Goal: Information Seeking & Learning: Learn about a topic

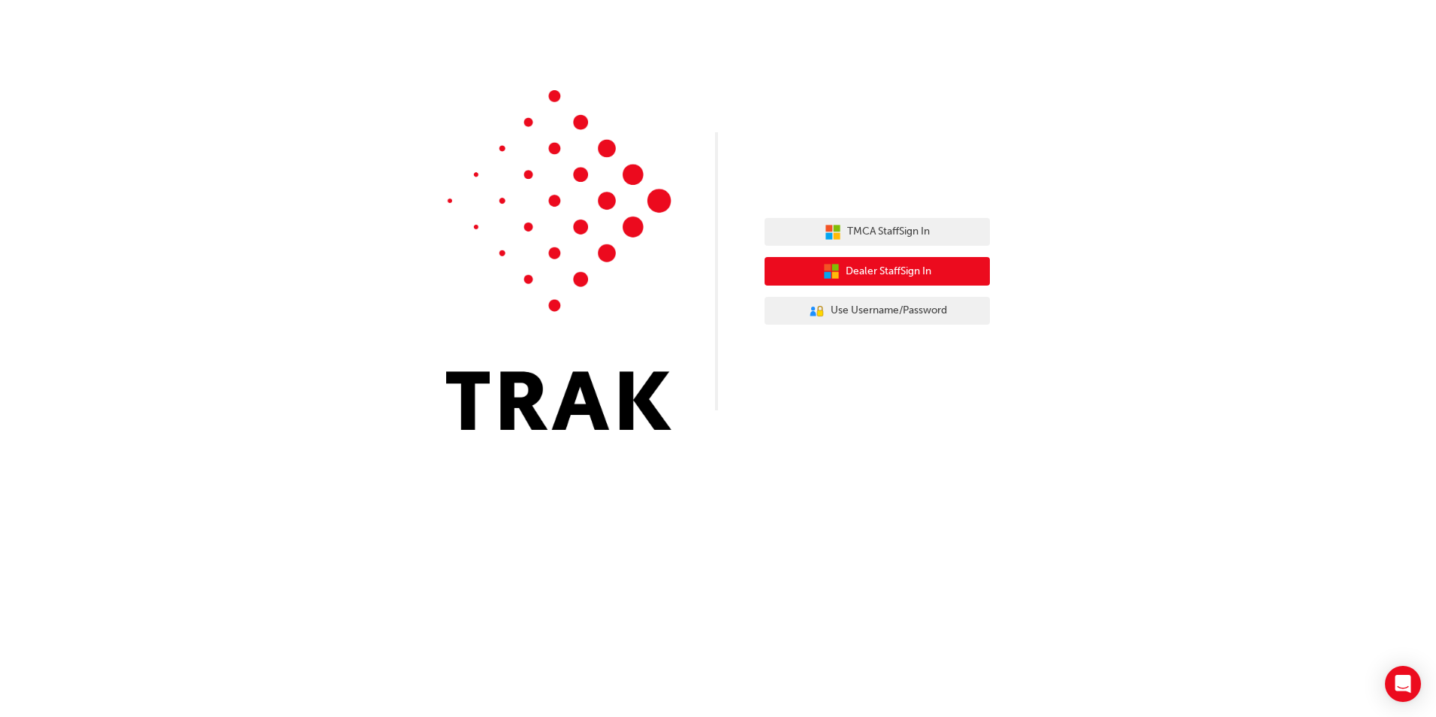
click at [836, 270] on icon "button" at bounding box center [835, 267] width 7 height 7
click at [877, 274] on span "Dealer Staff Sign In" at bounding box center [889, 271] width 86 height 17
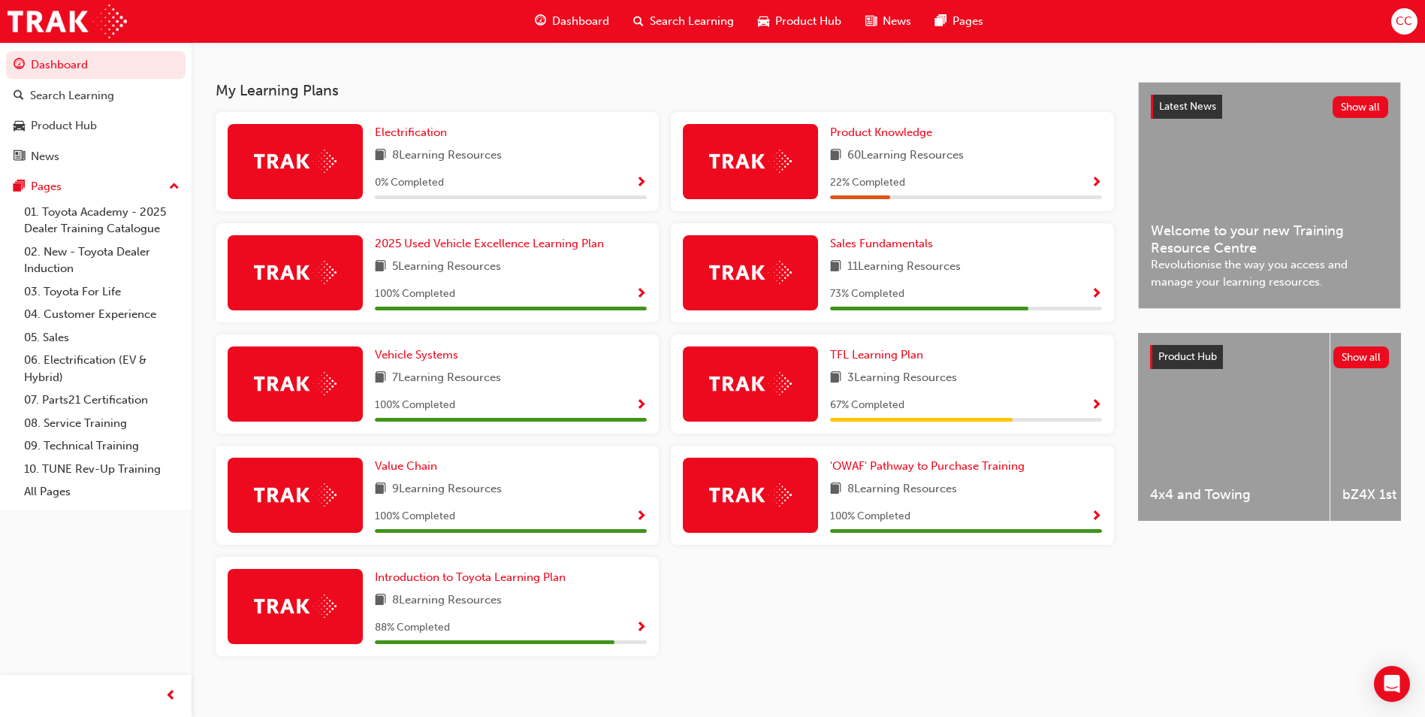
scroll to position [319, 0]
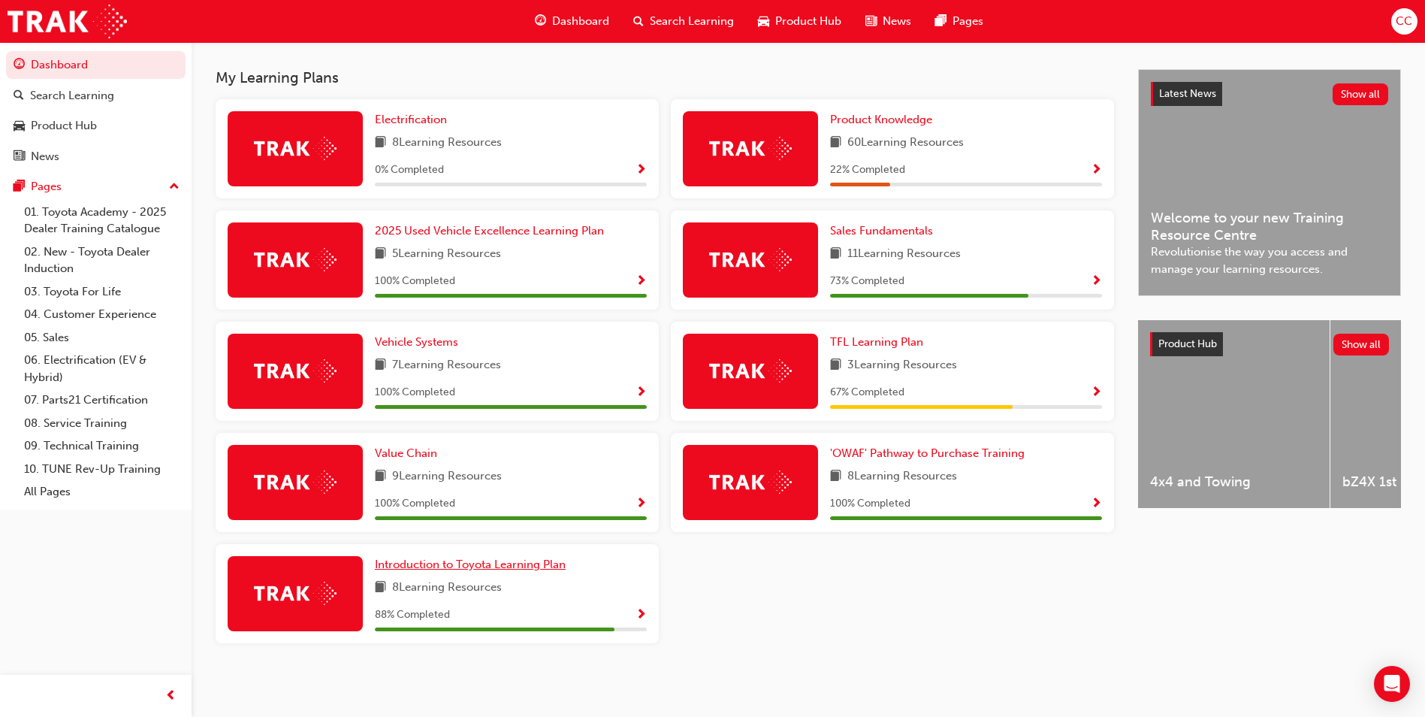
click at [492, 563] on span "Introduction to Toyota Learning Plan" at bounding box center [470, 564] width 191 height 14
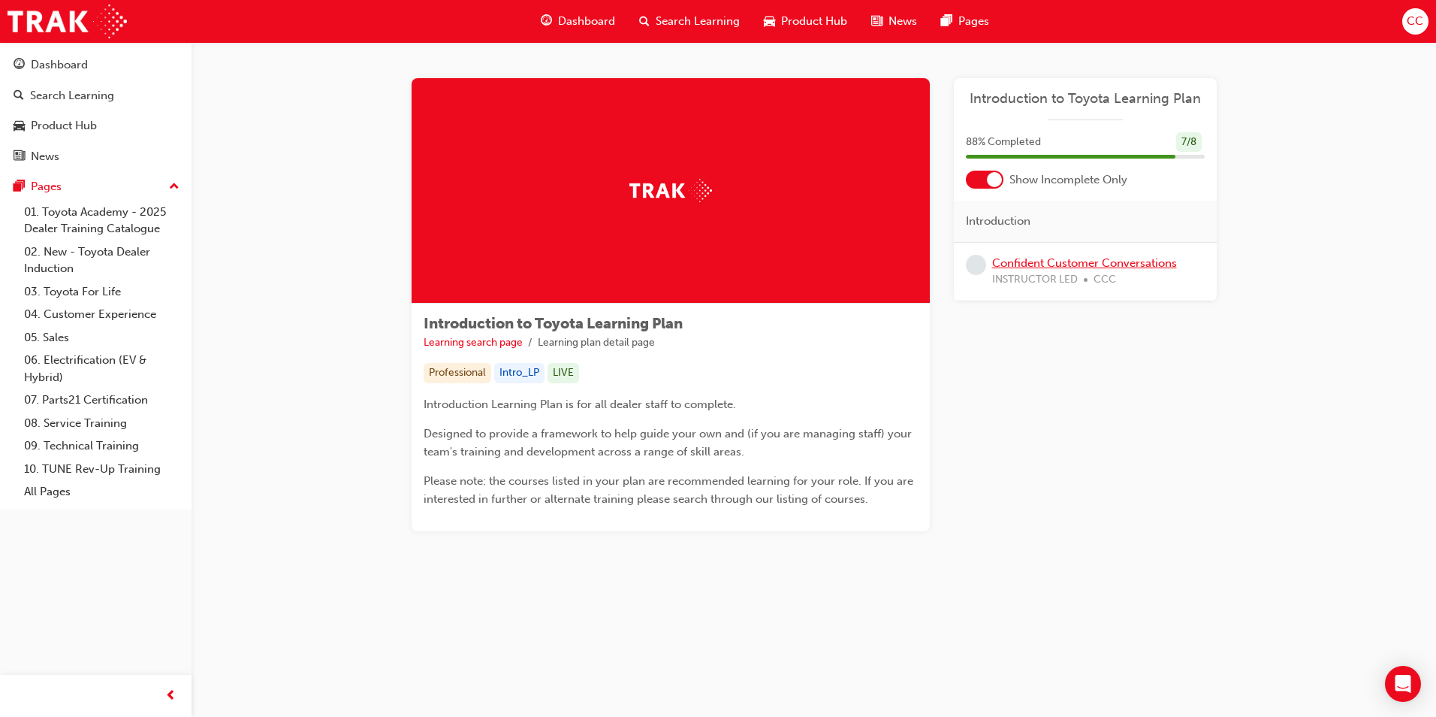
click at [1059, 263] on link "Confident Customer Conversations" at bounding box center [1084, 263] width 185 height 14
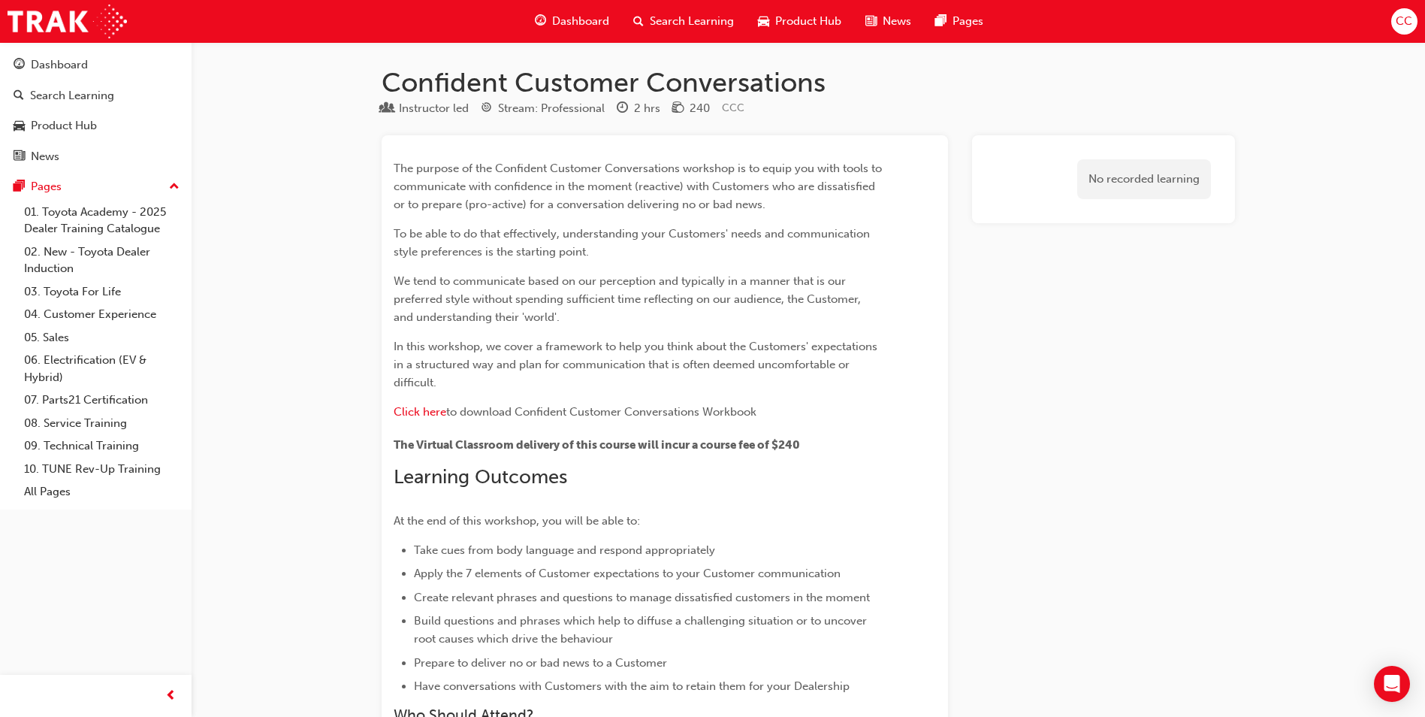
click at [572, 22] on span "Dashboard" at bounding box center [580, 21] width 57 height 17
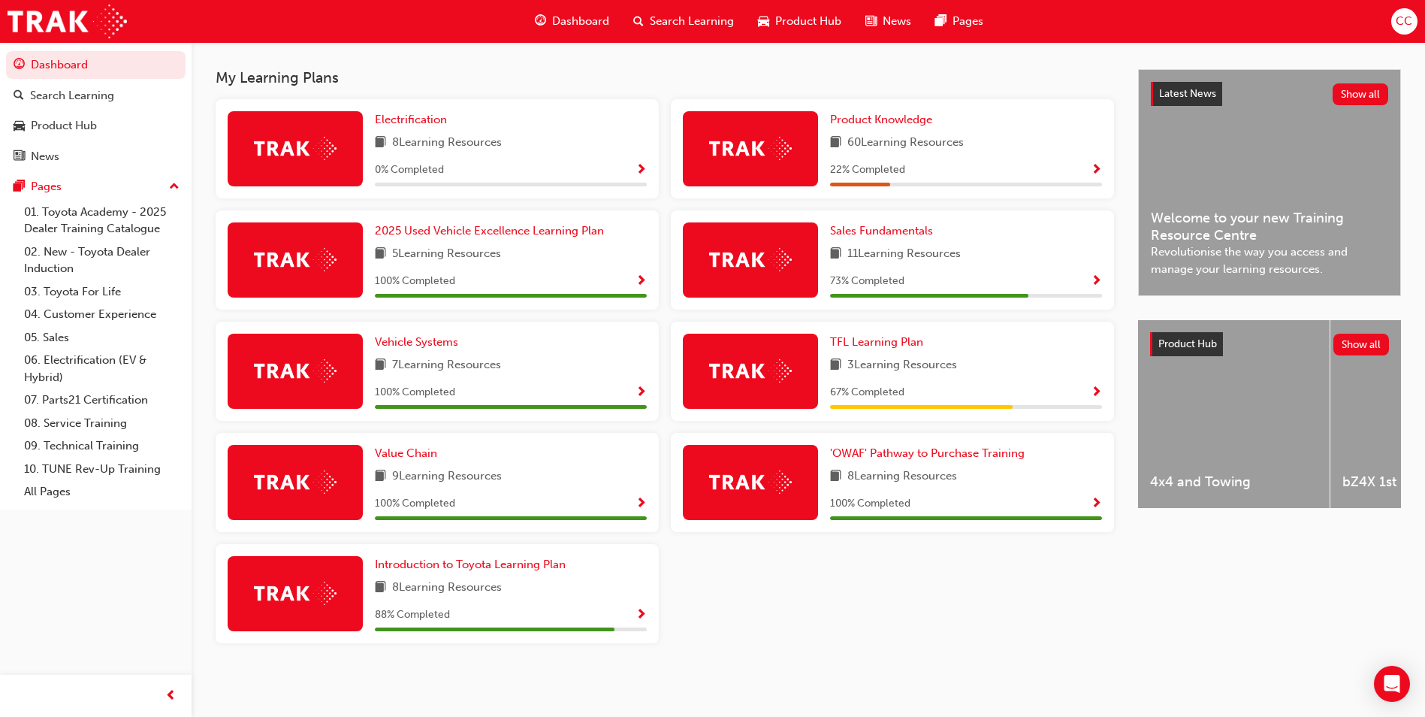
scroll to position [319, 0]
click at [883, 345] on span "TFL Learning Plan" at bounding box center [876, 342] width 93 height 14
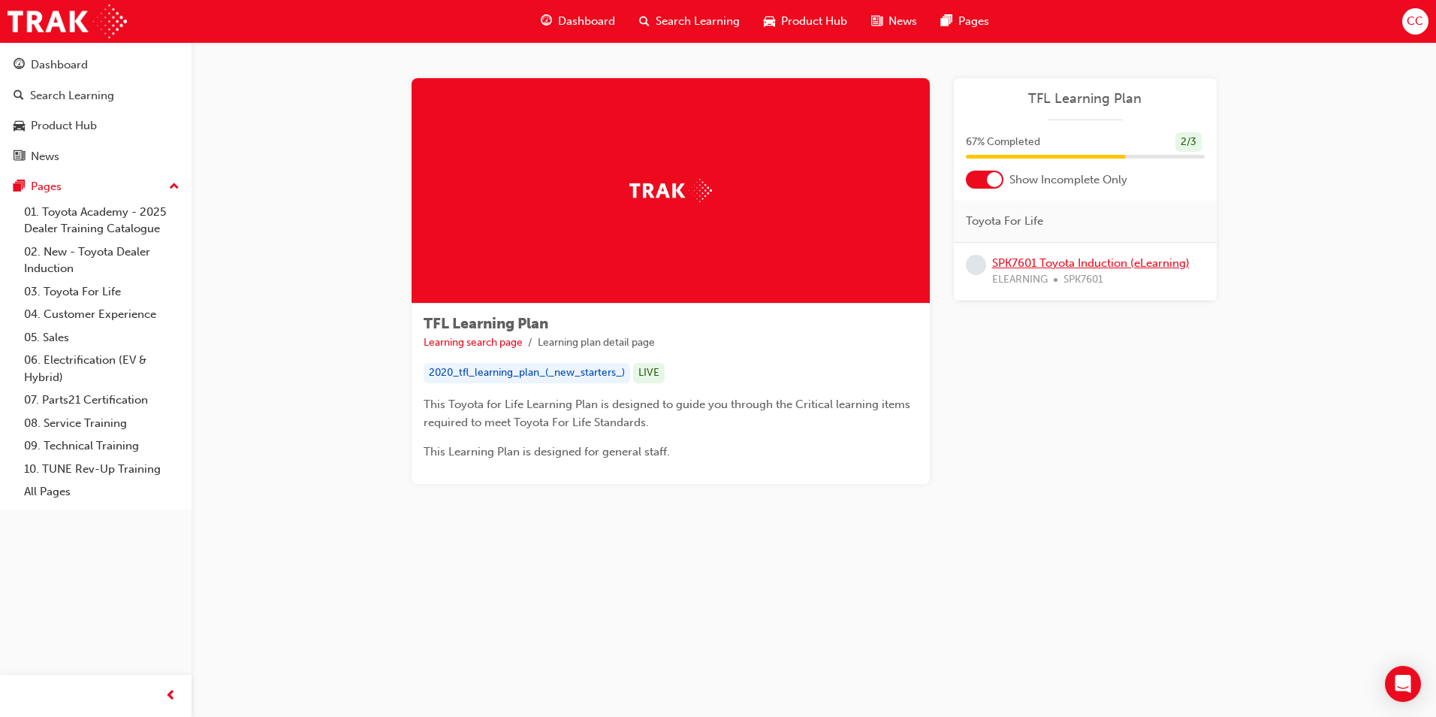
click at [1047, 267] on link "SPK7601 Toyota Induction (eLearning)" at bounding box center [1091, 263] width 198 height 14
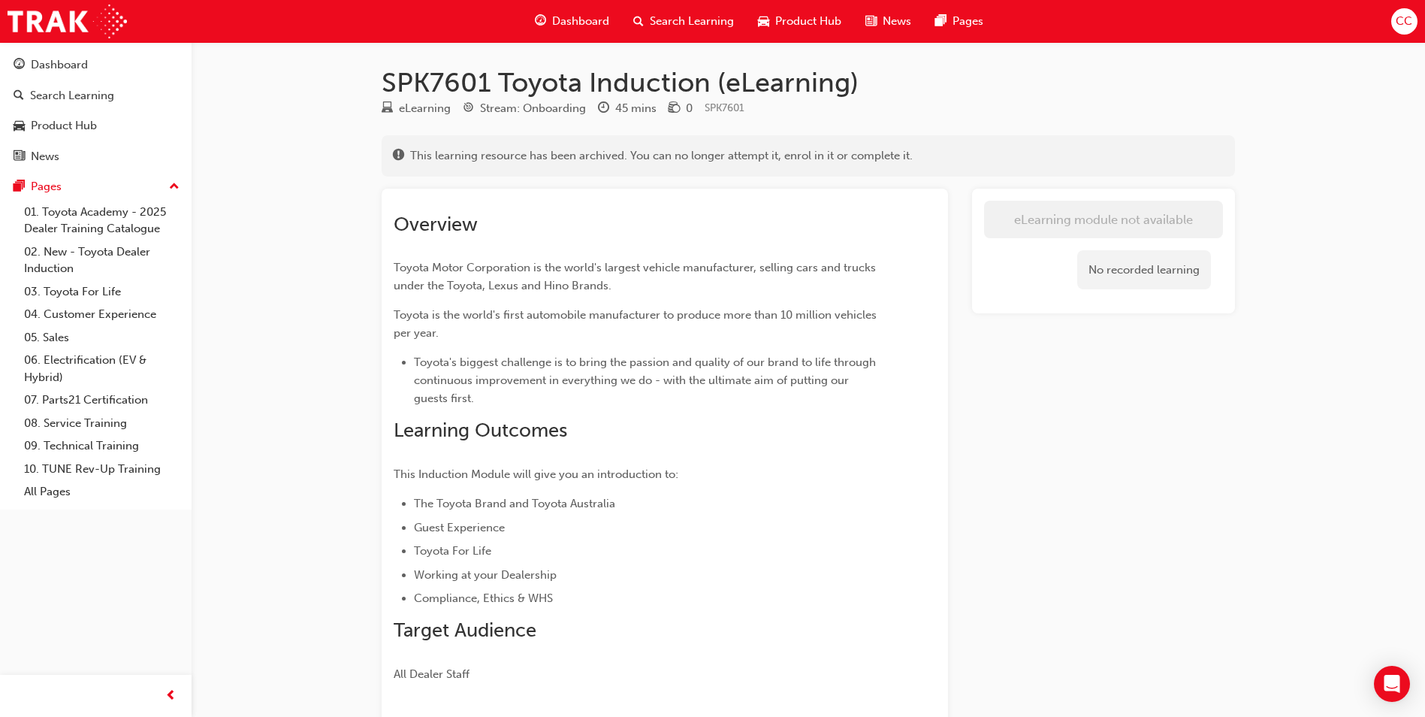
click at [592, 22] on span "Dashboard" at bounding box center [580, 21] width 57 height 17
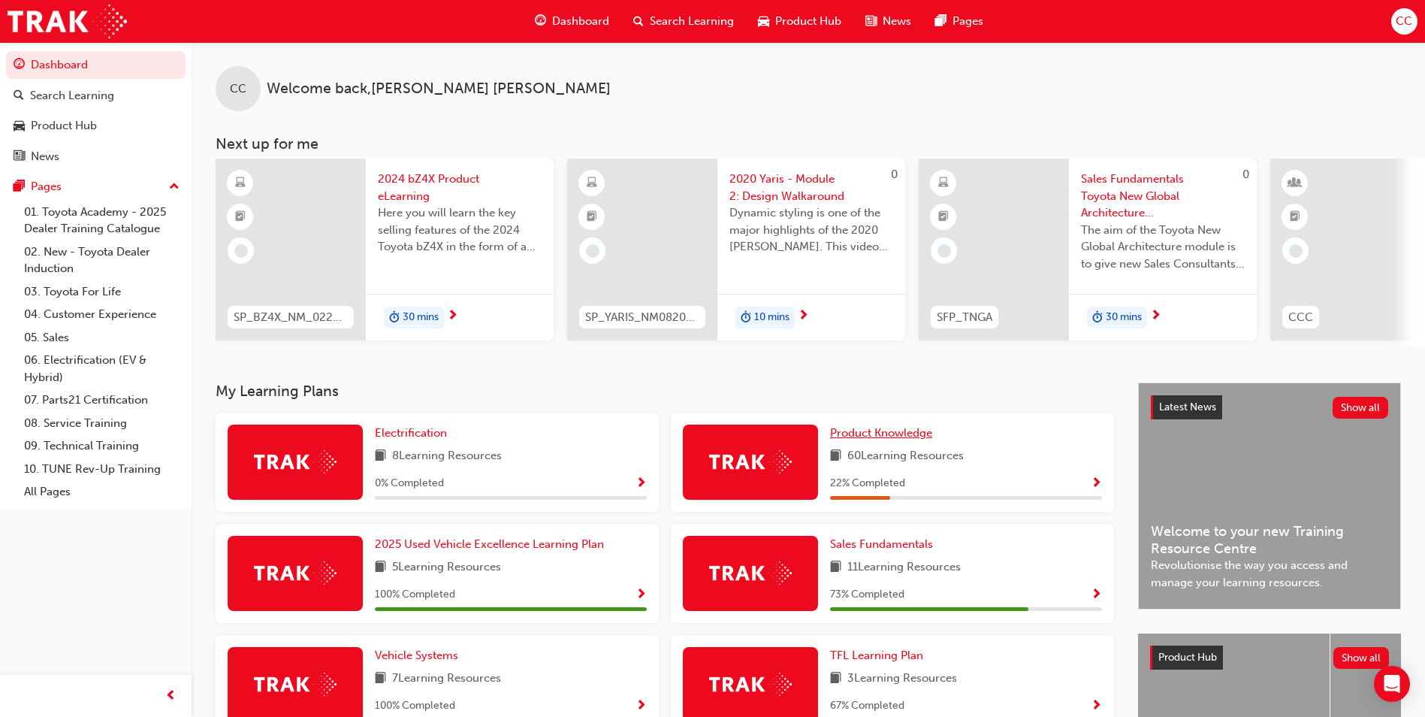
click at [880, 436] on span "Product Knowledge" at bounding box center [881, 433] width 102 height 14
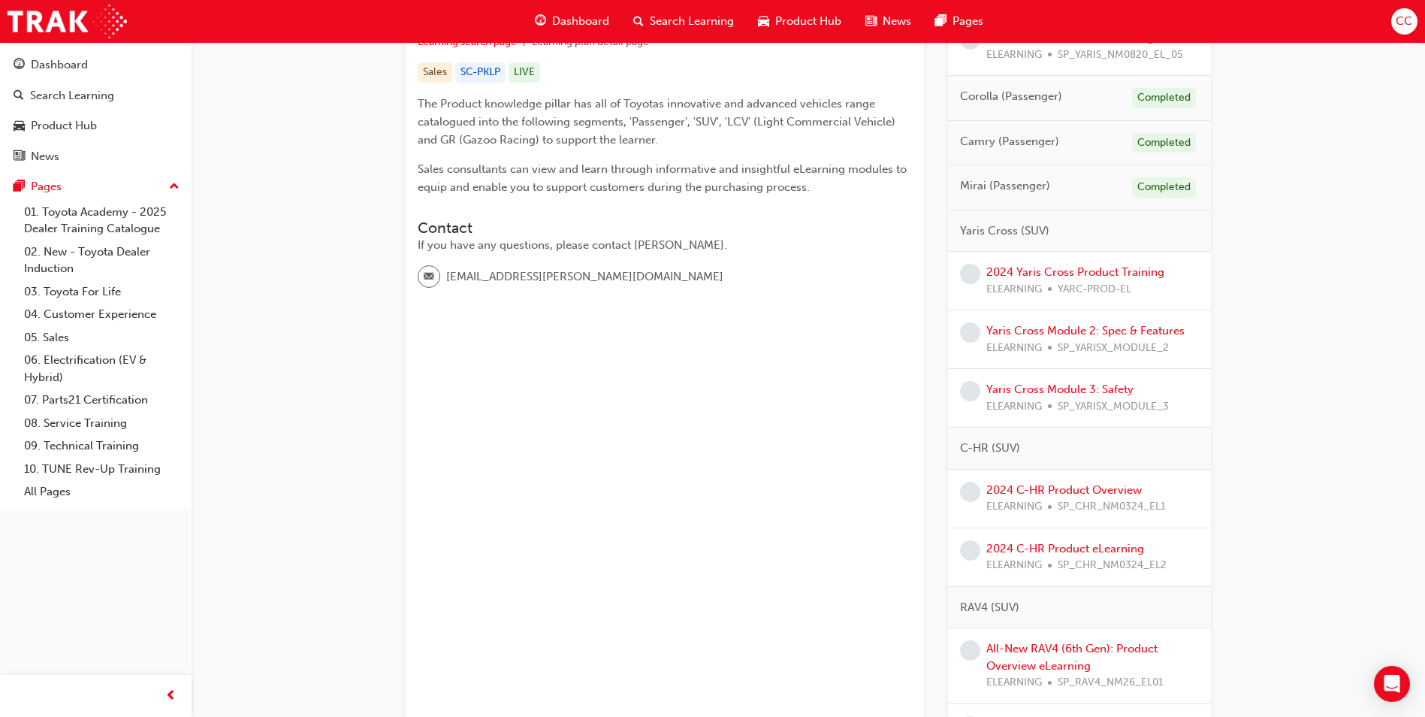
scroll to position [225, 0]
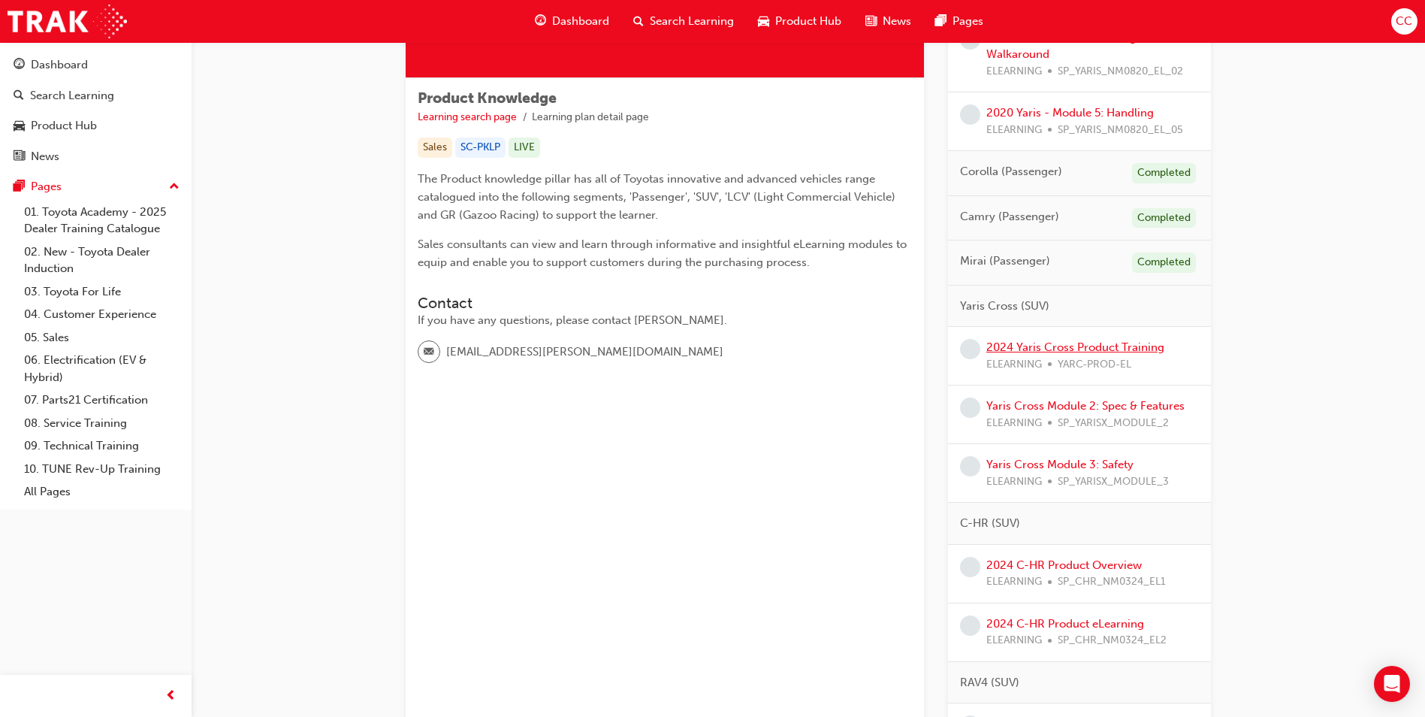
click at [1058, 349] on link "2024 Yaris Cross Product Training" at bounding box center [1075, 347] width 178 height 14
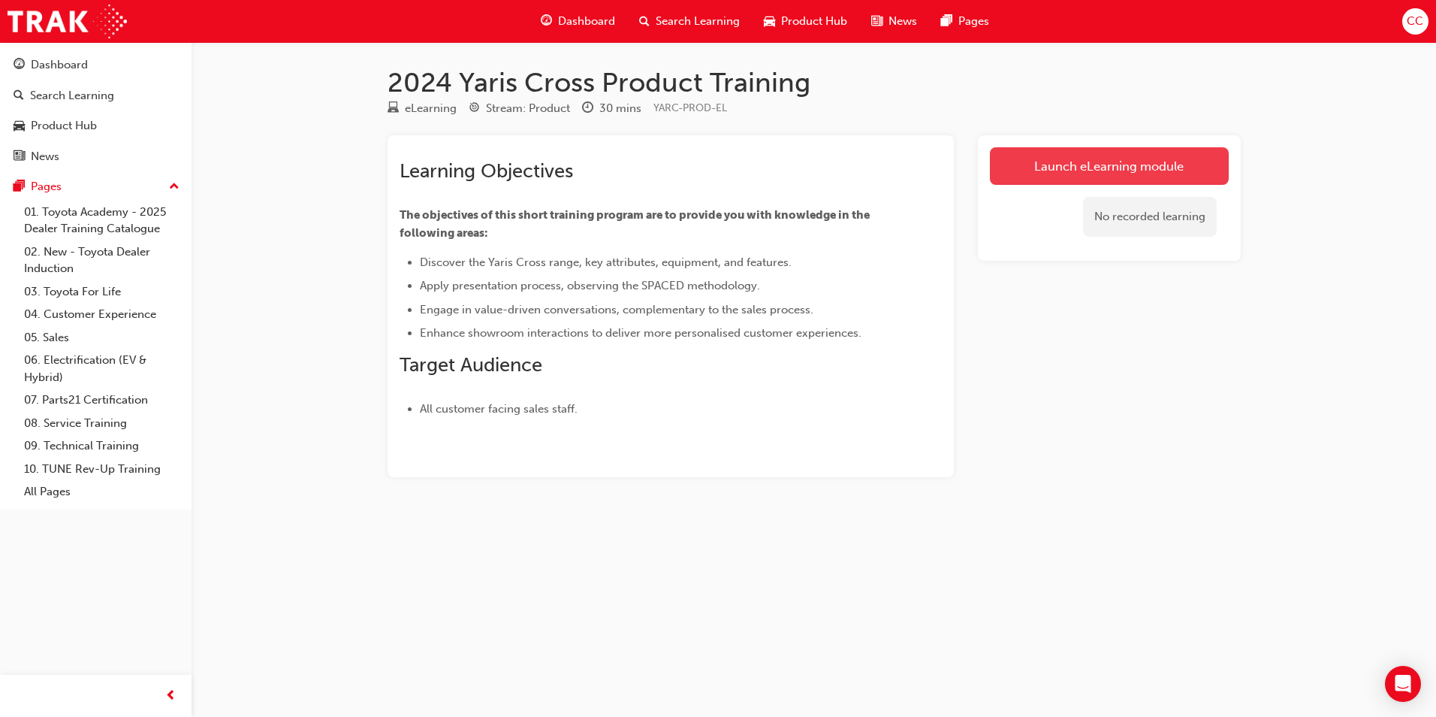
click at [1074, 161] on link "Launch eLearning module" at bounding box center [1109, 166] width 239 height 38
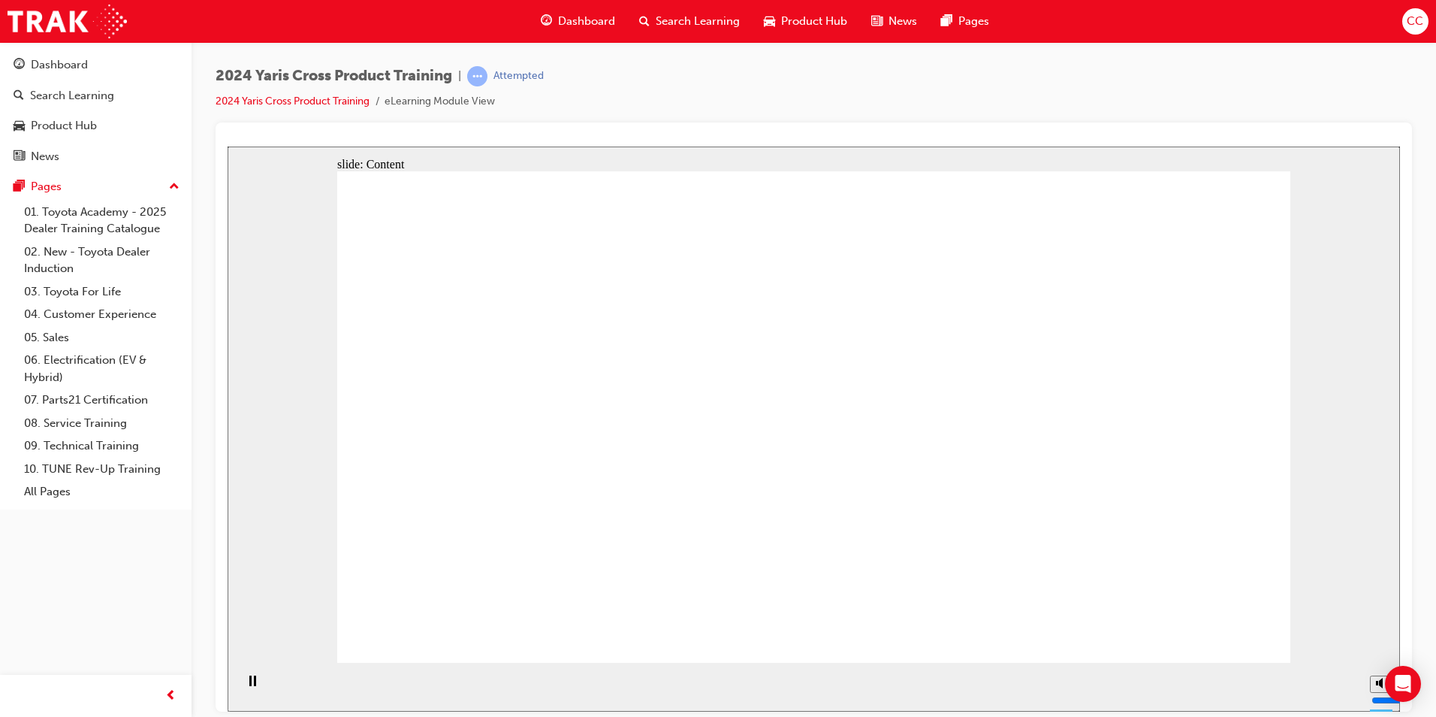
drag, startPoint x: 798, startPoint y: 402, endPoint x: 789, endPoint y: 402, distance: 9.0
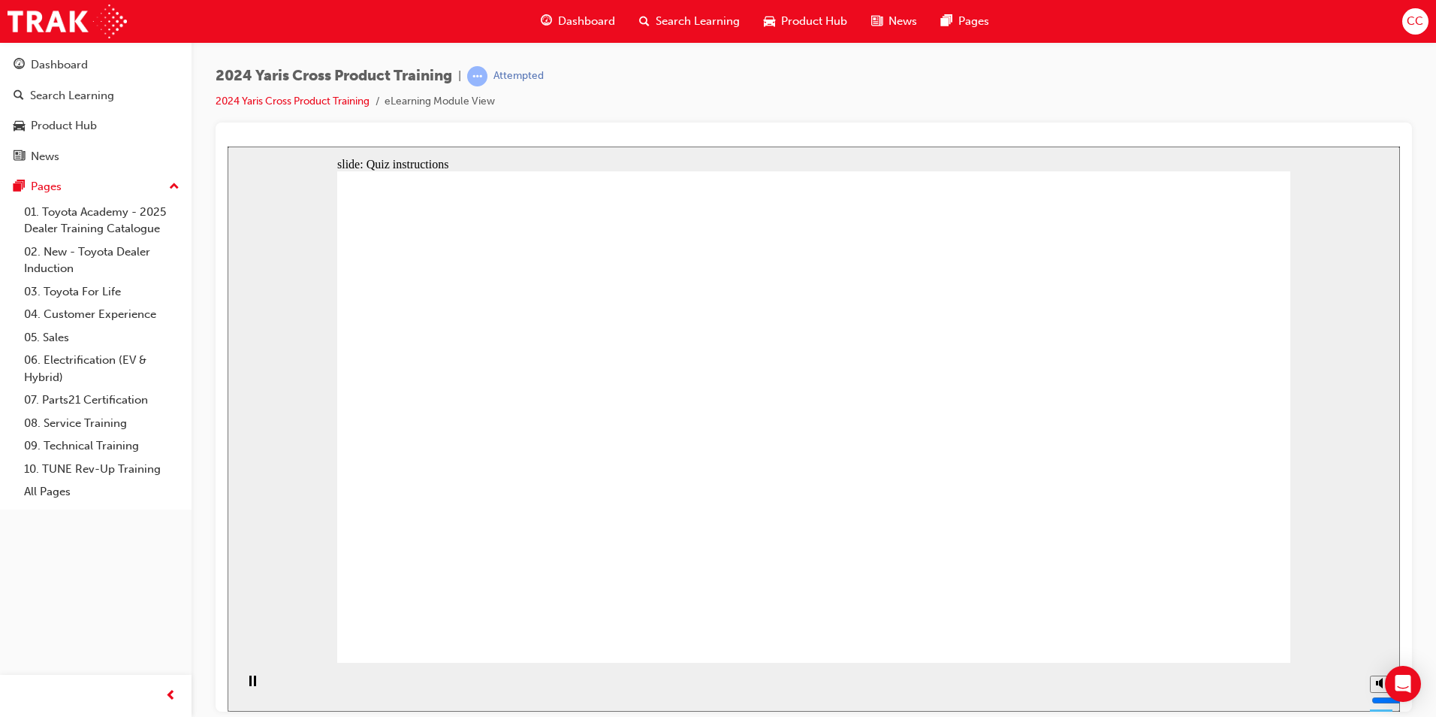
radio input "false"
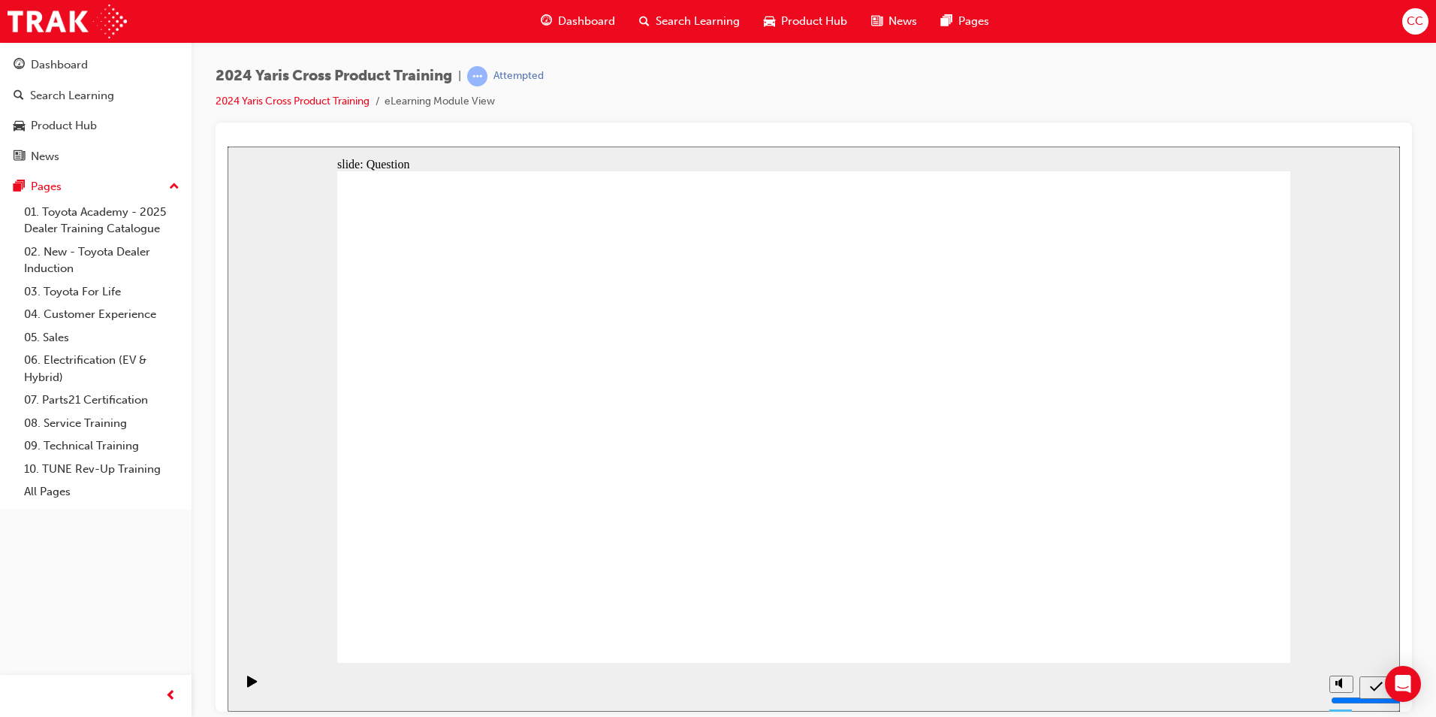
radio input "false"
radio input "true"
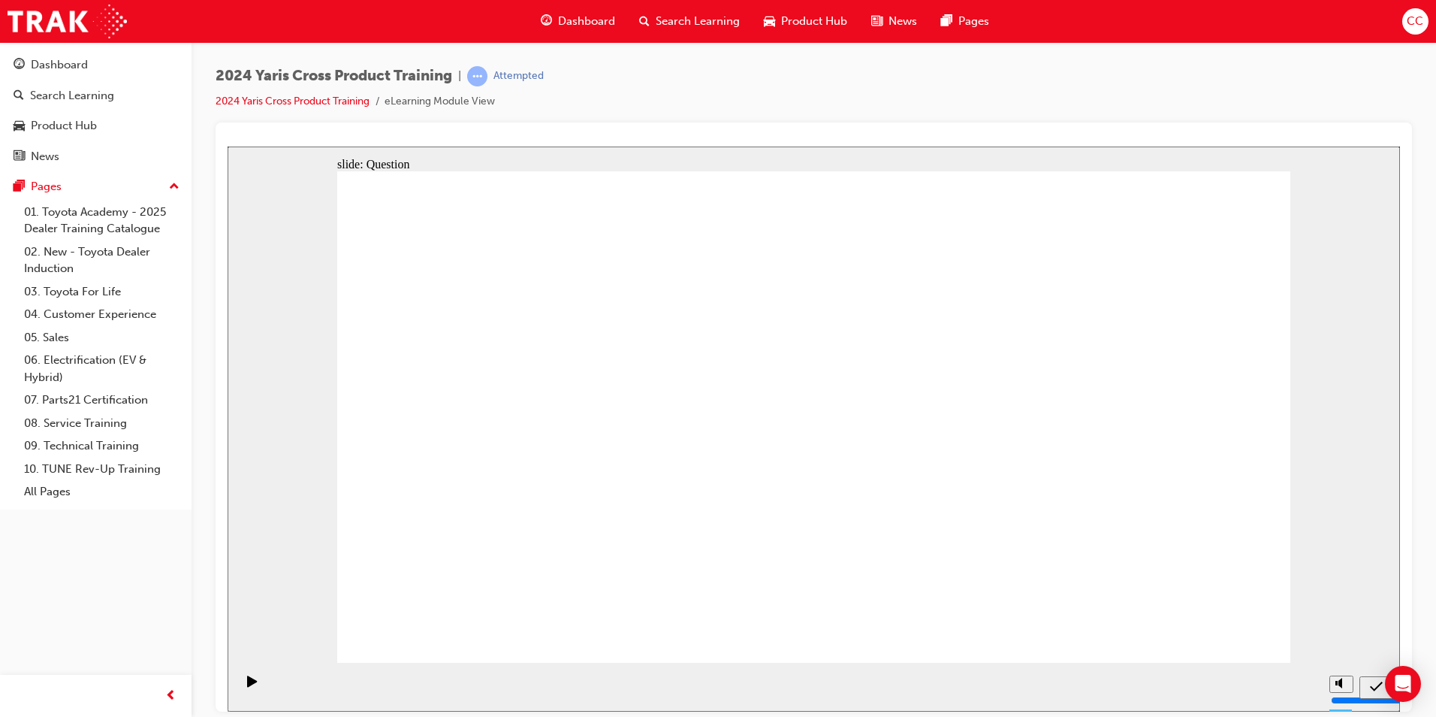
radio input "true"
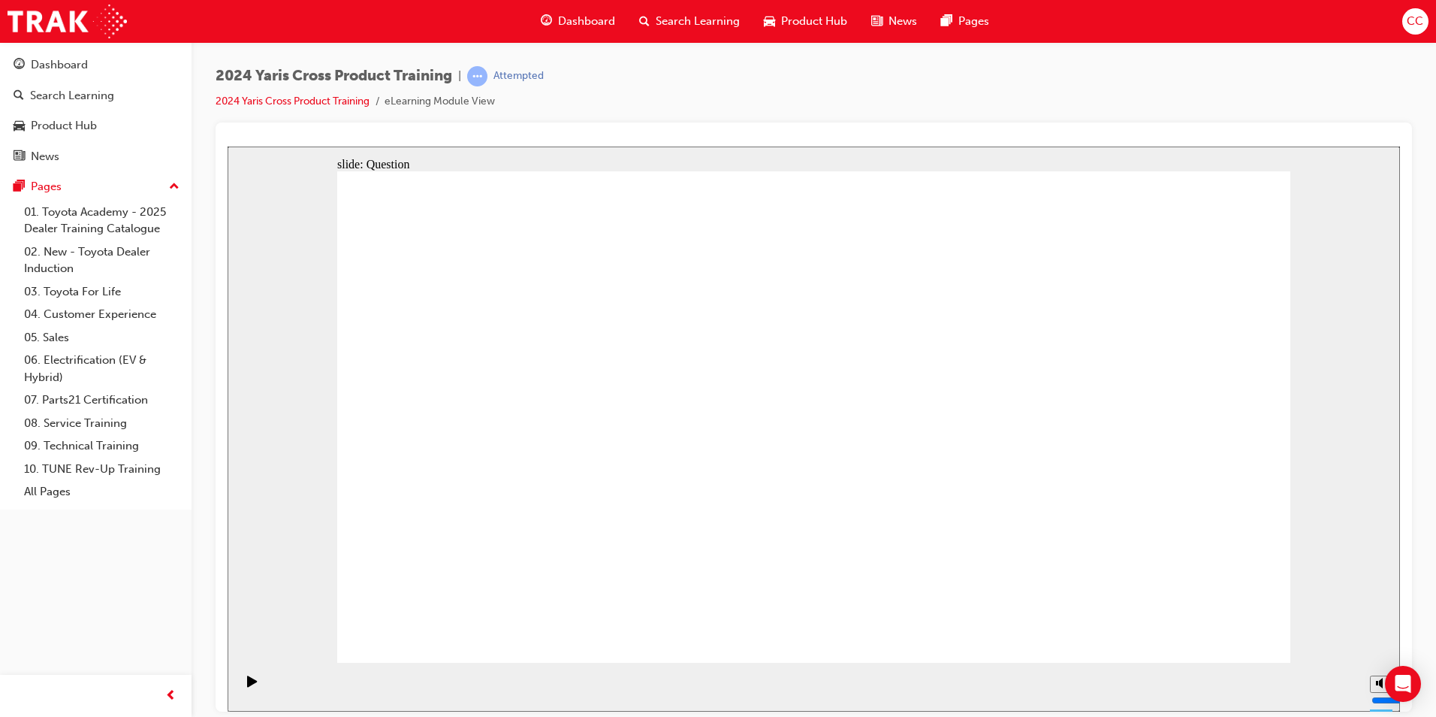
checkbox input "true"
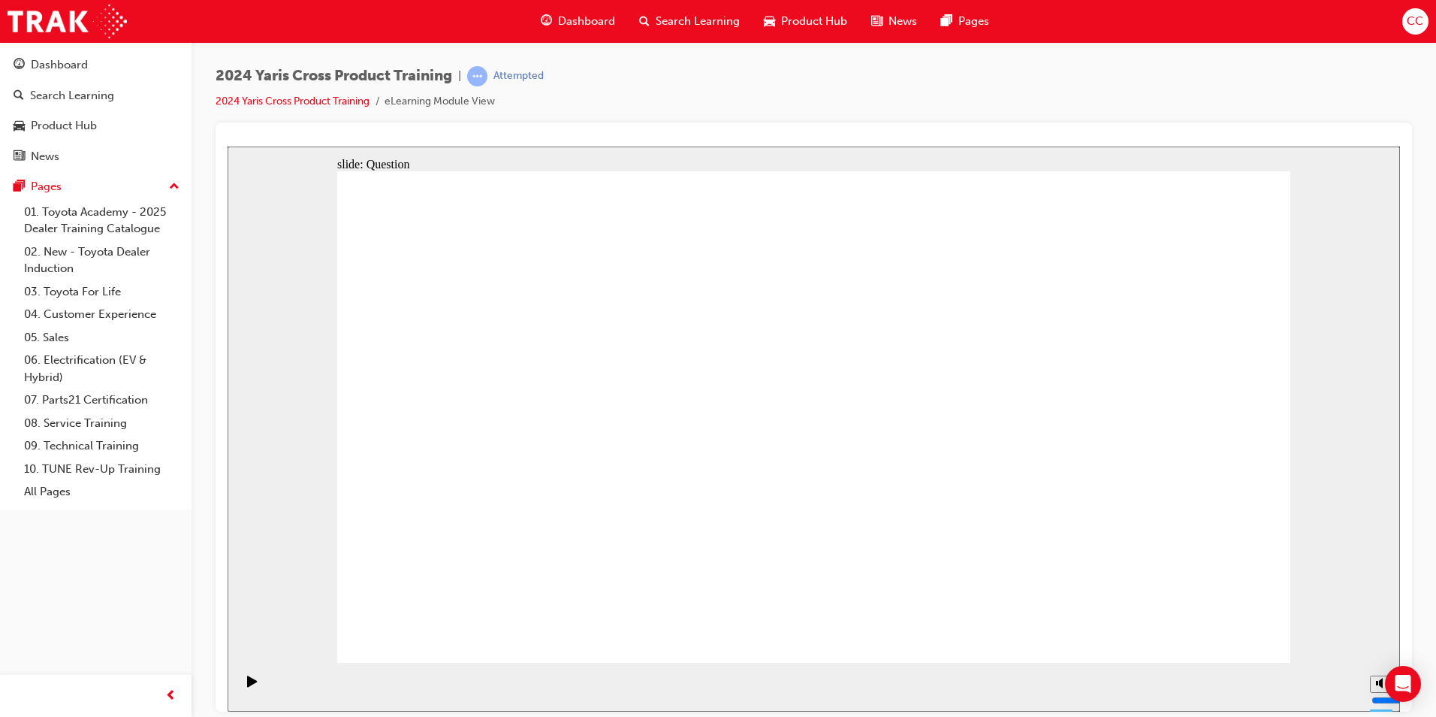
radio input "true"
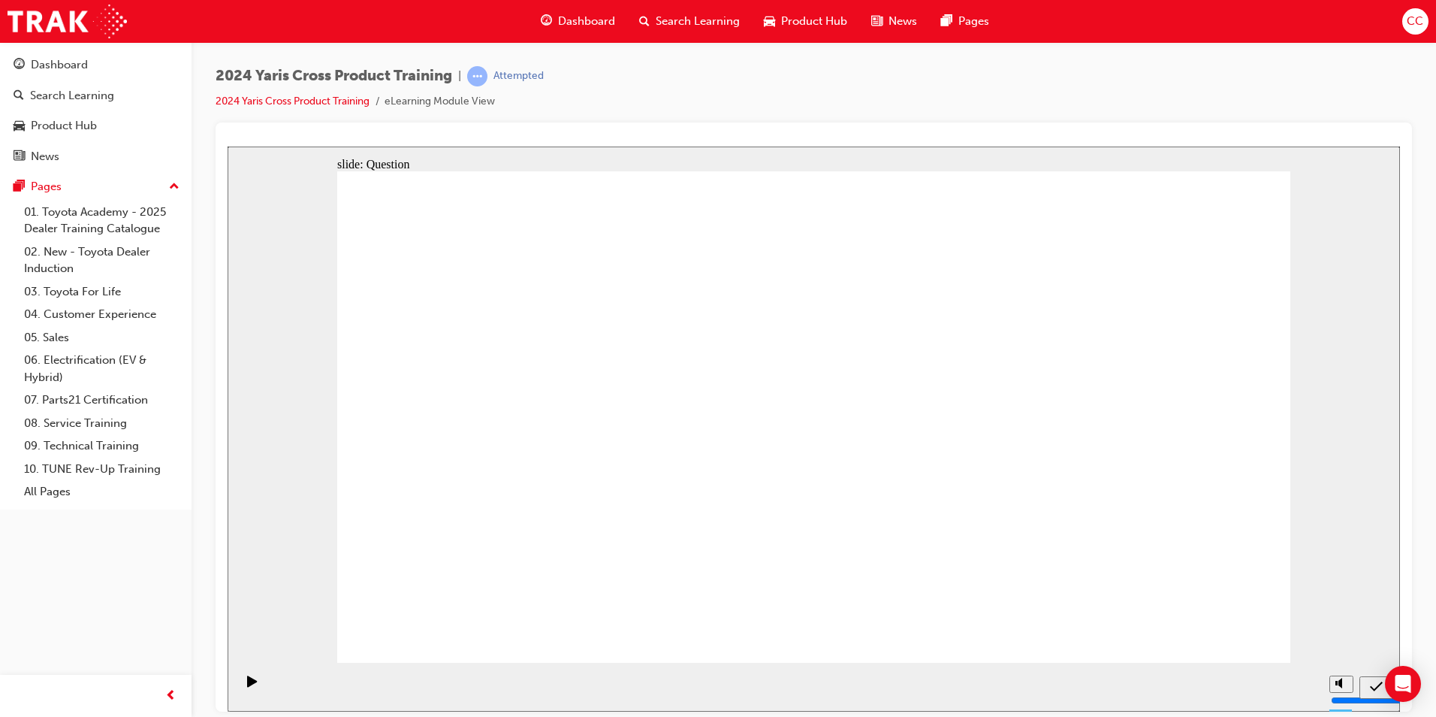
drag, startPoint x: 887, startPoint y: 370, endPoint x: 531, endPoint y: 530, distance: 389.7
drag, startPoint x: 1077, startPoint y: 378, endPoint x: 676, endPoint y: 542, distance: 433.3
drag, startPoint x: 525, startPoint y: 373, endPoint x: 873, endPoint y: 527, distance: 380.1
drag, startPoint x: 692, startPoint y: 405, endPoint x: 1014, endPoint y: 557, distance: 356.6
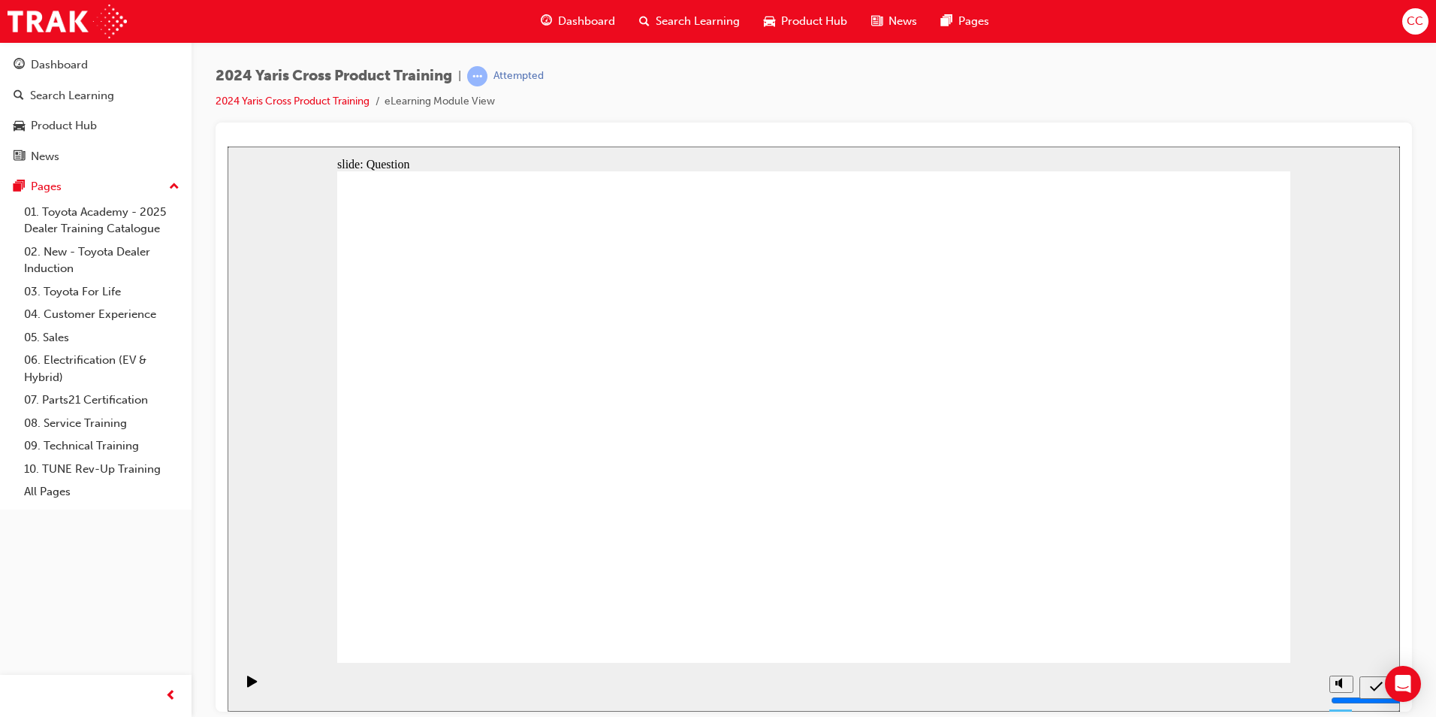
radio input "true"
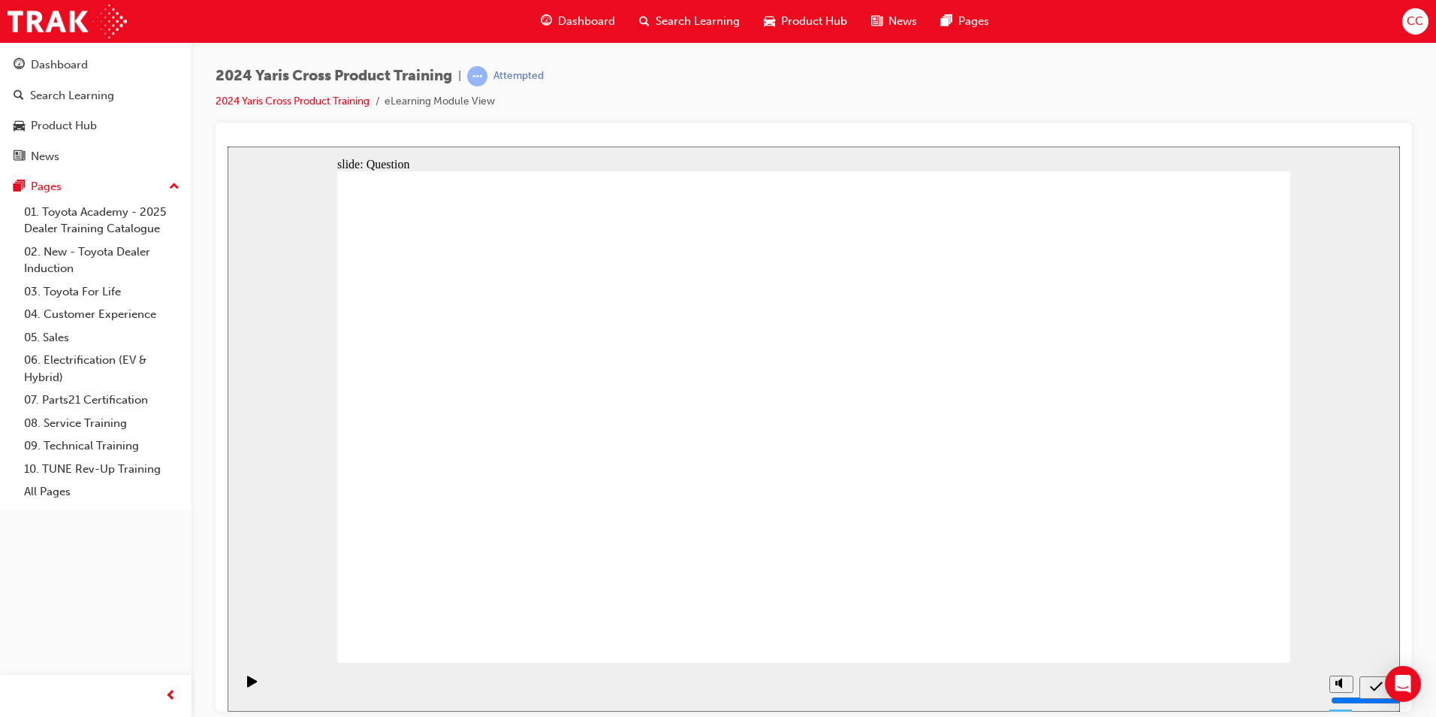
radio input "true"
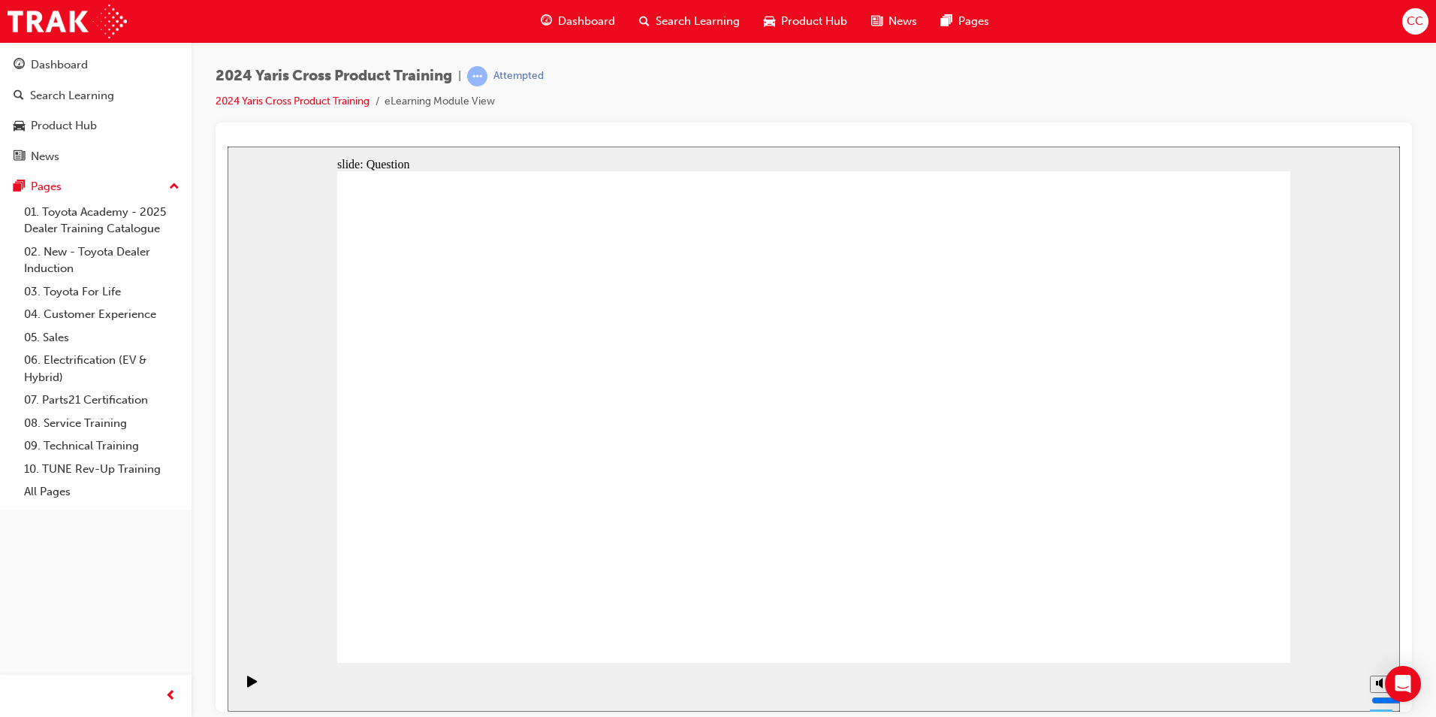
checkbox input "true"
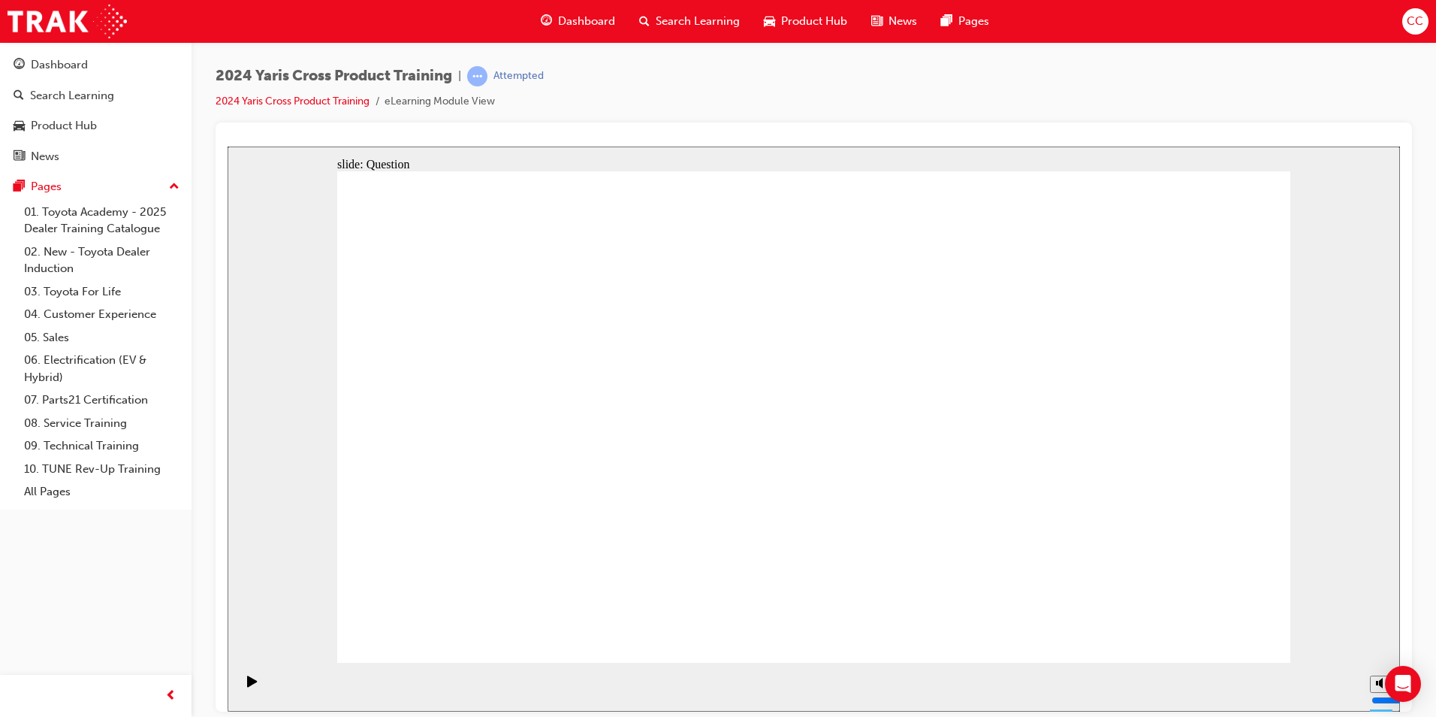
radio input "true"
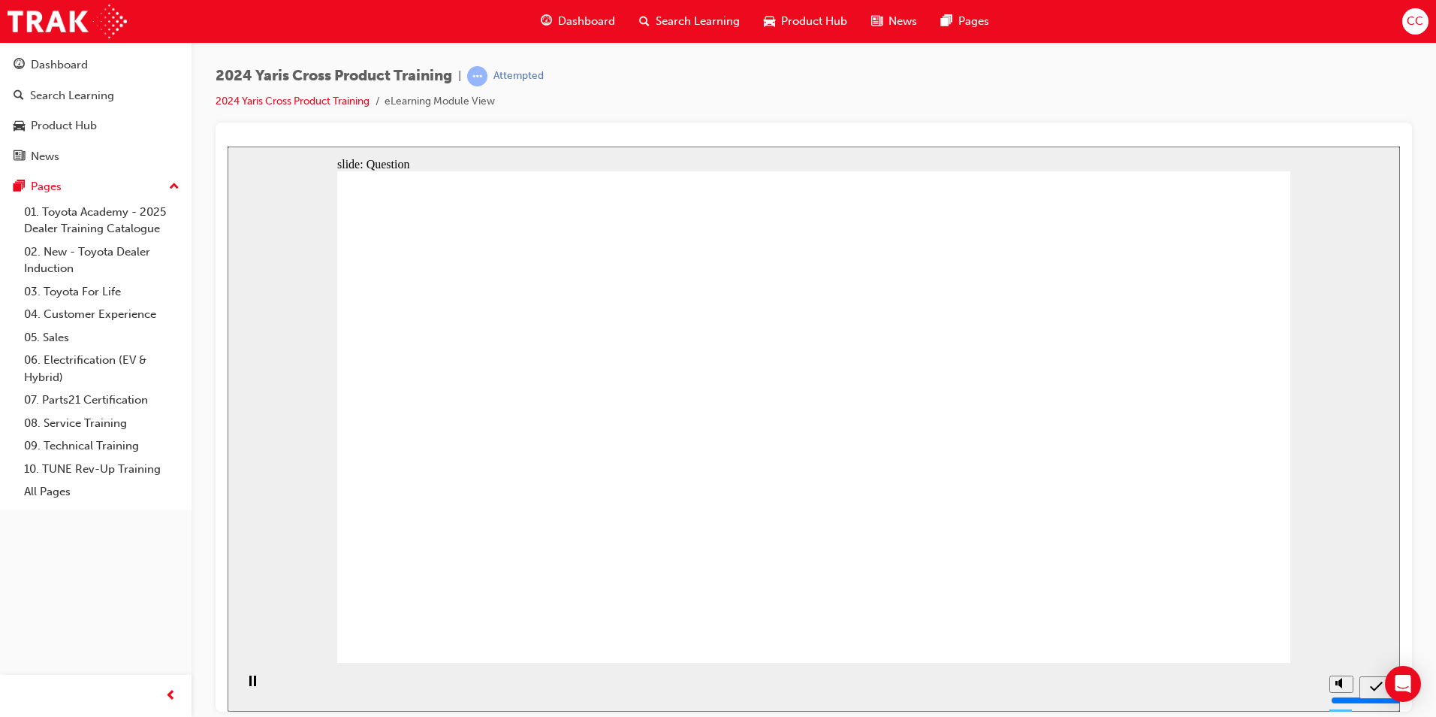
drag, startPoint x: 909, startPoint y: 391, endPoint x: 575, endPoint y: 550, distance: 370.3
drag, startPoint x: 1066, startPoint y: 401, endPoint x: 680, endPoint y: 560, distance: 417.4
drag, startPoint x: 700, startPoint y: 400, endPoint x: 934, endPoint y: 515, distance: 260.4
drag, startPoint x: 554, startPoint y: 382, endPoint x: 928, endPoint y: 535, distance: 403.6
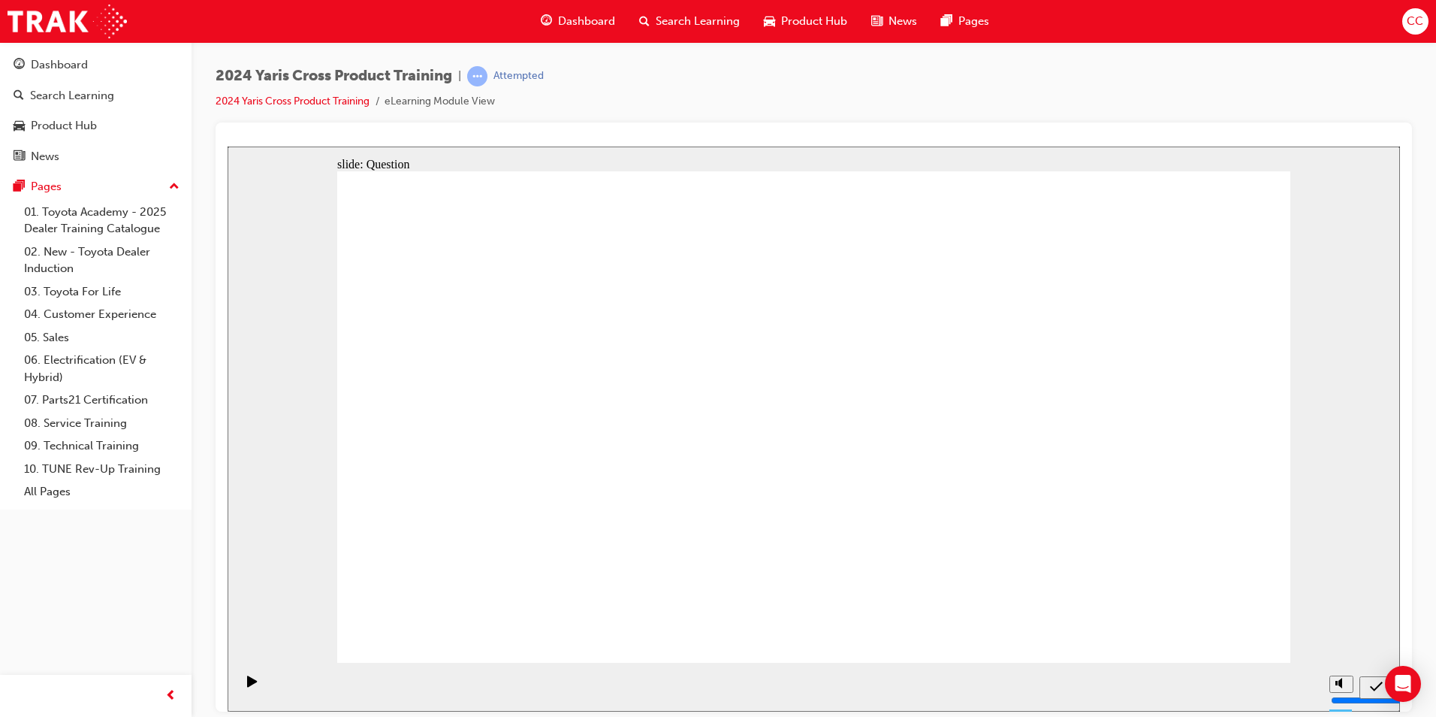
radio input "true"
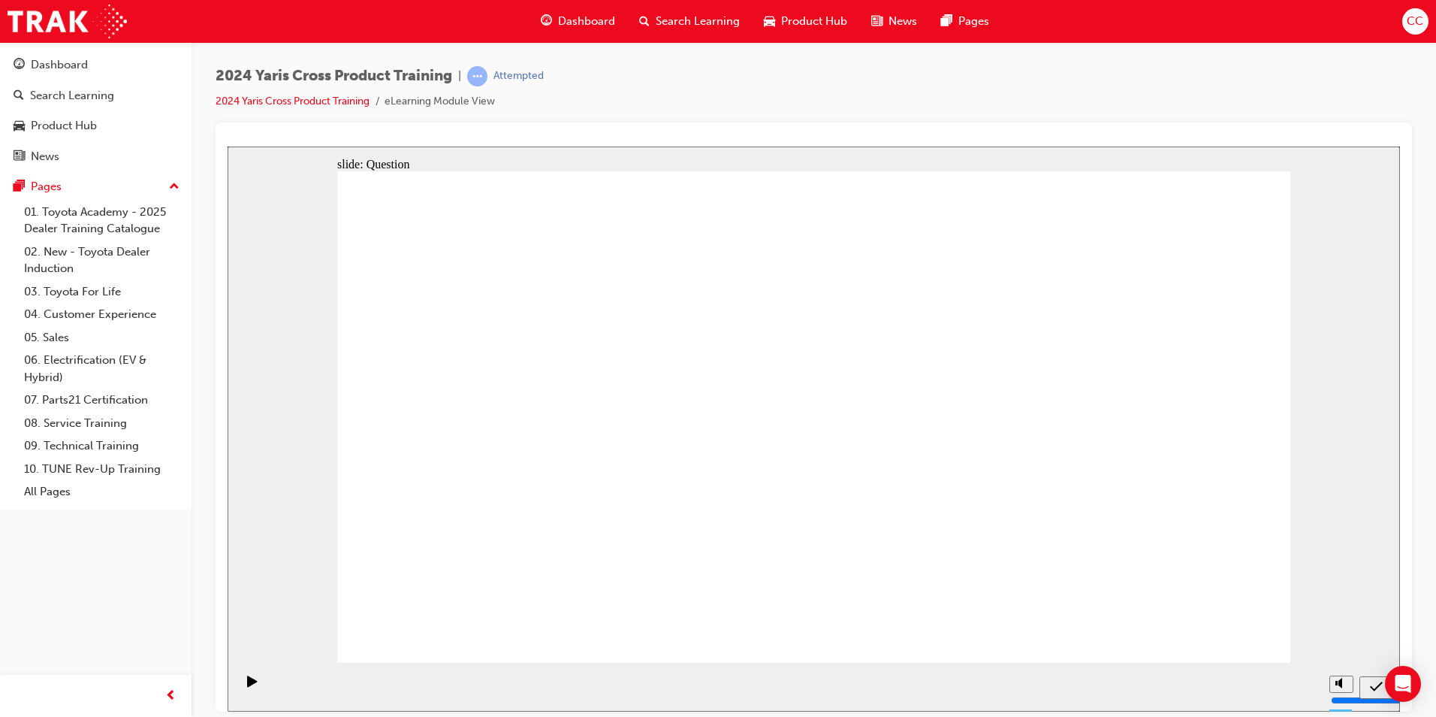
radio input "true"
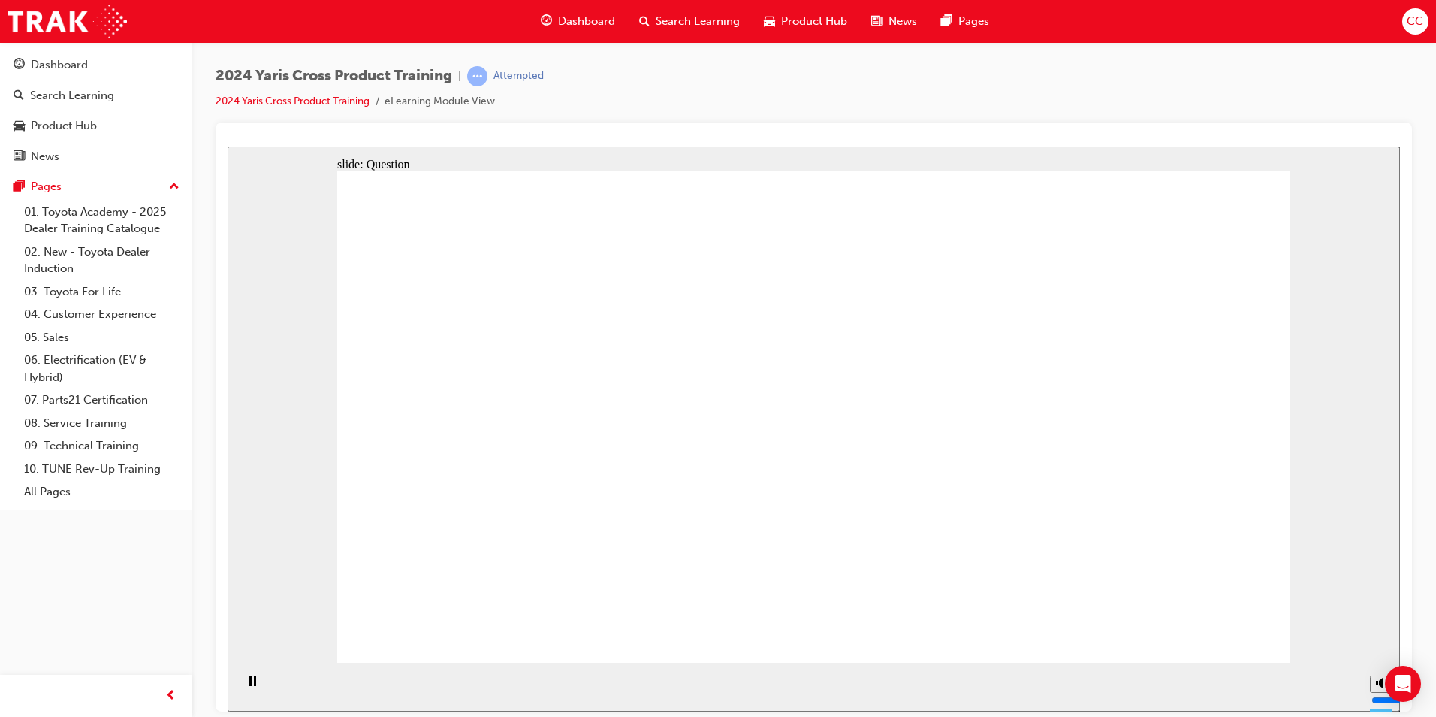
checkbox input "true"
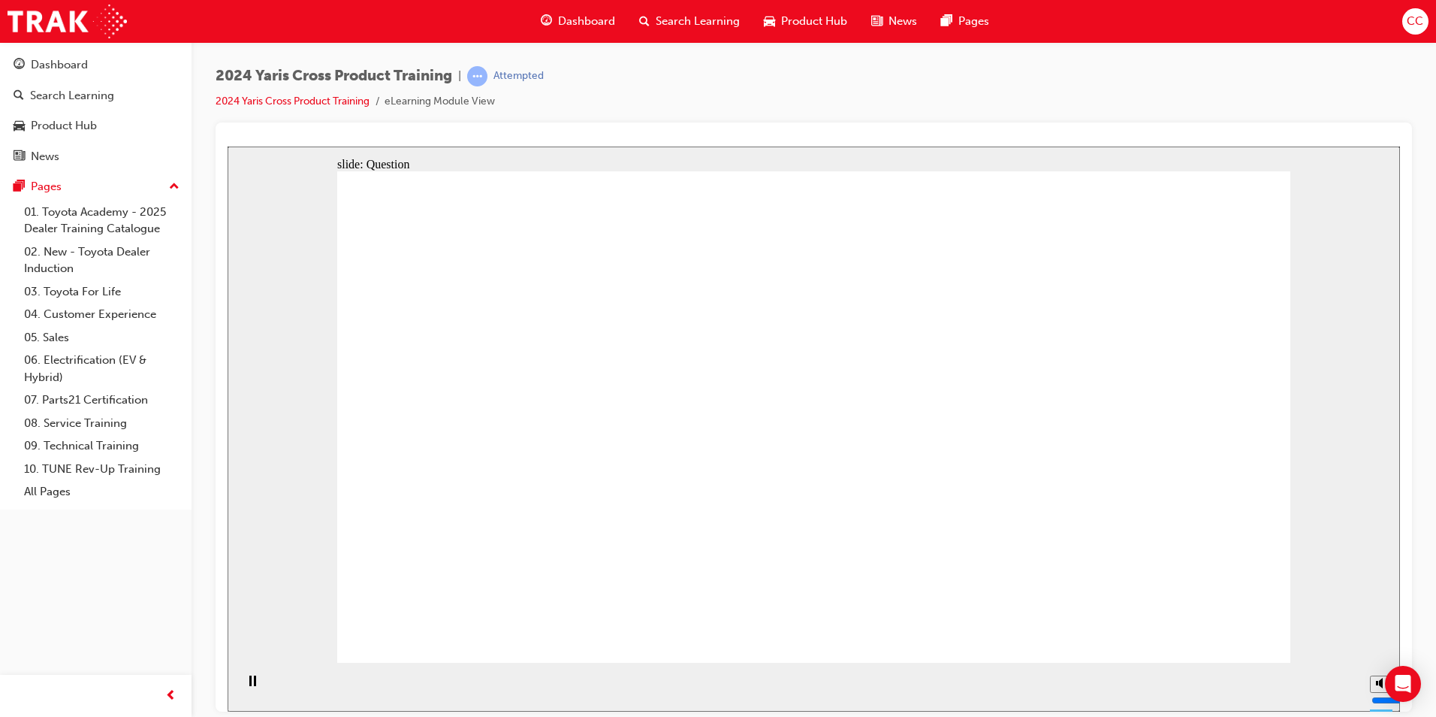
radio input "true"
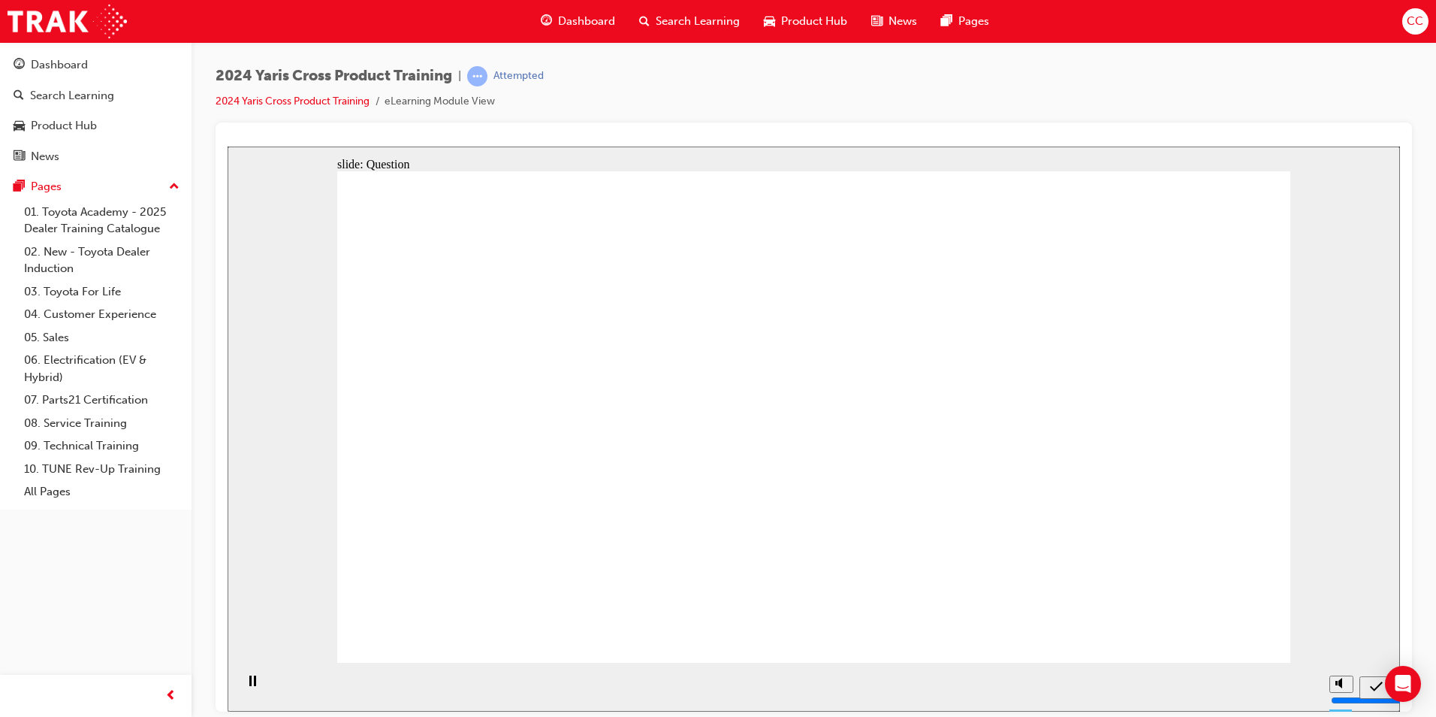
drag, startPoint x: 863, startPoint y: 383, endPoint x: 529, endPoint y: 529, distance: 364.7
drag, startPoint x: 1068, startPoint y: 383, endPoint x: 693, endPoint y: 544, distance: 407.9
drag, startPoint x: 545, startPoint y: 402, endPoint x: 889, endPoint y: 548, distance: 373.0
drag, startPoint x: 694, startPoint y: 400, endPoint x: 1026, endPoint y: 553, distance: 365.7
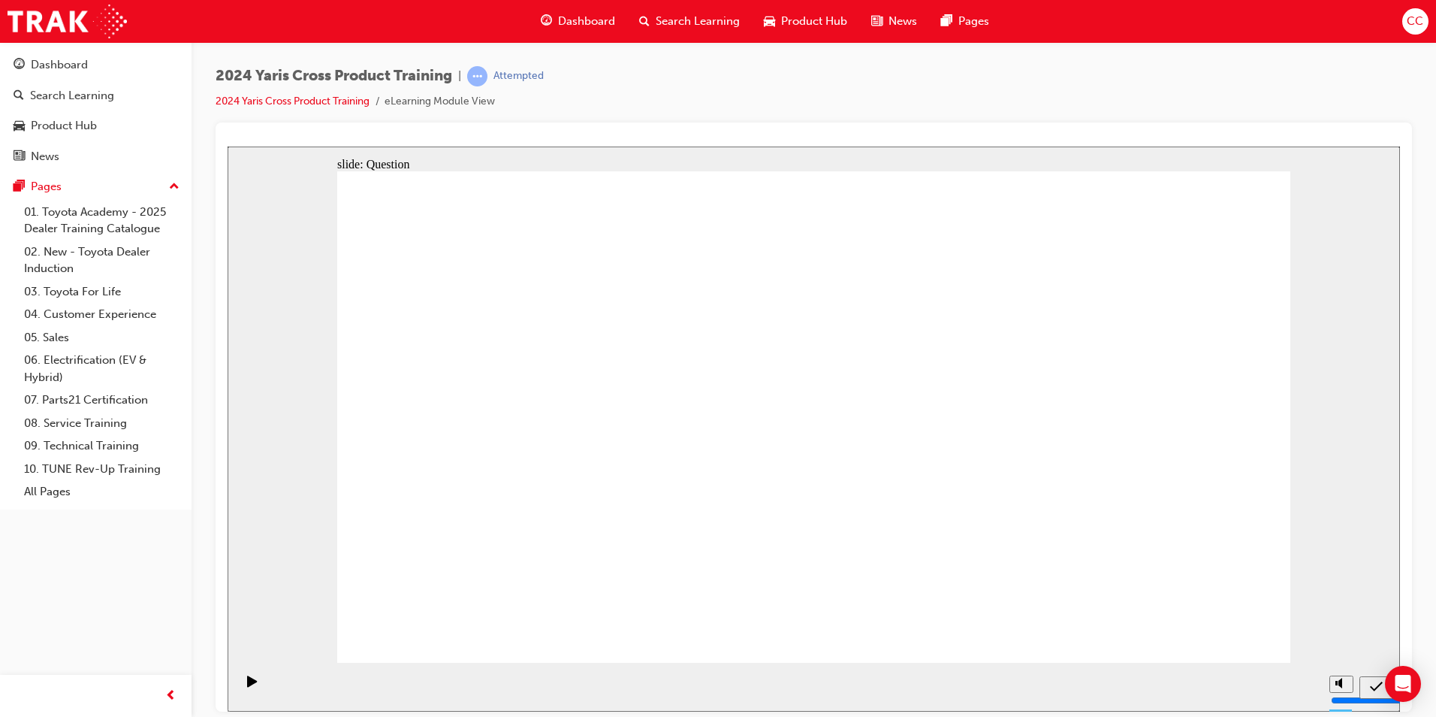
radio input "true"
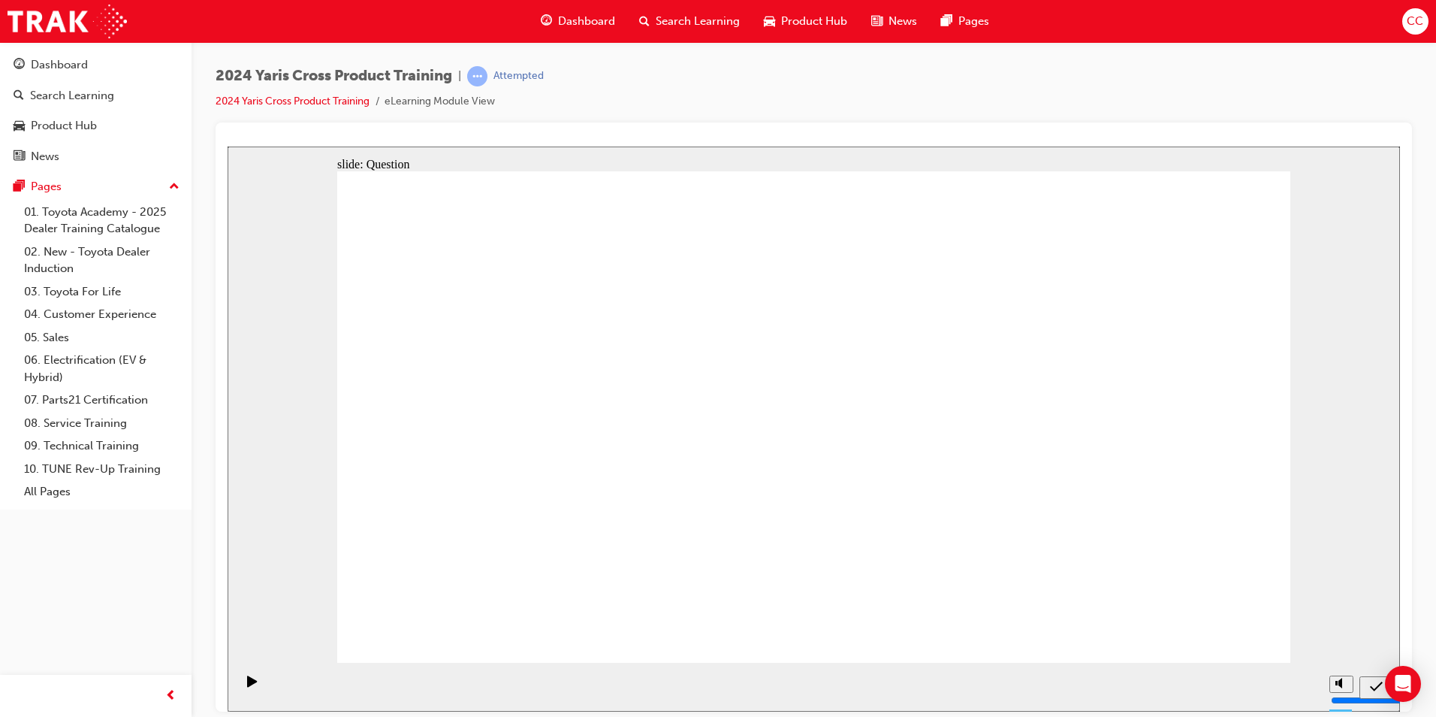
radio input "true"
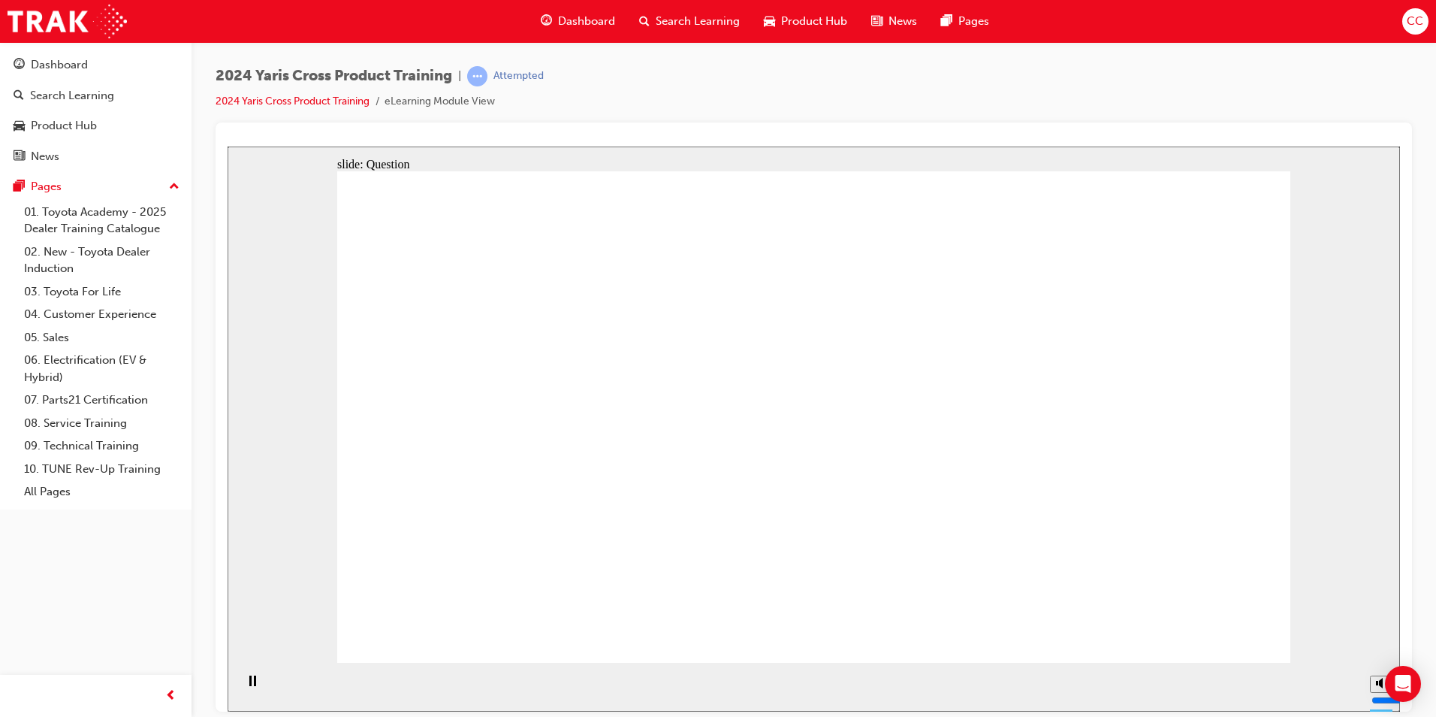
checkbox input "true"
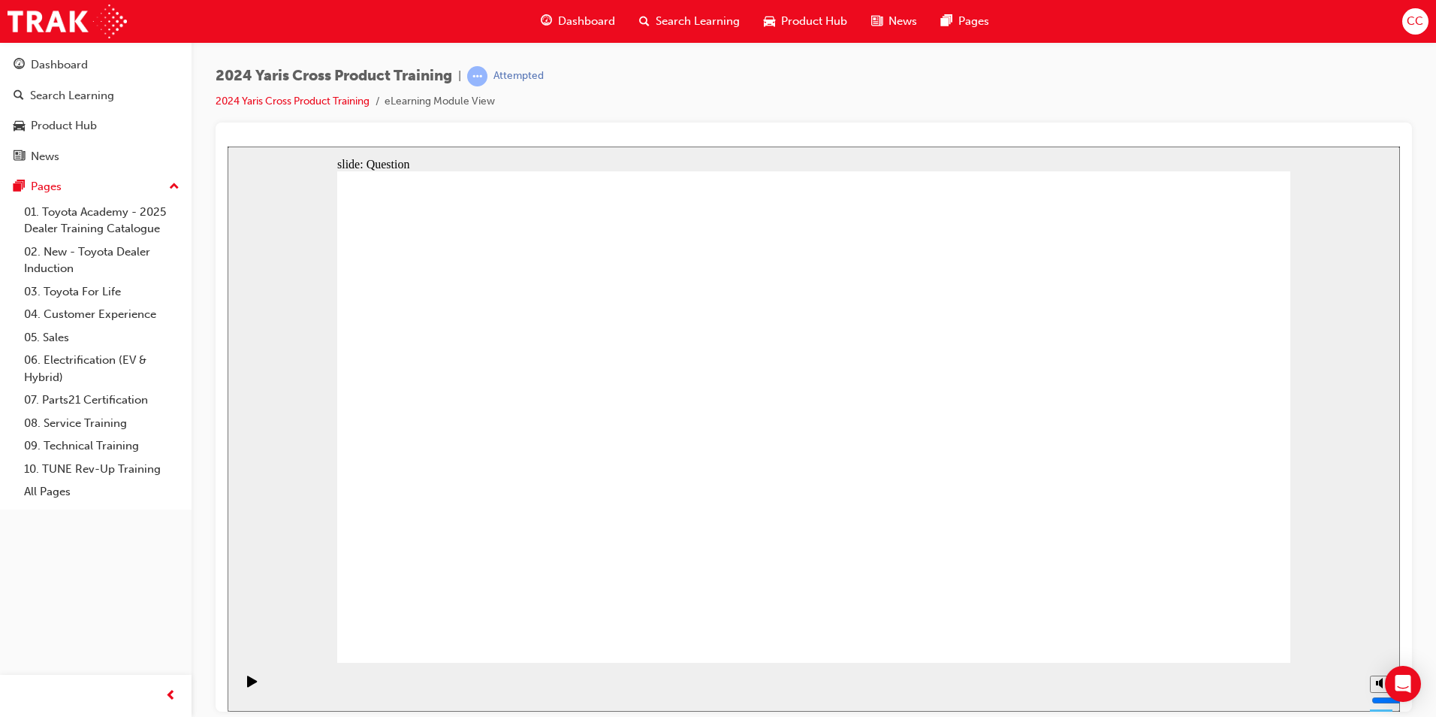
radio input "true"
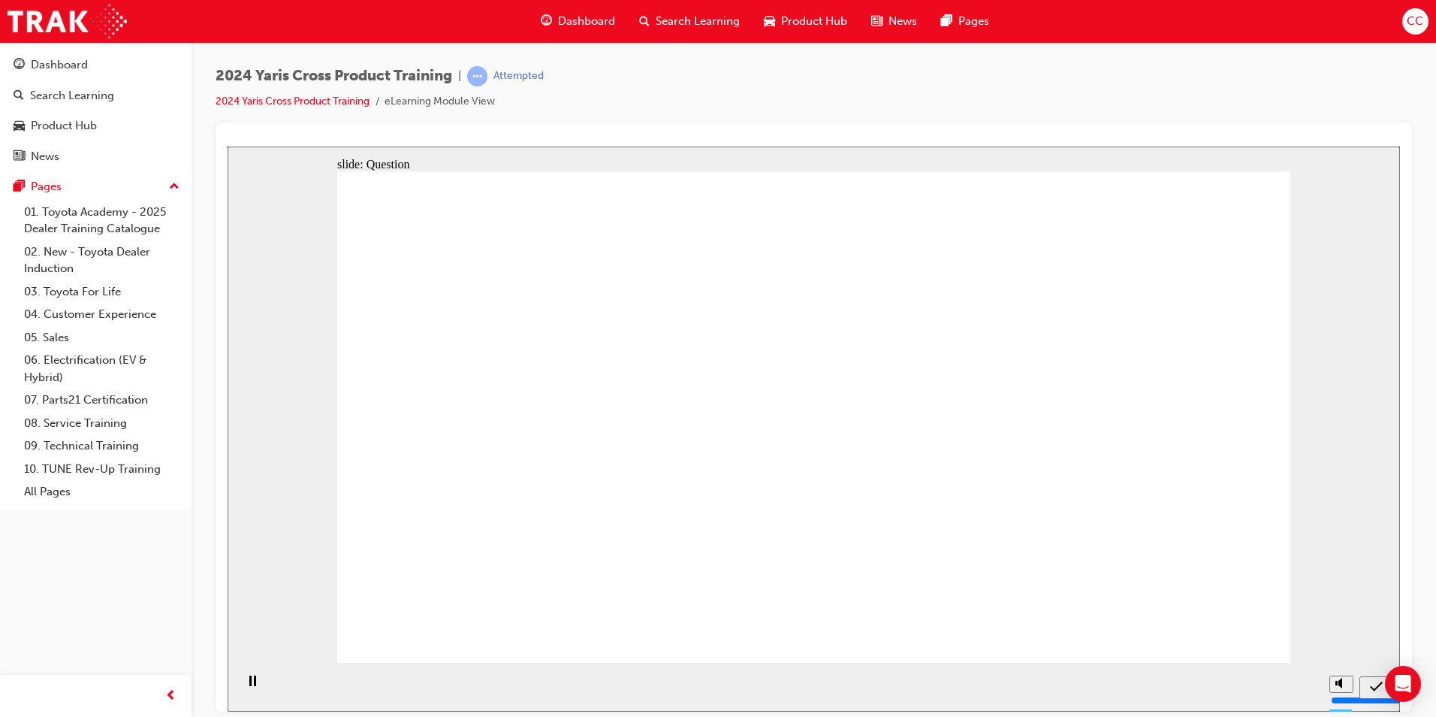
drag, startPoint x: 913, startPoint y: 379, endPoint x: 584, endPoint y: 542, distance: 367.6
drag, startPoint x: 1122, startPoint y: 389, endPoint x: 730, endPoint y: 548, distance: 423.0
drag, startPoint x: 538, startPoint y: 404, endPoint x: 877, endPoint y: 554, distance: 370.3
drag, startPoint x: 742, startPoint y: 436, endPoint x: 1103, endPoint y: 591, distance: 393.1
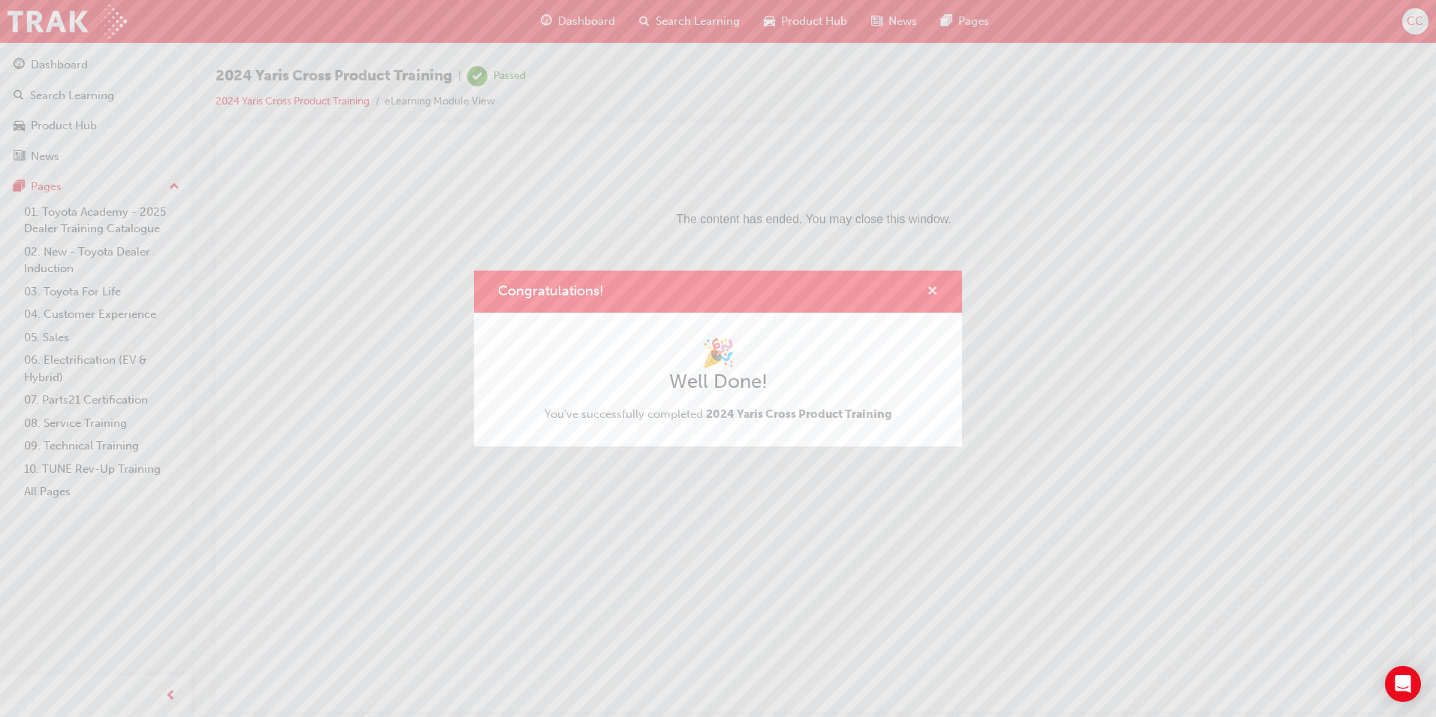
click at [935, 285] on span "cross-icon" at bounding box center [932, 292] width 11 height 14
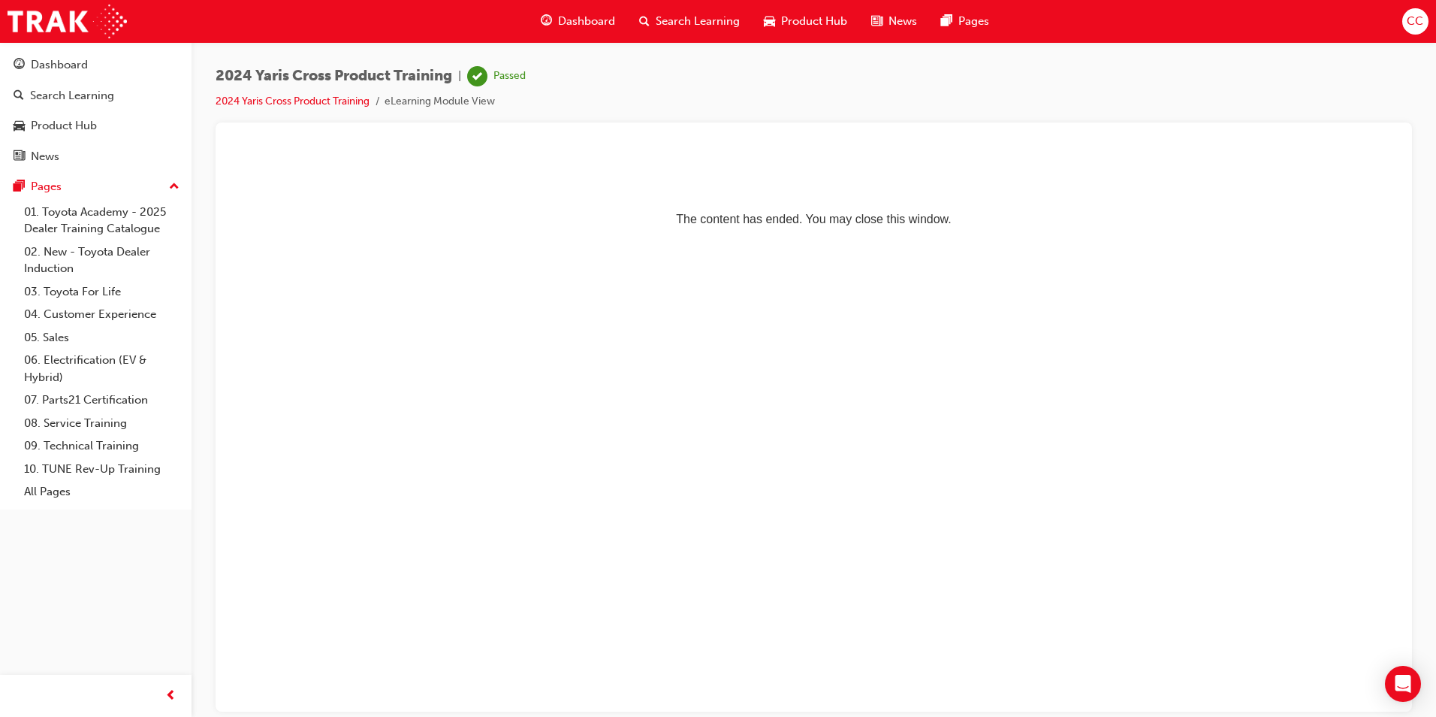
click at [875, 237] on html "The content has ended. You may close this window." at bounding box center [814, 192] width 1173 height 92
click at [584, 14] on span "Dashboard" at bounding box center [586, 21] width 57 height 17
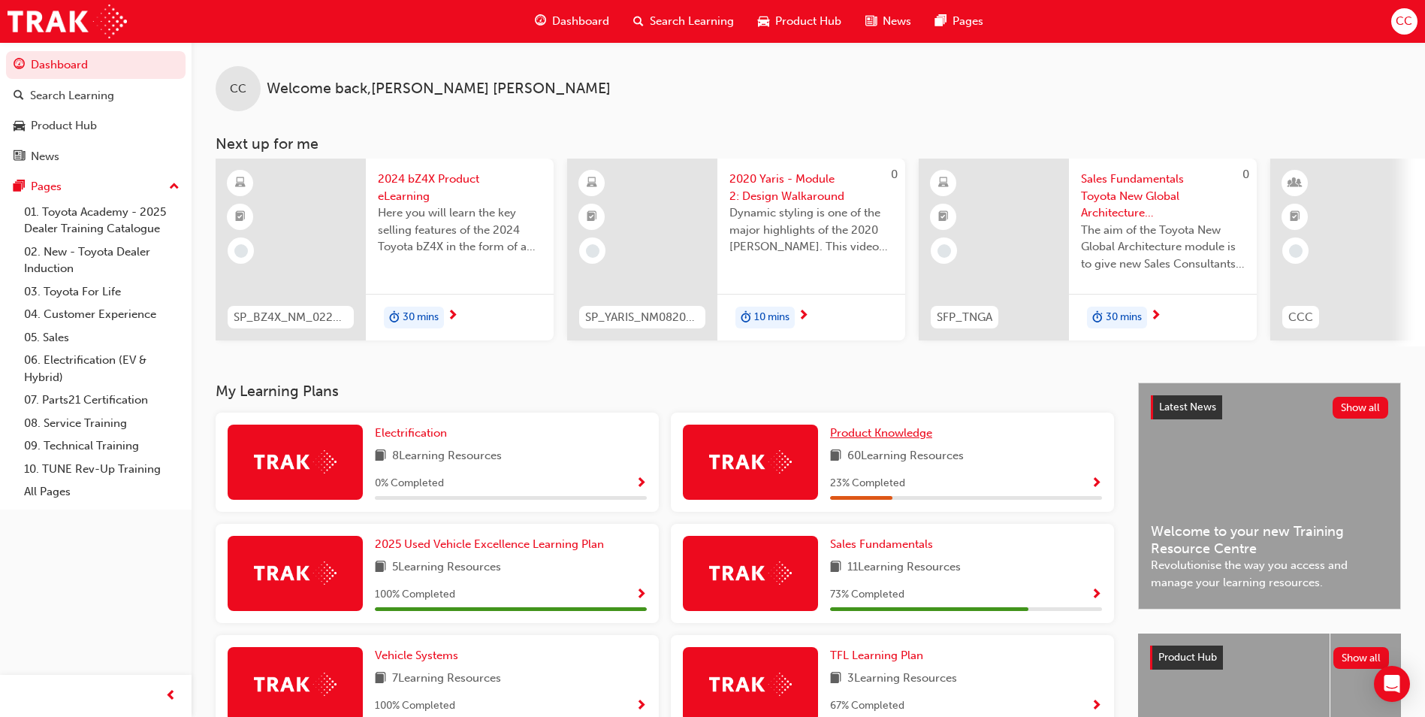
click at [882, 437] on span "Product Knowledge" at bounding box center [881, 433] width 102 height 14
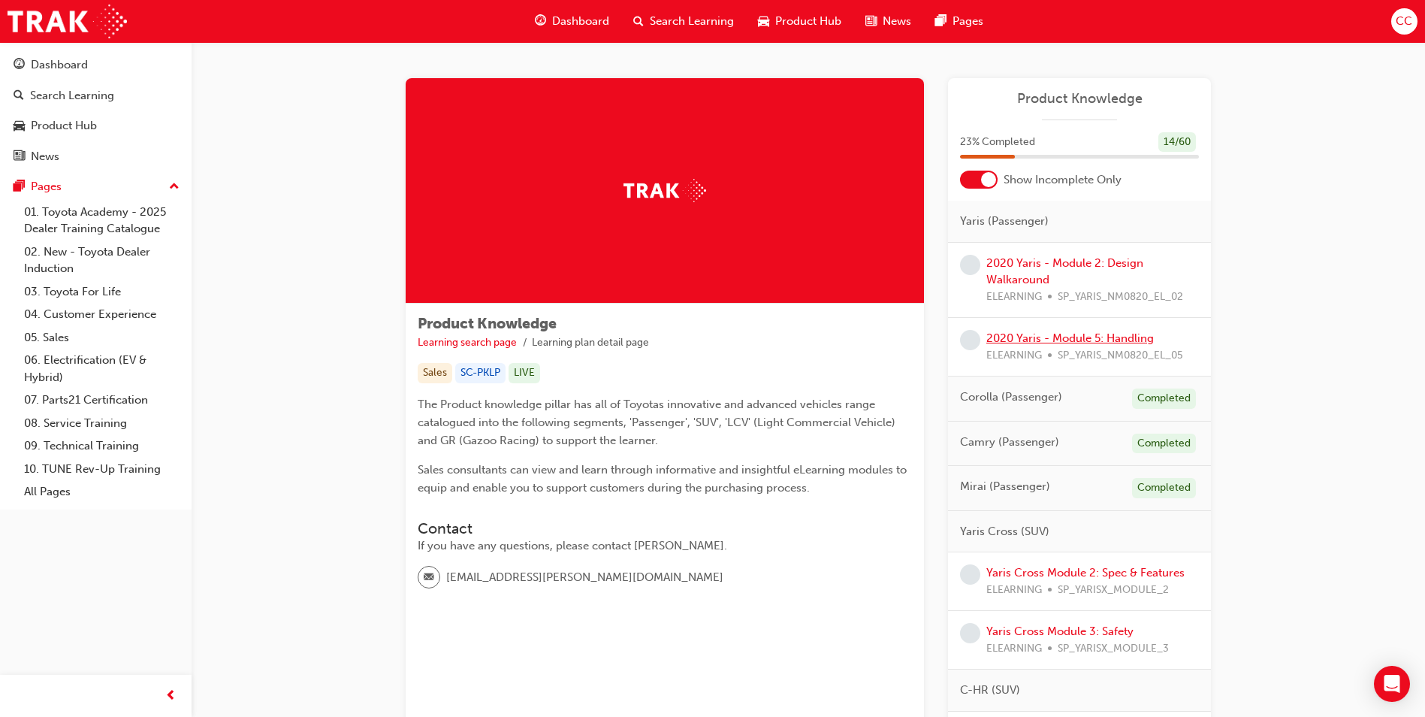
click at [1059, 335] on link "2020 Yaris - Module 5: Handling" at bounding box center [1070, 338] width 168 height 14
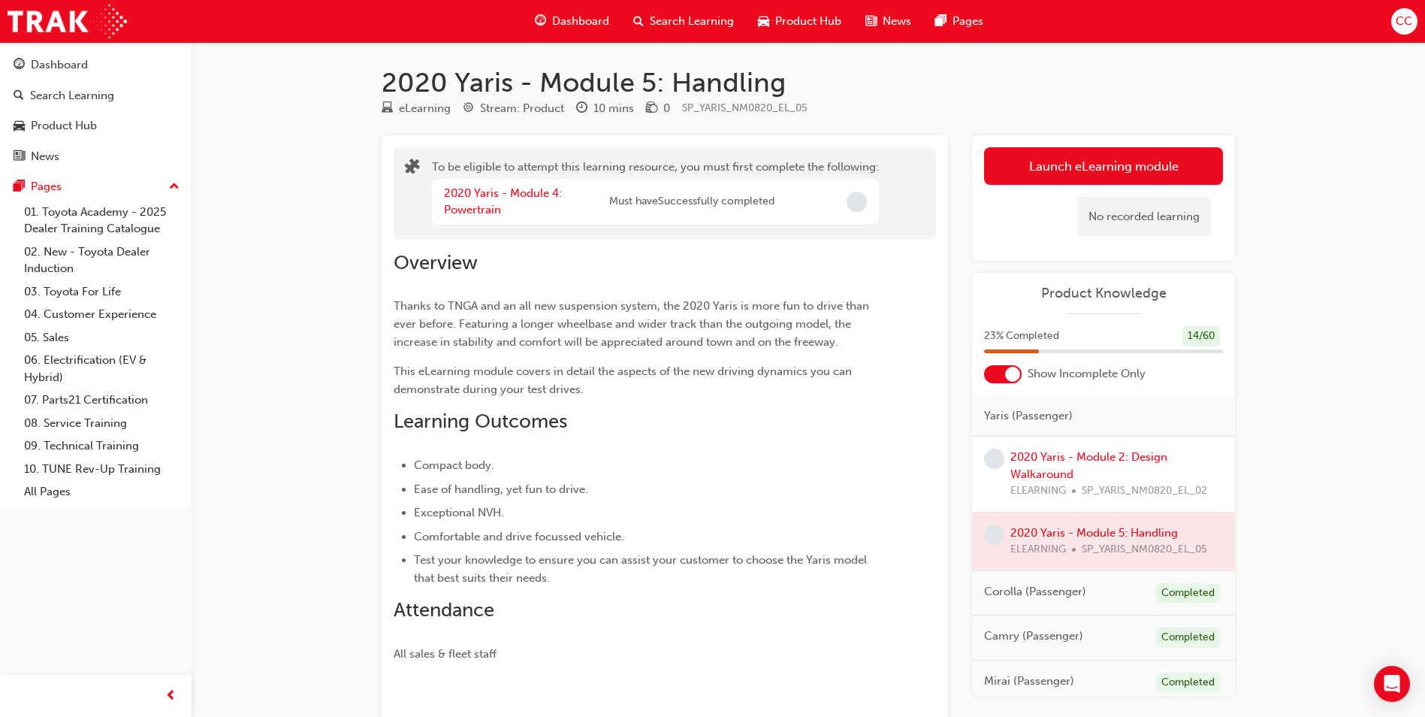
click at [580, 16] on span "Dashboard" at bounding box center [580, 21] width 57 height 17
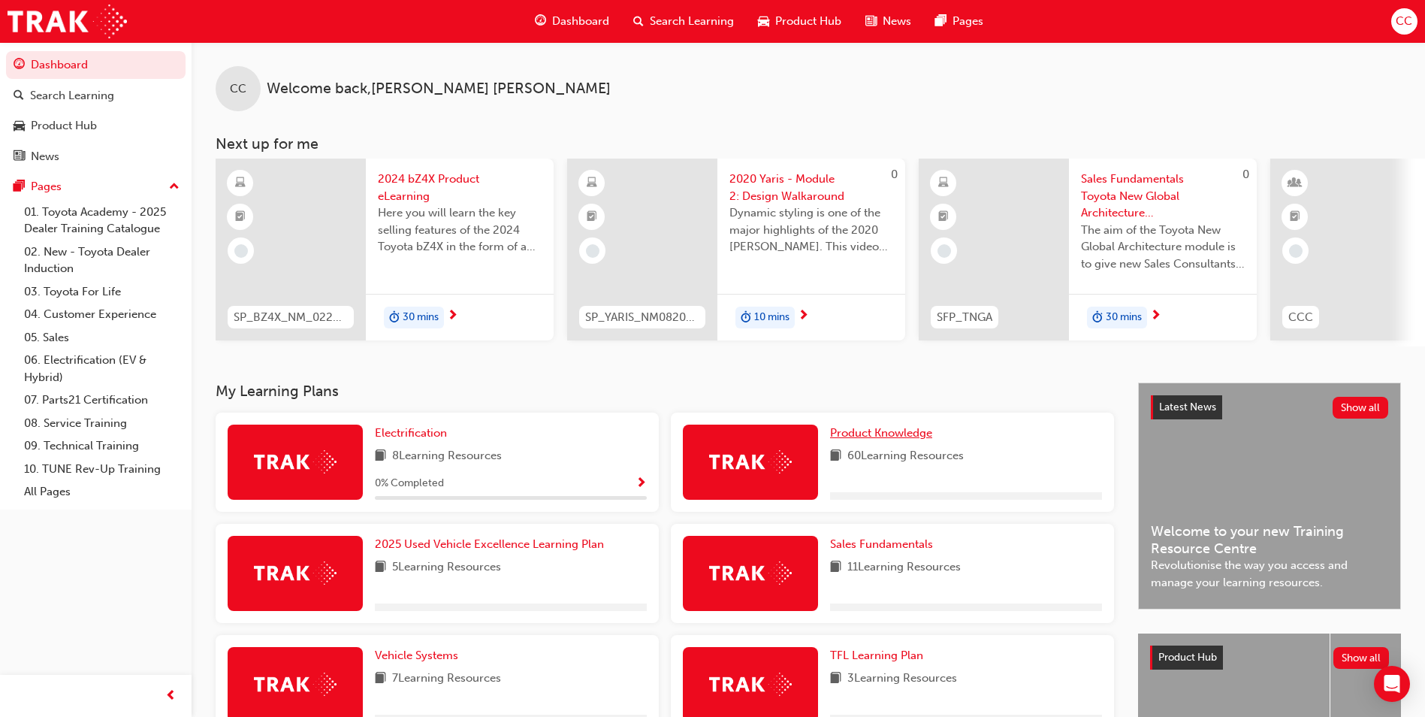
click at [883, 439] on span "Product Knowledge" at bounding box center [881, 433] width 102 height 14
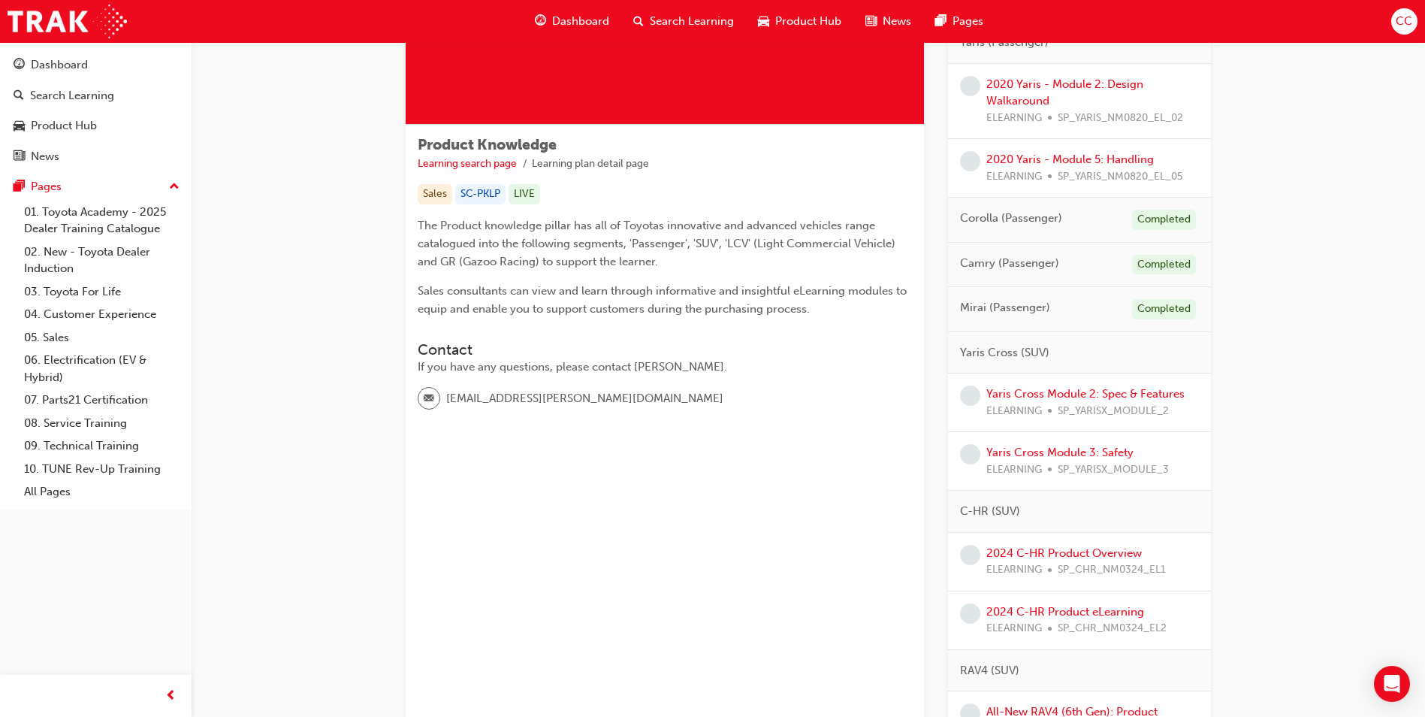
scroll to position [225, 0]
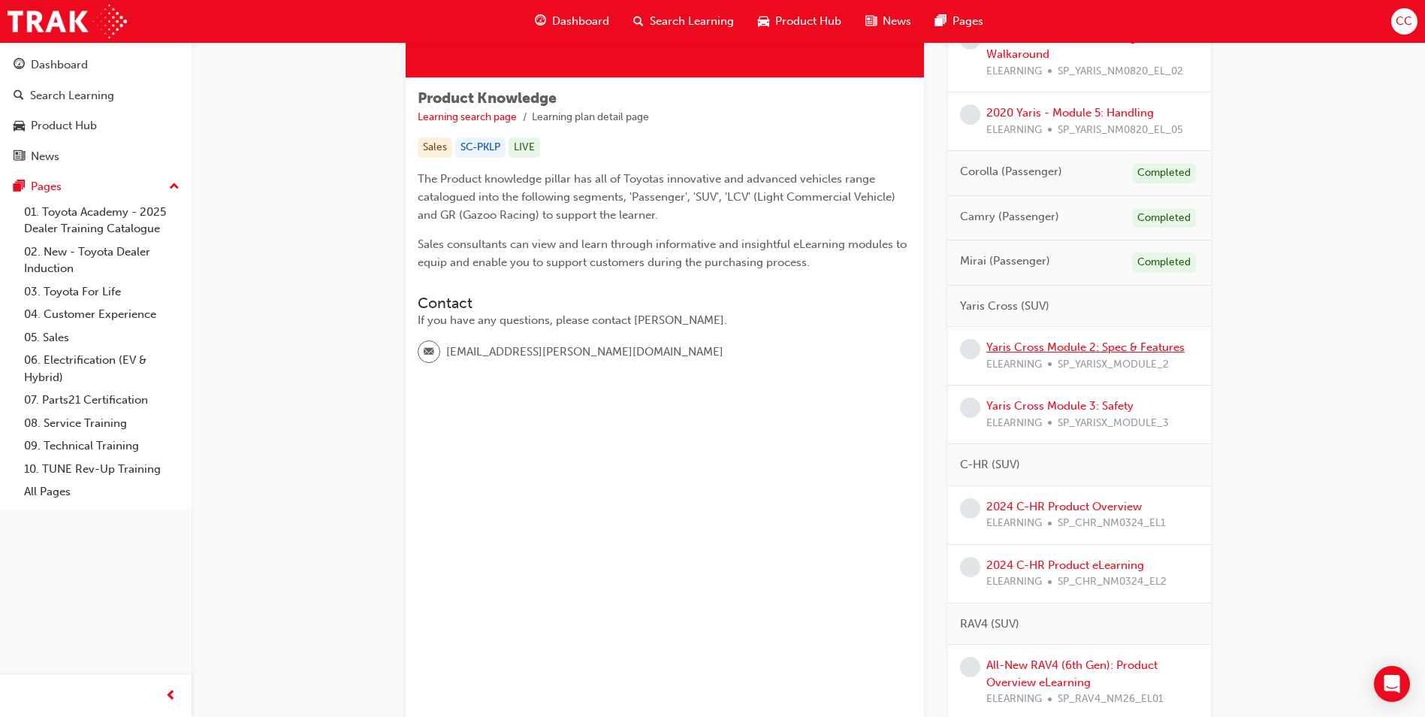
click at [1079, 347] on link "Yaris Cross Module 2: Spec & Features" at bounding box center [1085, 347] width 198 height 14
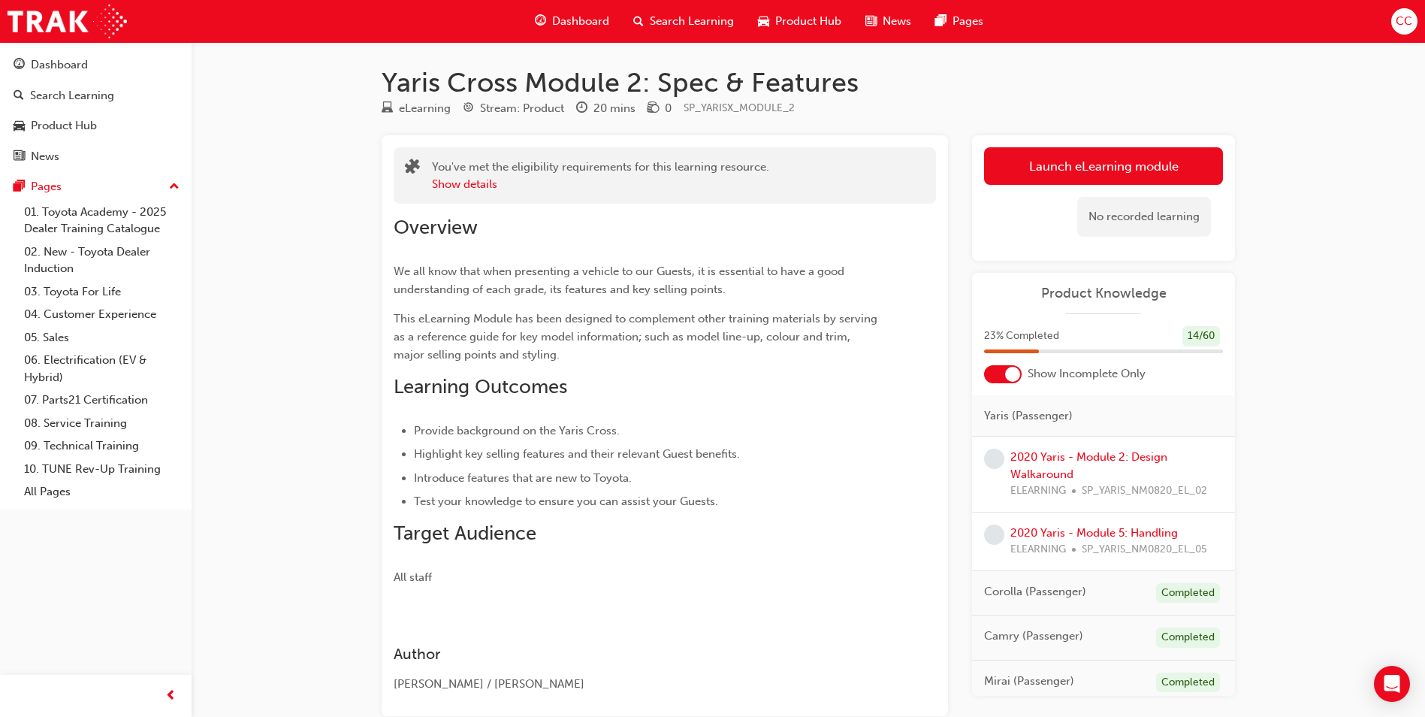
click at [597, 19] on span "Dashboard" at bounding box center [580, 21] width 57 height 17
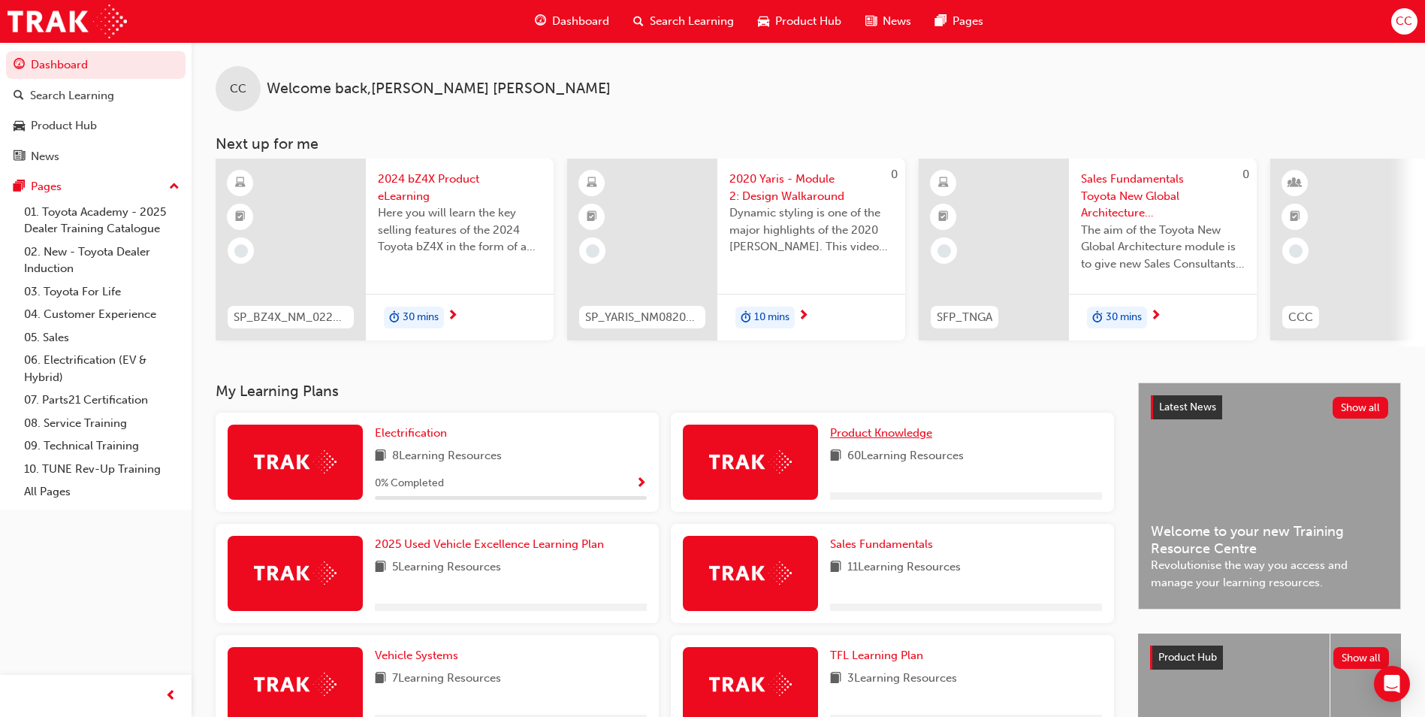
click at [858, 435] on span "Product Knowledge" at bounding box center [881, 433] width 102 height 14
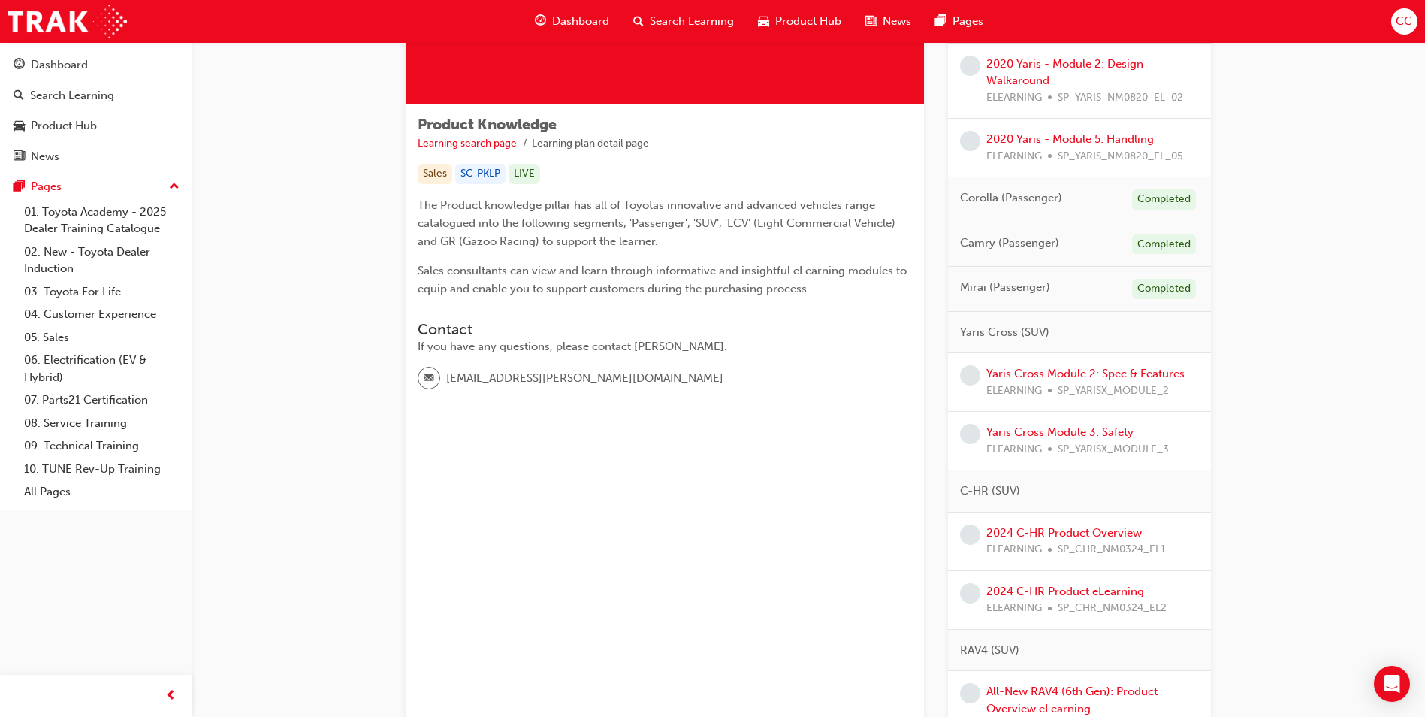
scroll to position [301, 0]
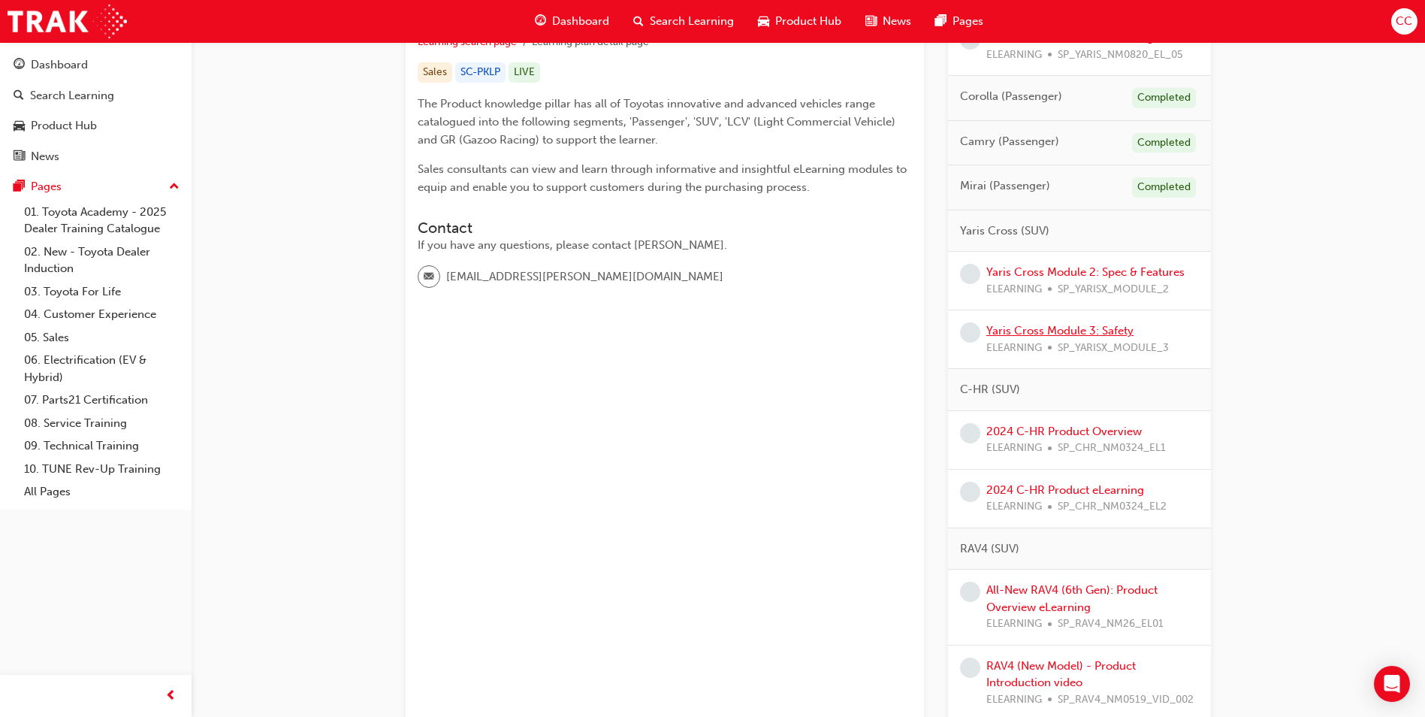
click at [1051, 329] on link "Yaris Cross Module 3: Safety" at bounding box center [1059, 331] width 147 height 14
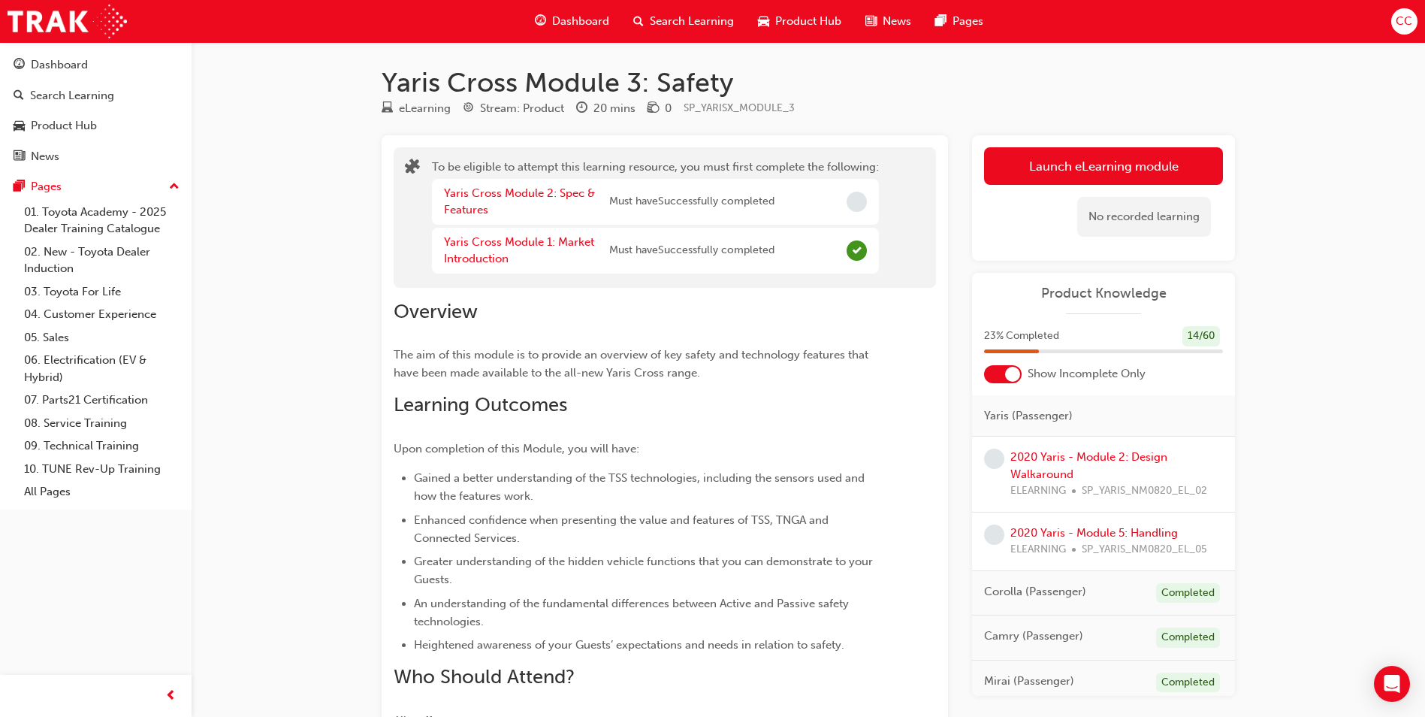
click at [575, 20] on span "Dashboard" at bounding box center [580, 21] width 57 height 17
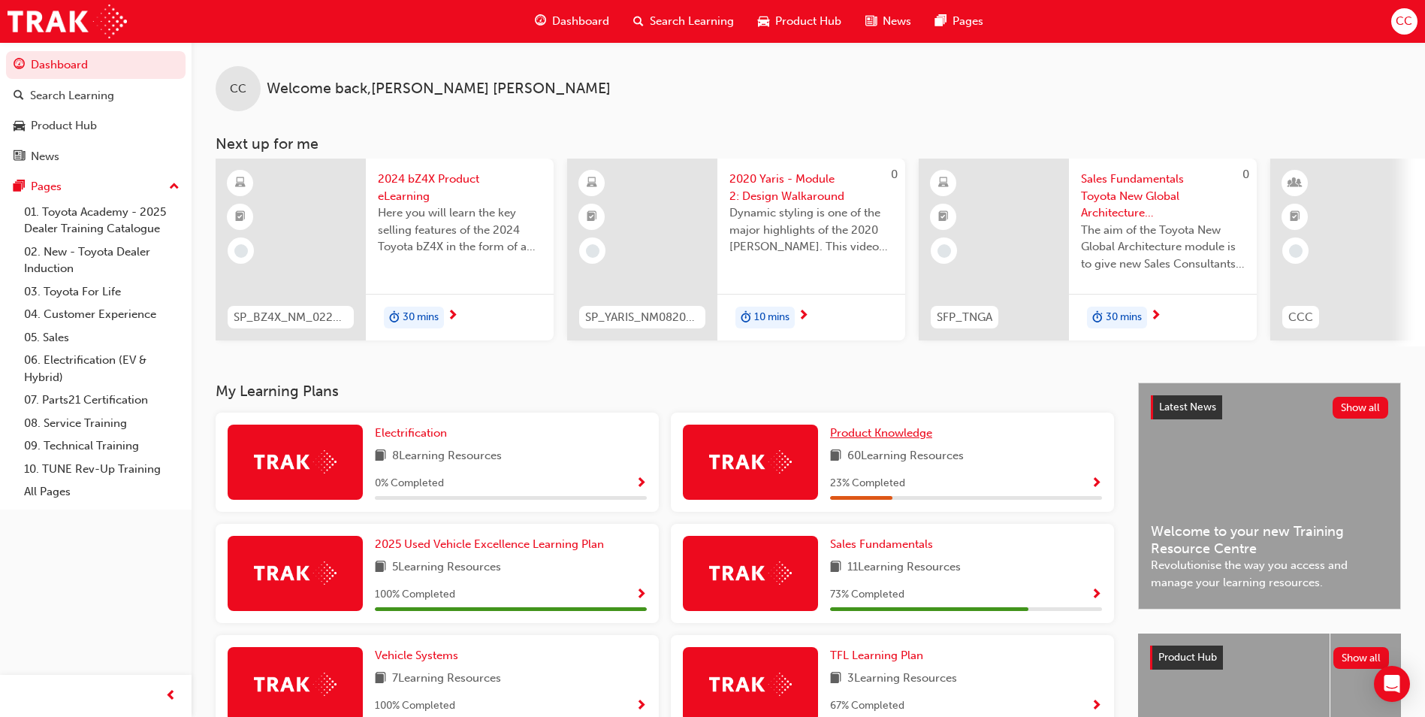
click at [874, 436] on span "Product Knowledge" at bounding box center [881, 433] width 102 height 14
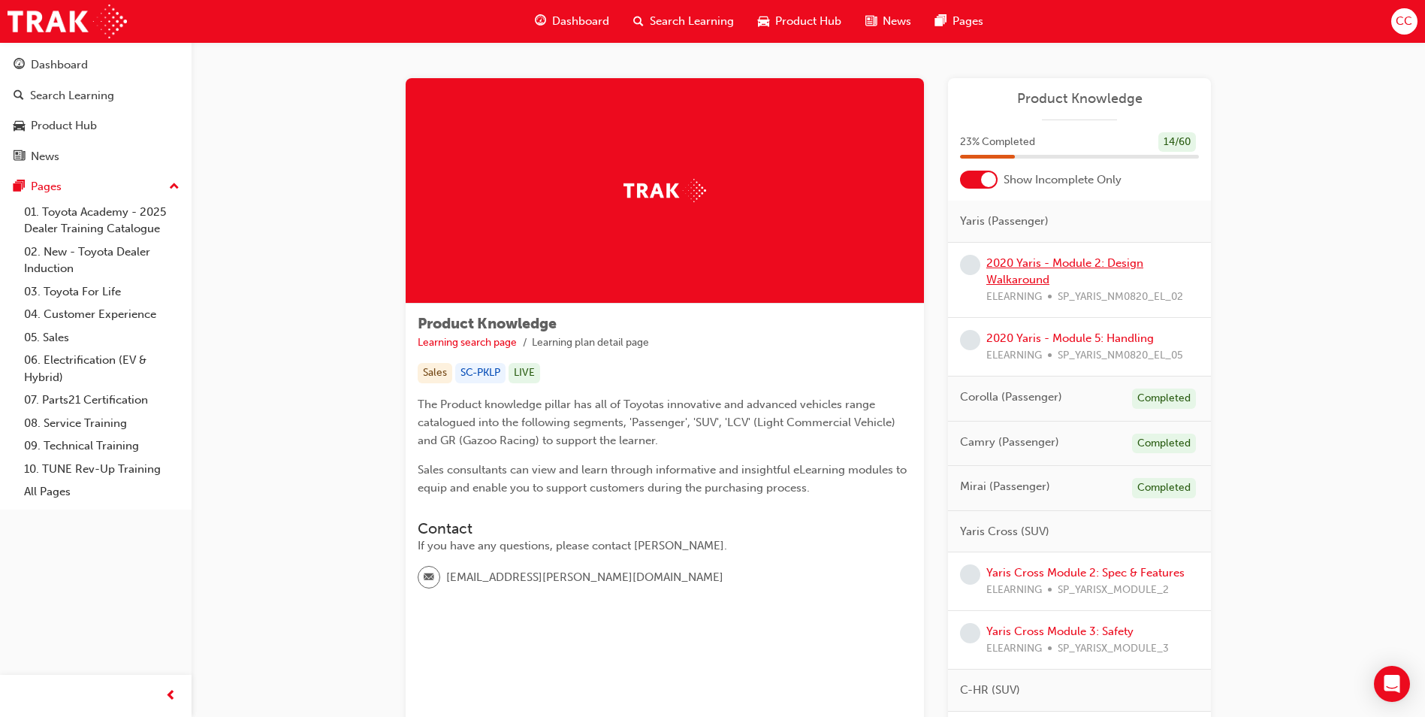
click at [1041, 261] on link "2020 Yaris - Module 2: Design Walkaround" at bounding box center [1064, 271] width 157 height 31
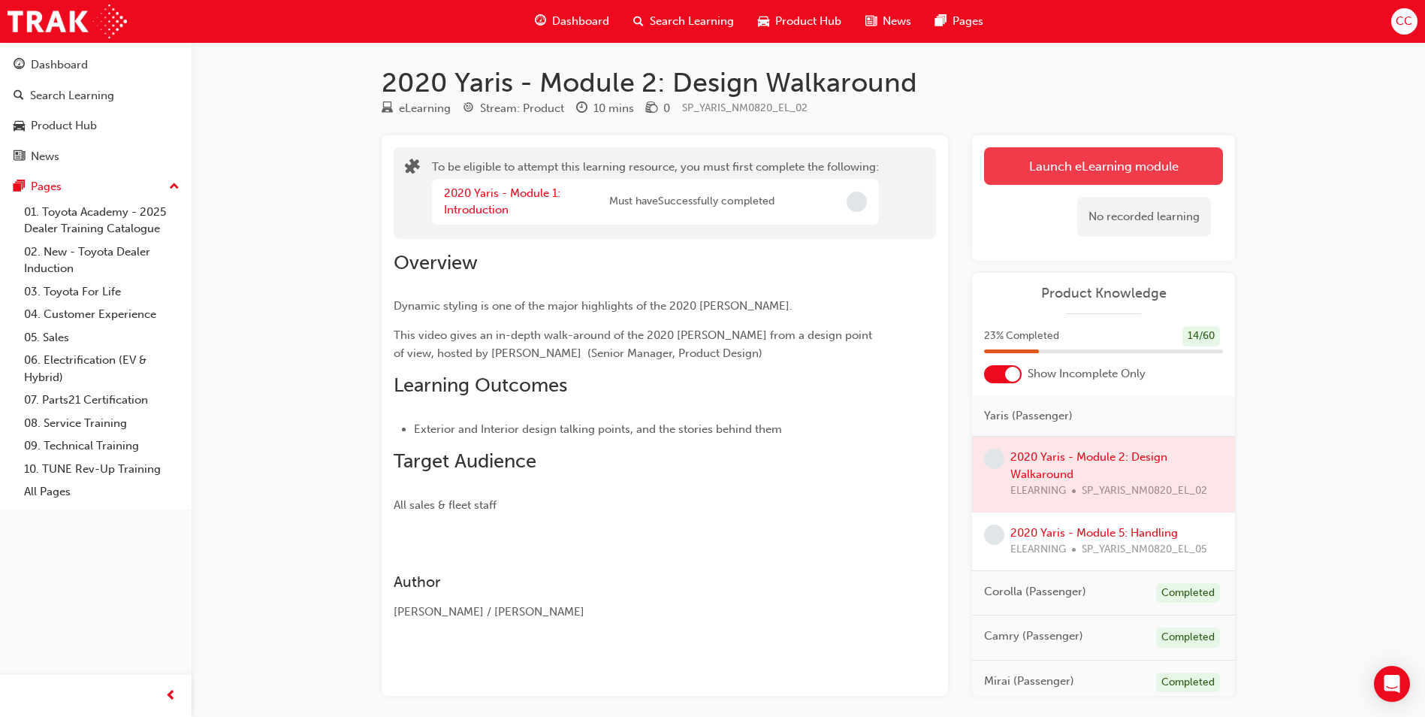
click at [1036, 162] on button "Launch eLearning module" at bounding box center [1103, 166] width 239 height 38
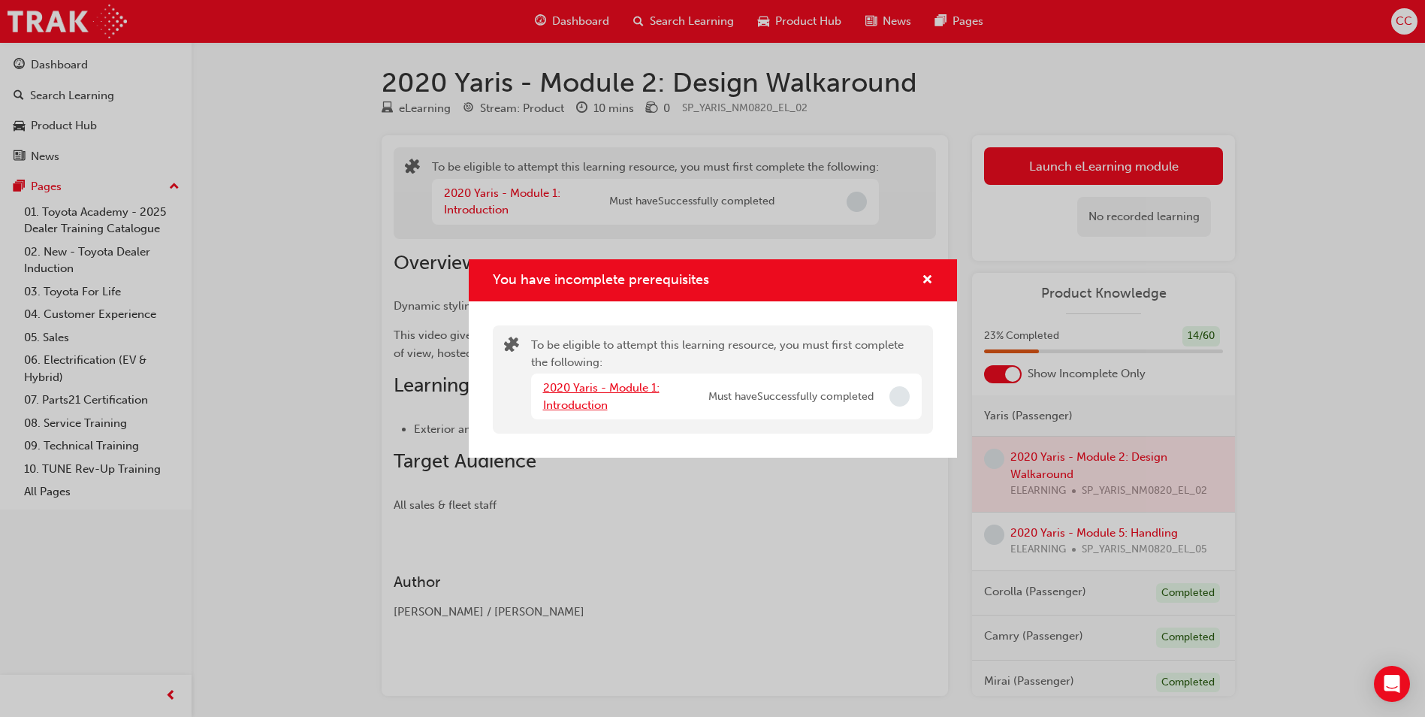
click at [636, 392] on link "2020 Yaris - Module 1: Introduction" at bounding box center [601, 396] width 116 height 31
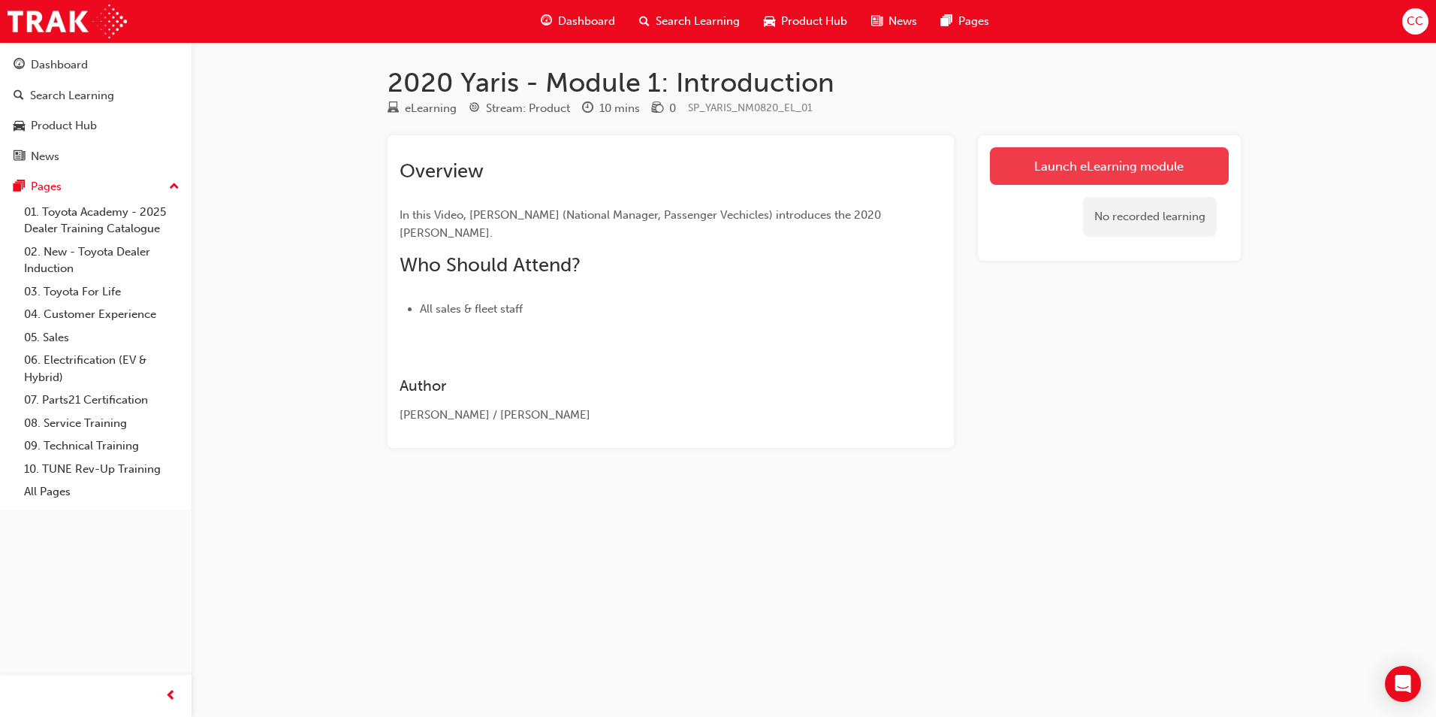
click at [1030, 165] on link "Launch eLearning module" at bounding box center [1109, 166] width 239 height 38
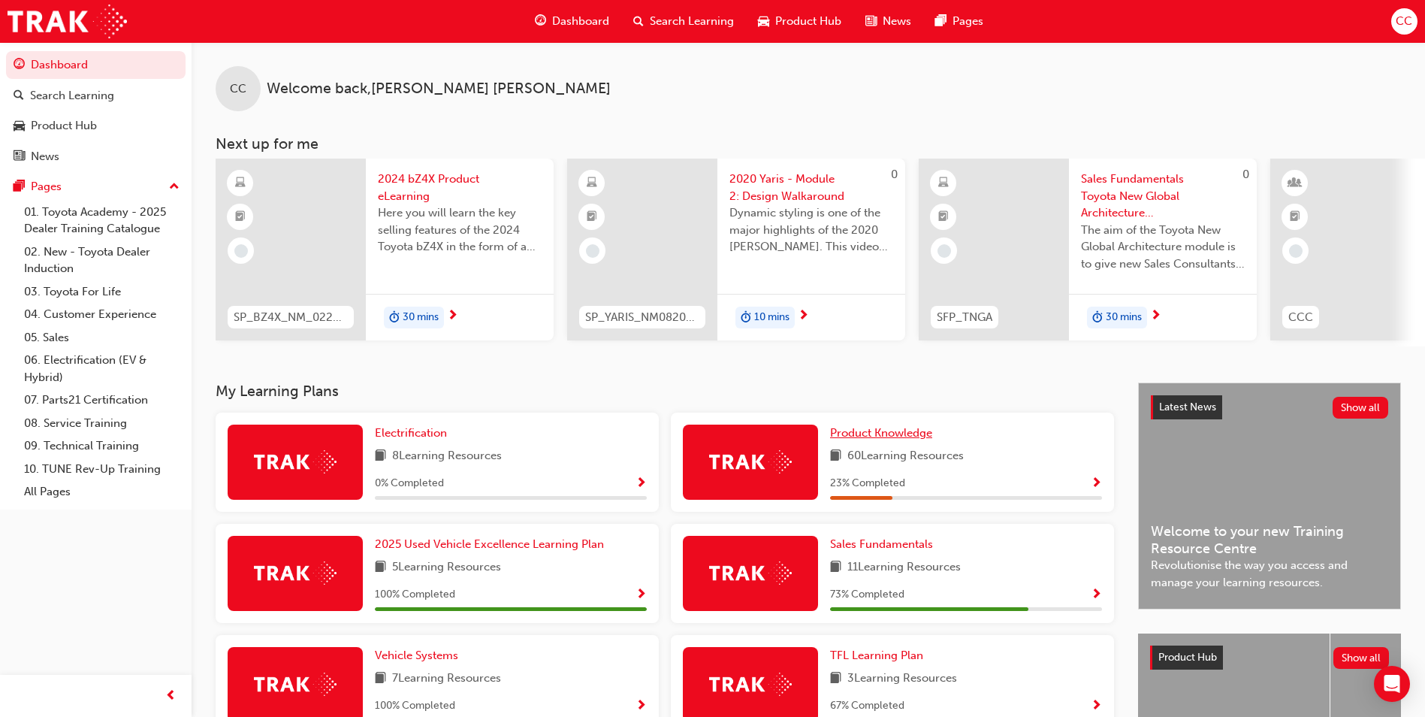
click at [875, 435] on span "Product Knowledge" at bounding box center [881, 433] width 102 height 14
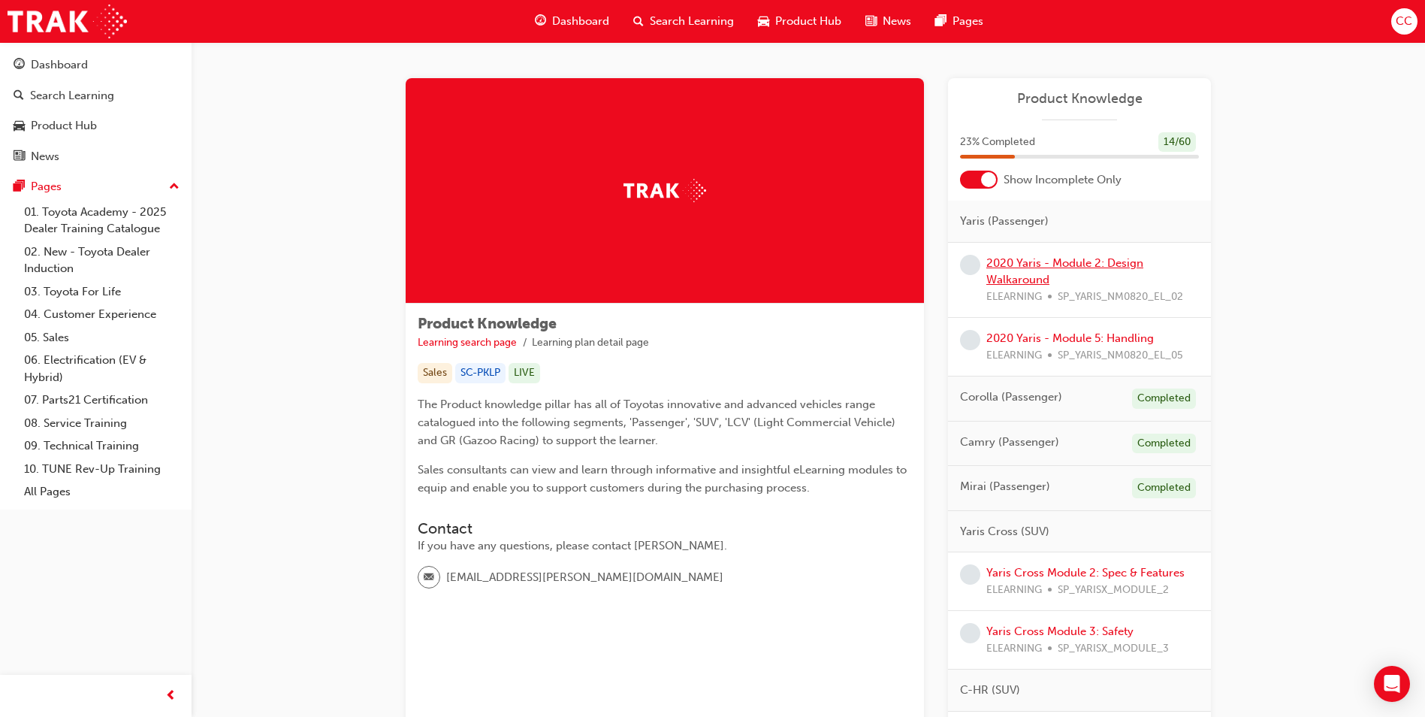
click at [1046, 269] on link "2020 Yaris - Module 2: Design Walkaround" at bounding box center [1064, 271] width 157 height 31
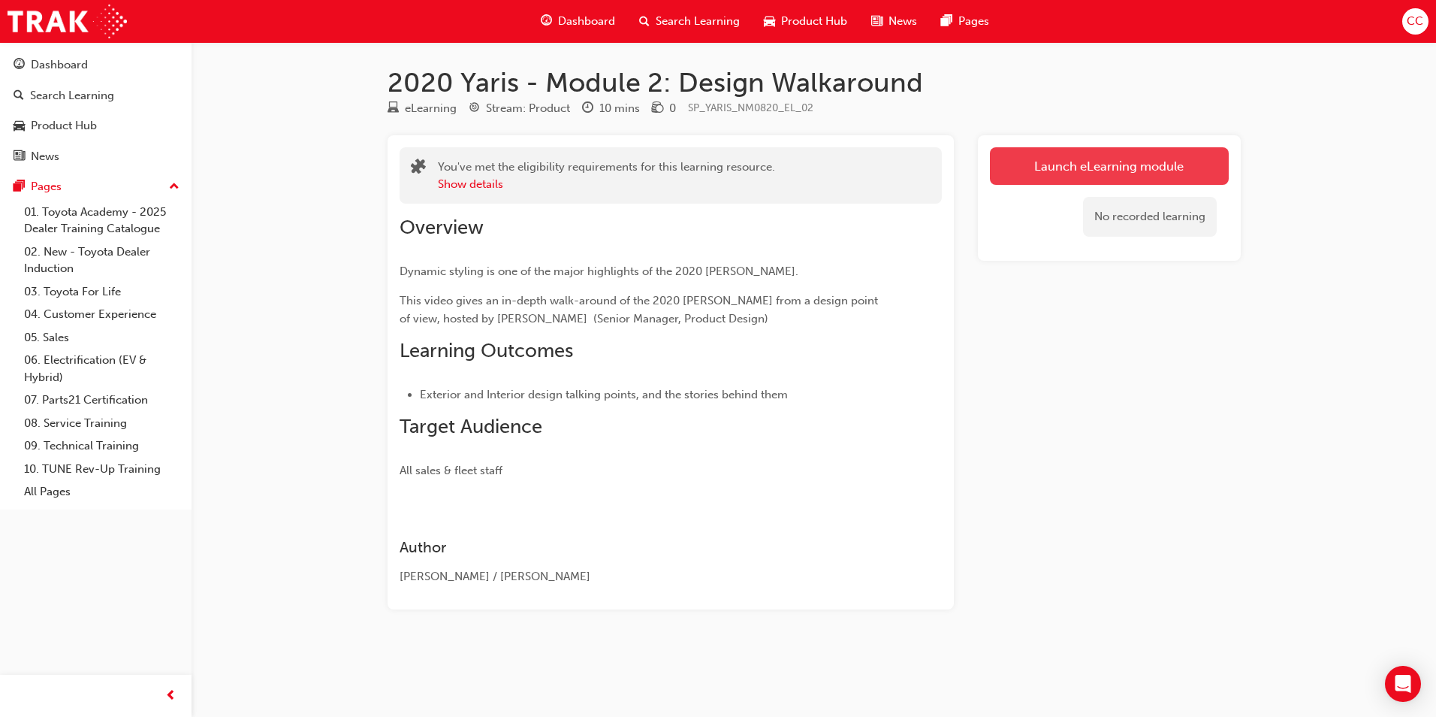
click at [1056, 169] on link "Launch eLearning module" at bounding box center [1109, 166] width 239 height 38
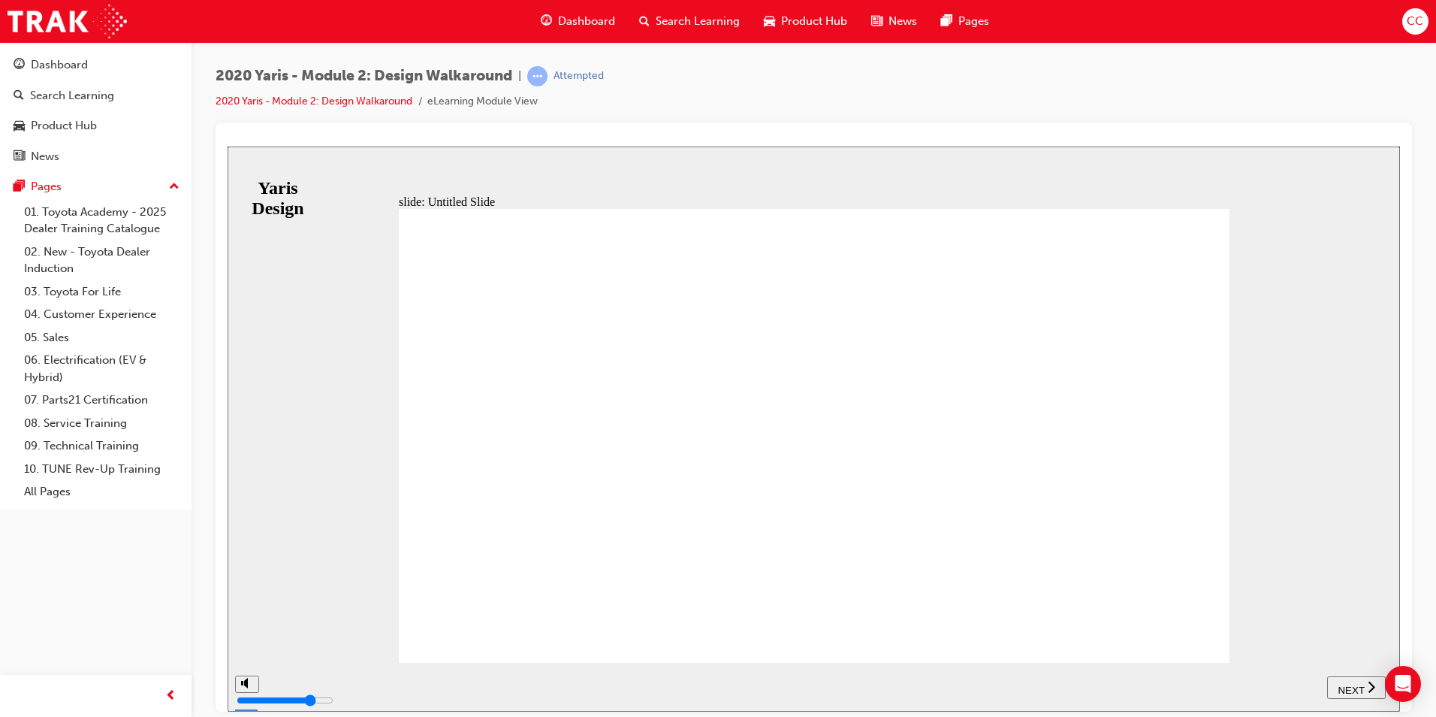
click at [1342, 687] on span "NEXT" at bounding box center [1351, 689] width 26 height 11
click at [584, 675] on div "playback controls" at bounding box center [830, 675] width 1065 height 0
click at [279, 683] on icon "play/pause" at bounding box center [282, 680] width 7 height 11
click at [279, 683] on icon "play/pause" at bounding box center [283, 680] width 8 height 10
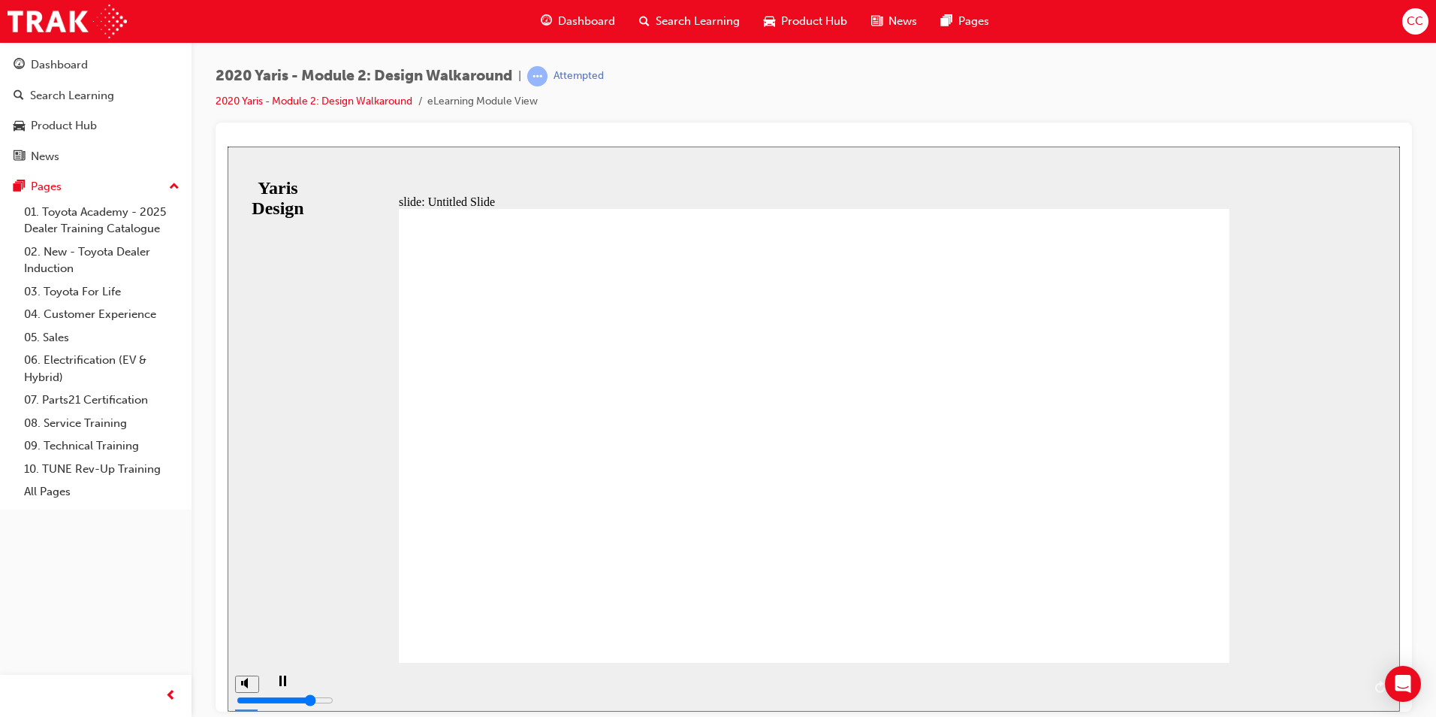
click at [284, 685] on rect "play/pause" at bounding box center [285, 680] width 2 height 11
click at [281, 684] on icon "play/pause" at bounding box center [283, 680] width 8 height 10
click at [1343, 682] on div "NEXT" at bounding box center [1364, 687] width 47 height 16
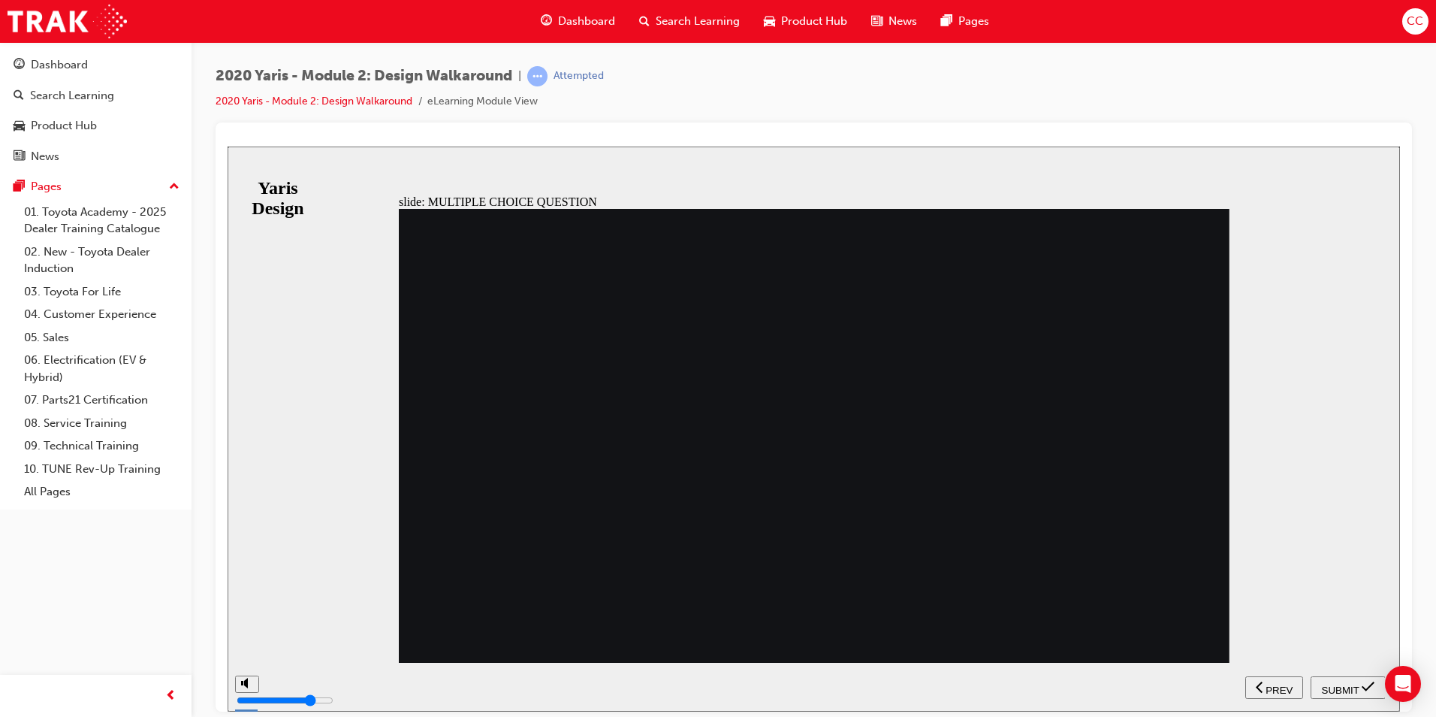
radio input "true"
click at [1337, 684] on span "SUBMIT" at bounding box center [1341, 689] width 38 height 11
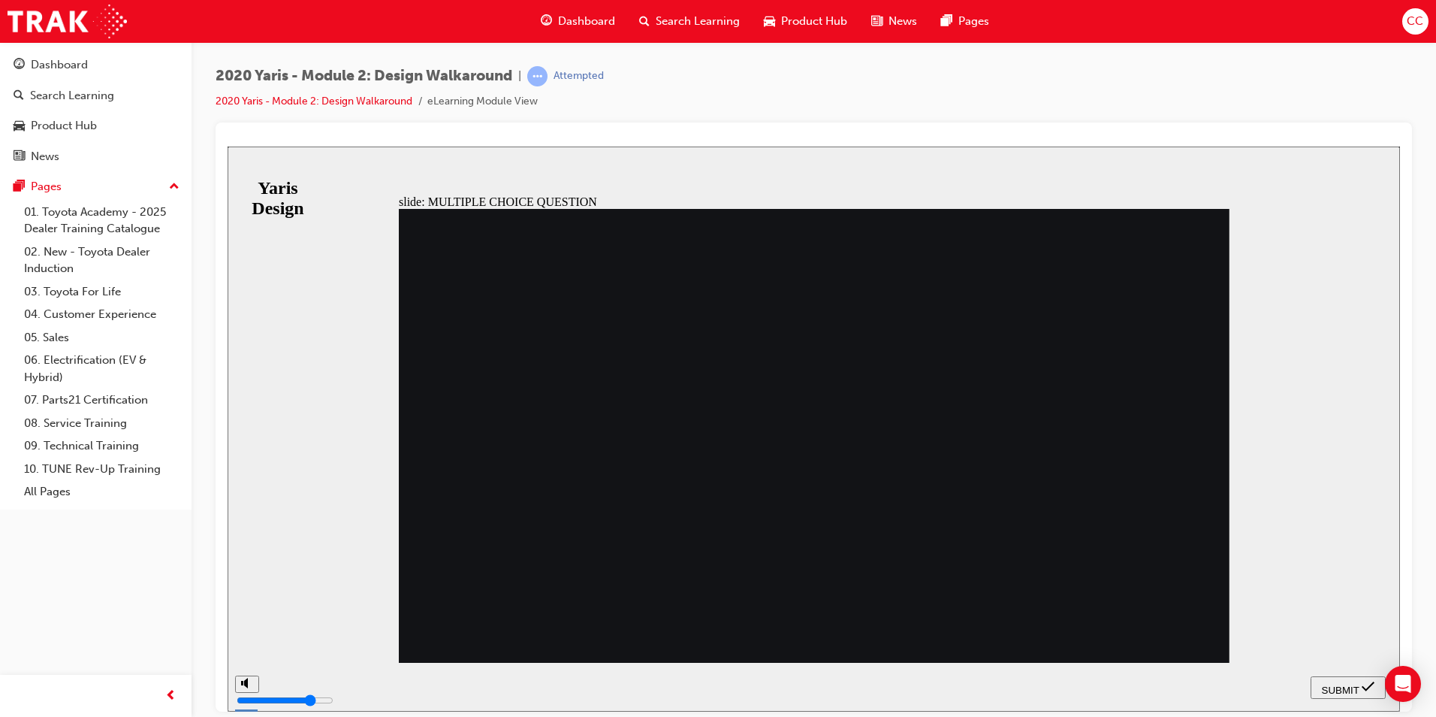
radio input "true"
click at [1337, 684] on span "SUBMIT" at bounding box center [1341, 689] width 38 height 11
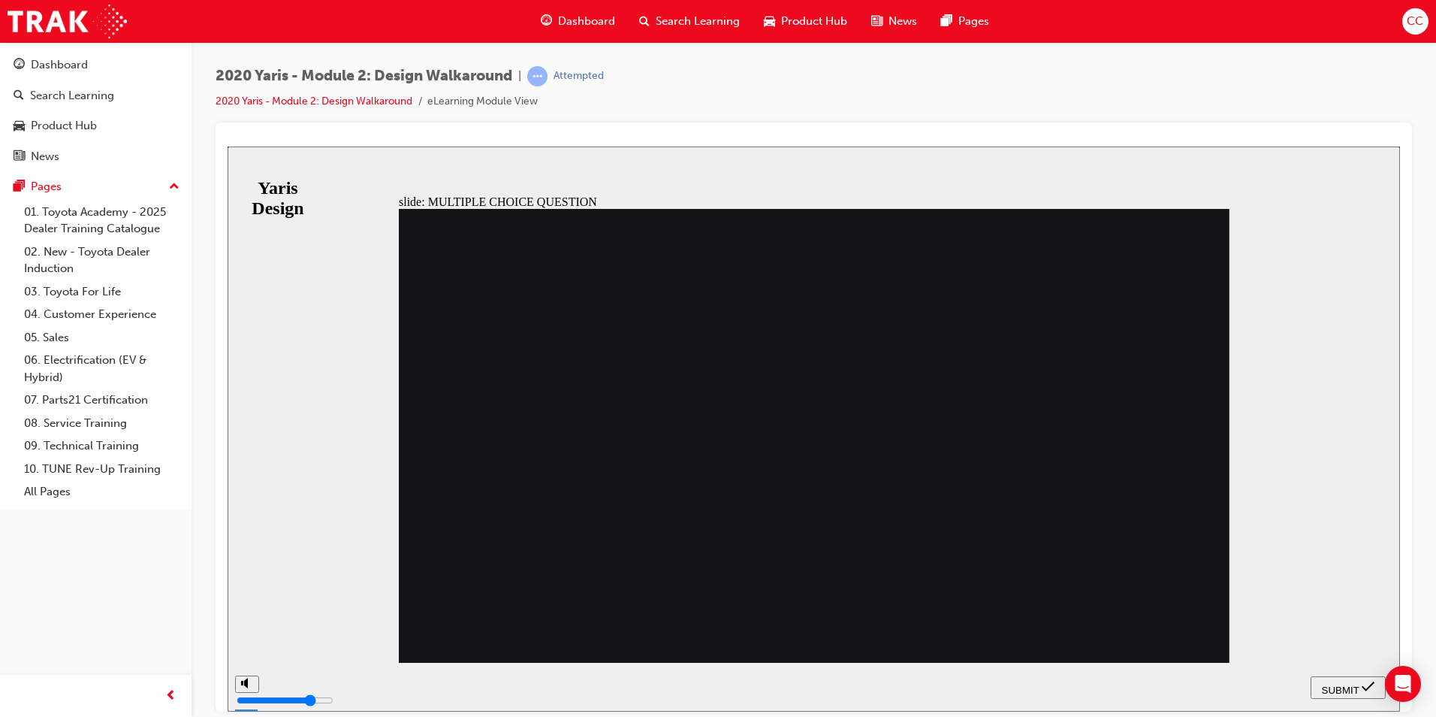
radio input "true"
radio input "false"
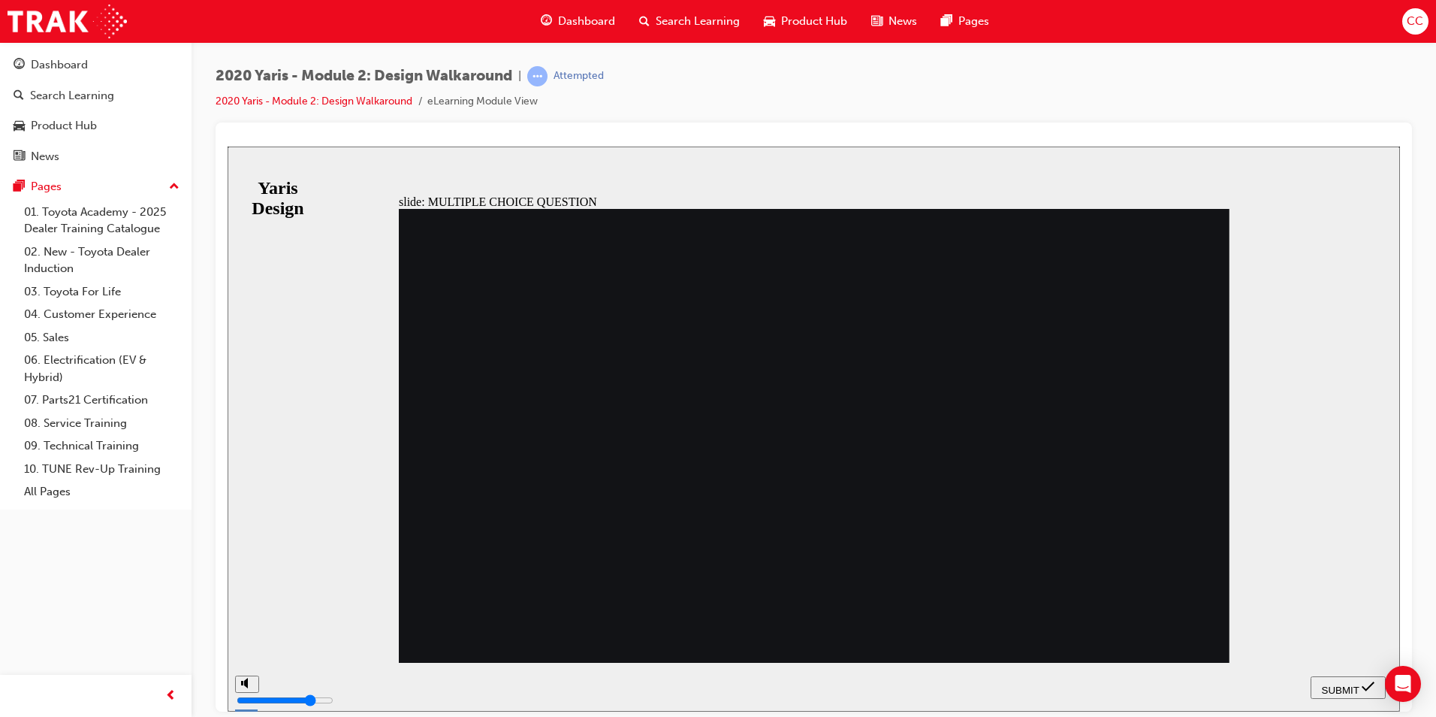
radio input "false"
radio input "true"
click at [1334, 685] on span "SUBMIT" at bounding box center [1341, 689] width 38 height 11
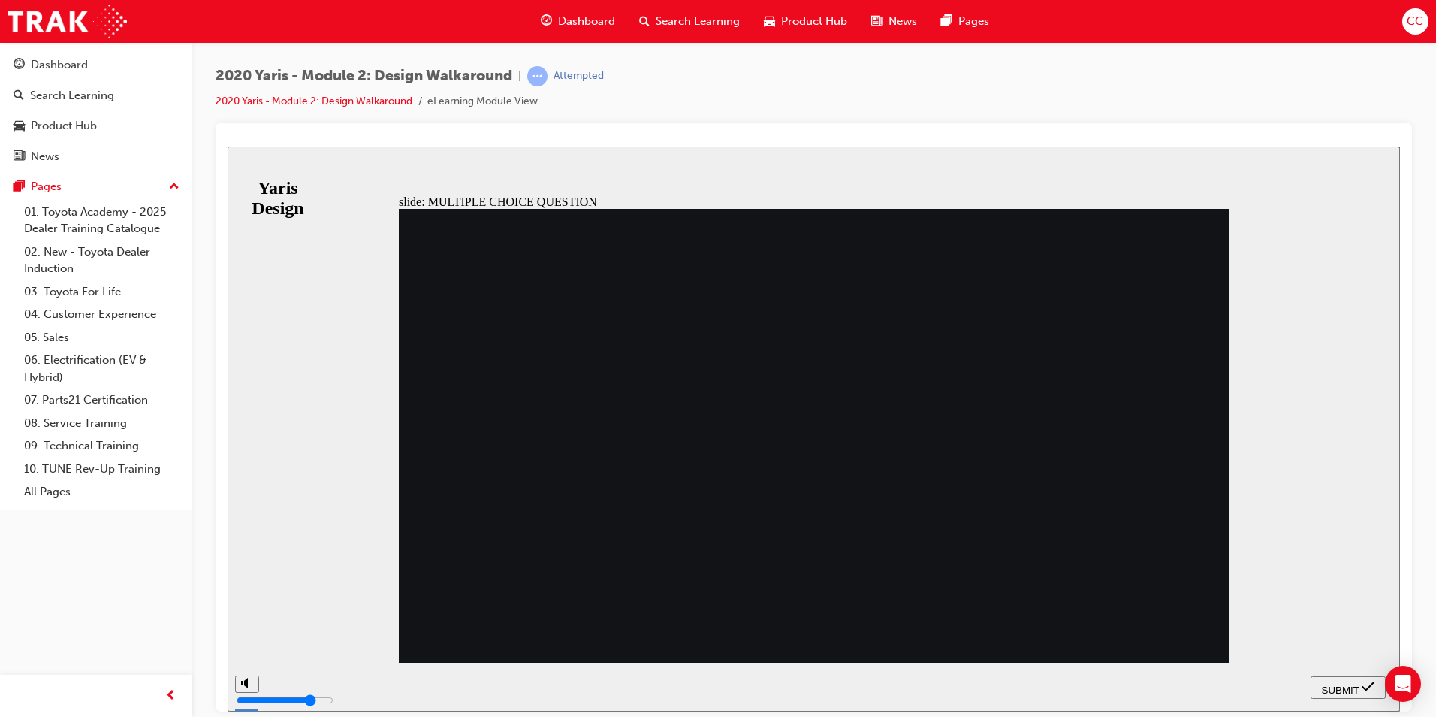
radio input "false"
radio input "true"
click at [1322, 685] on span "SUBMIT" at bounding box center [1341, 689] width 38 height 11
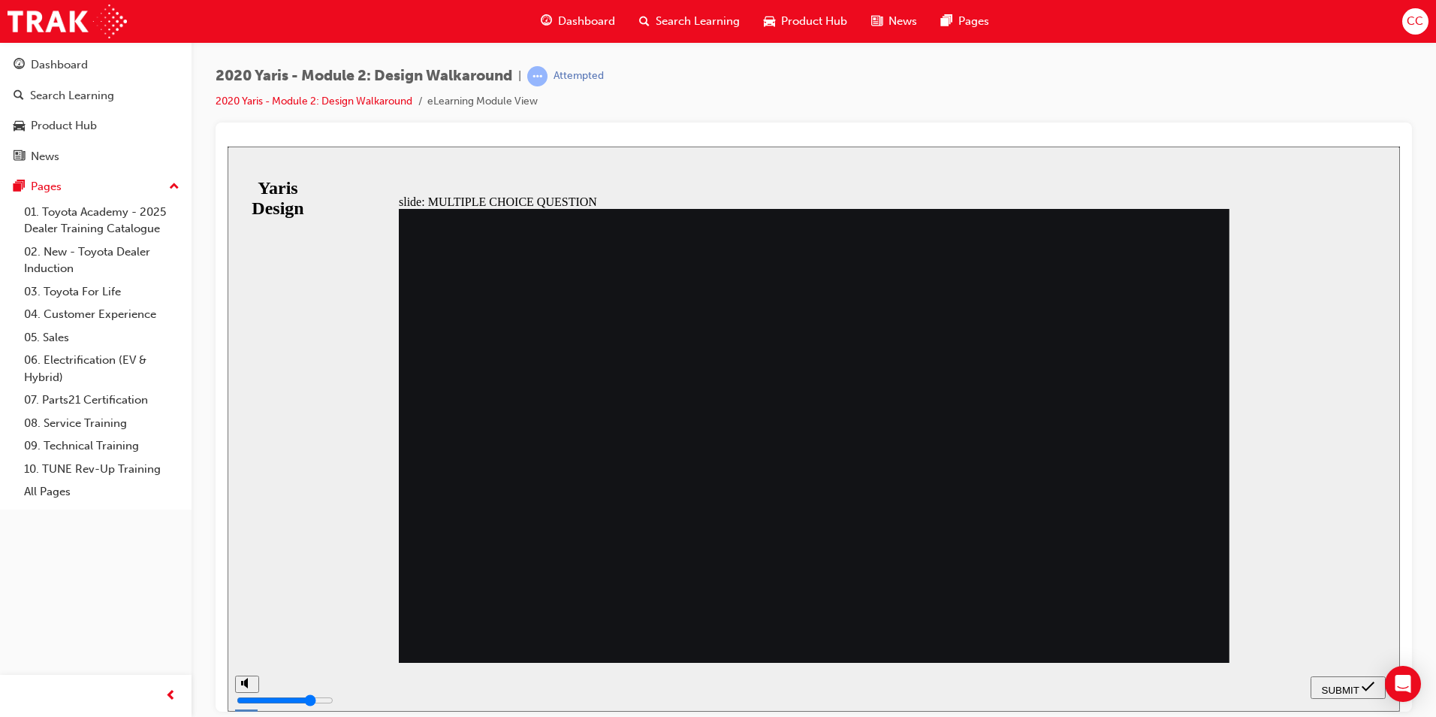
radio input "true"
click at [1328, 679] on div "SUBMIT" at bounding box center [1348, 687] width 63 height 16
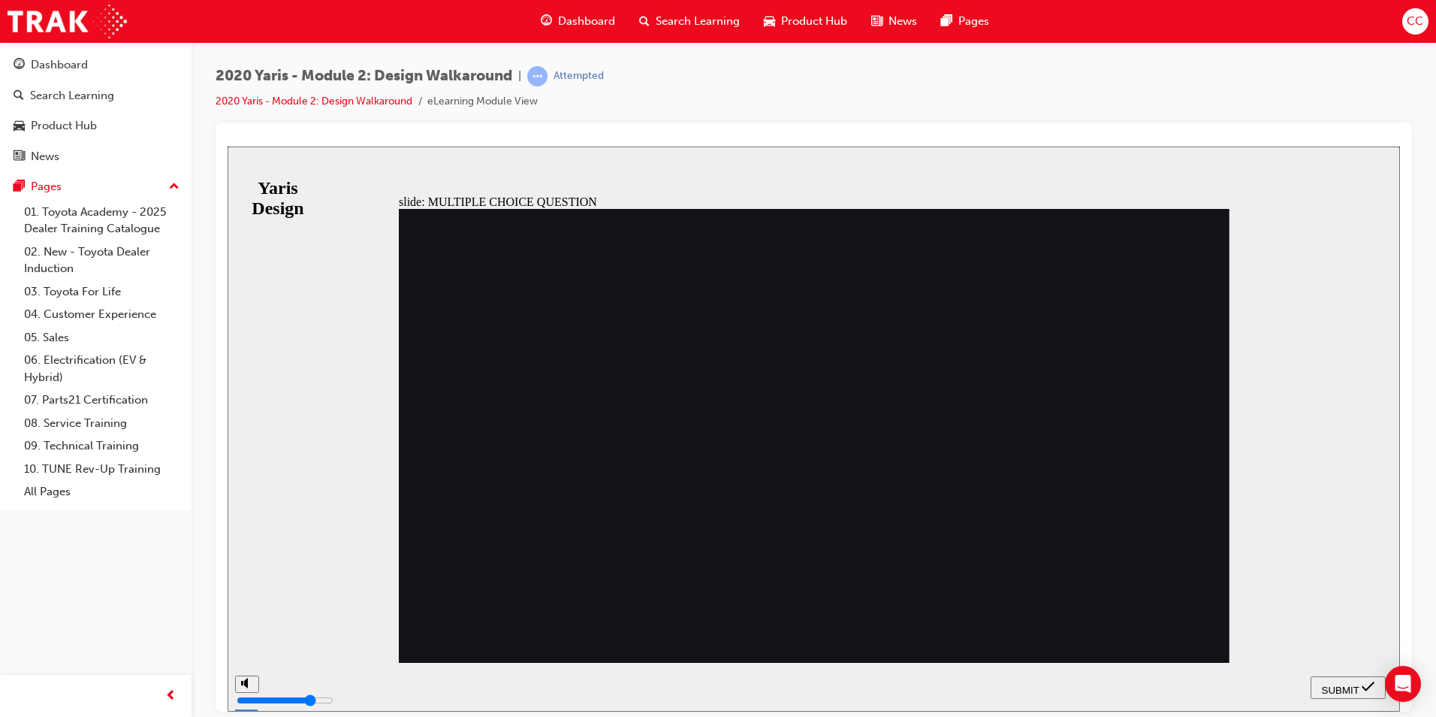
radio input "false"
radio input "true"
click at [1334, 687] on span "SUBMIT" at bounding box center [1341, 689] width 38 height 11
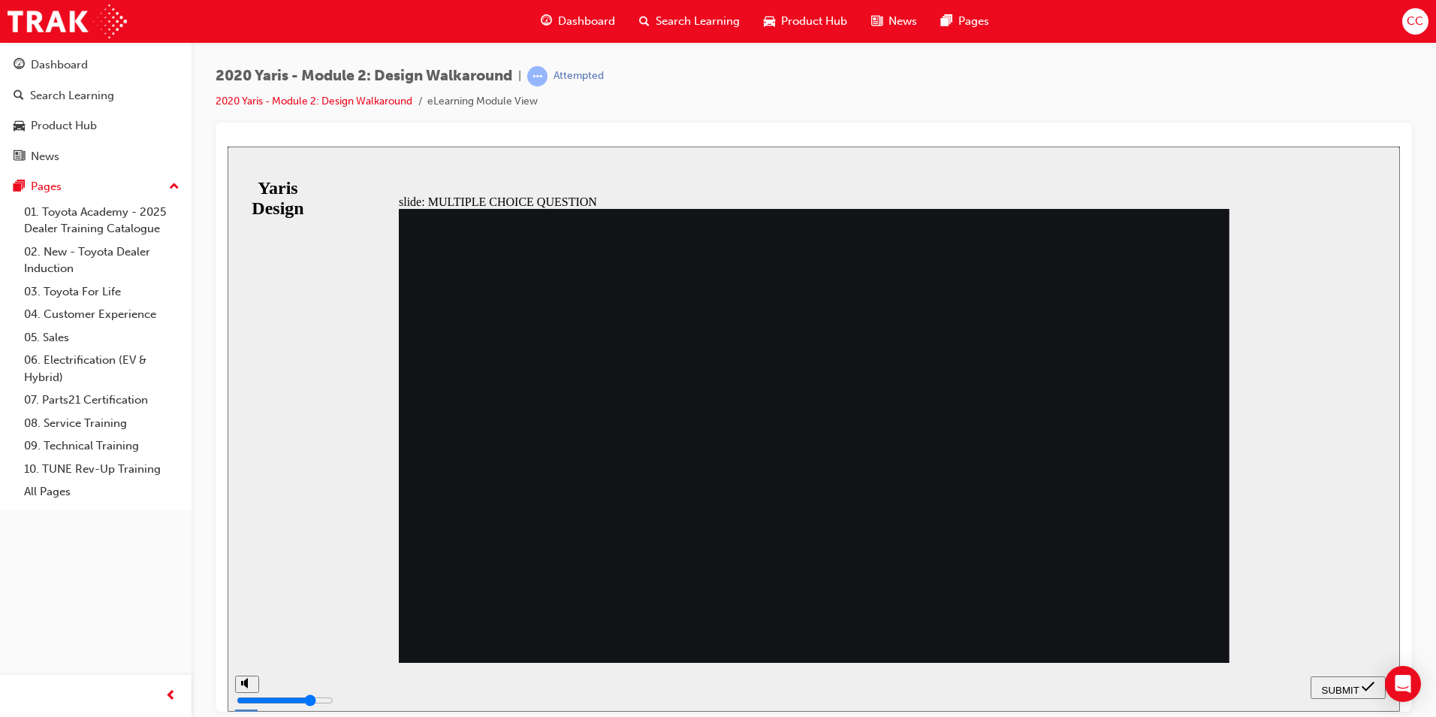
radio input "true"
click at [1344, 687] on span "SUBMIT" at bounding box center [1341, 689] width 38 height 11
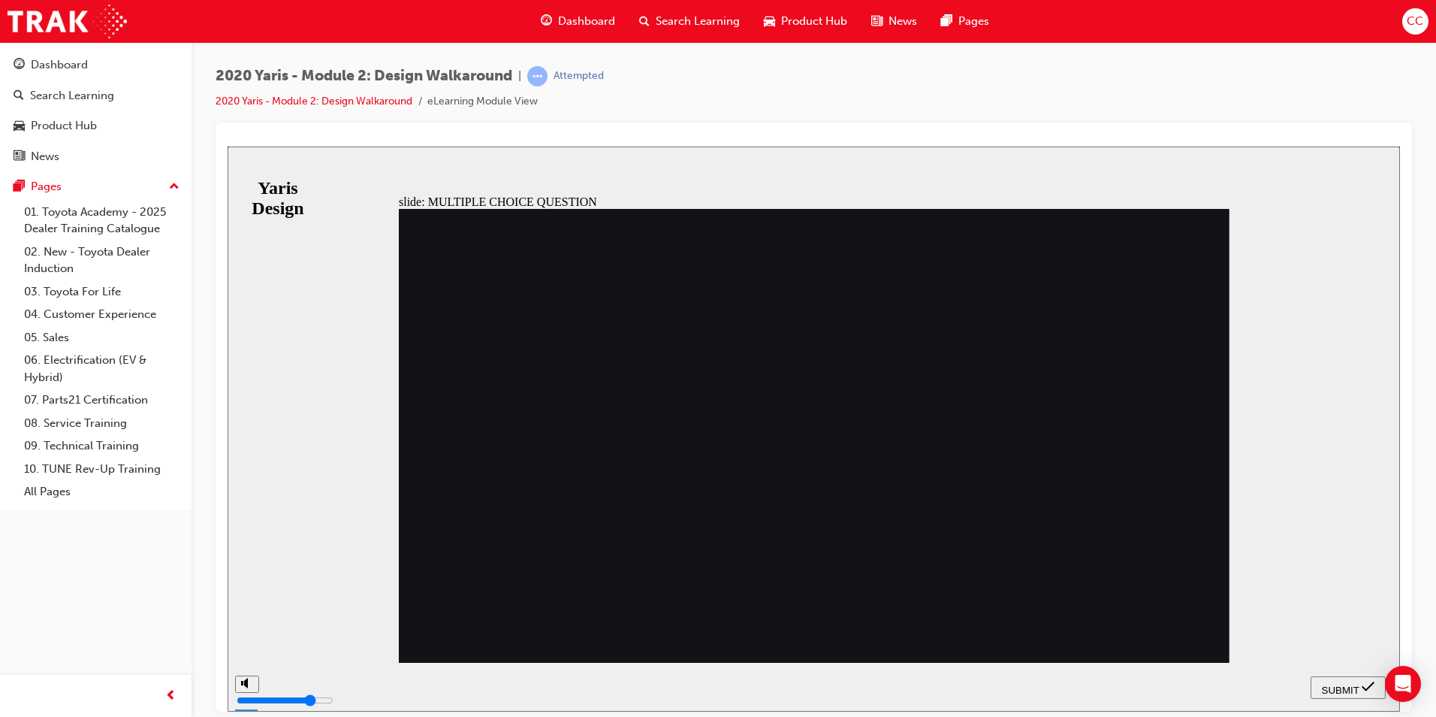
click at [1320, 683] on div "SUBMIT" at bounding box center [1348, 687] width 63 height 16
radio input "false"
radio input "true"
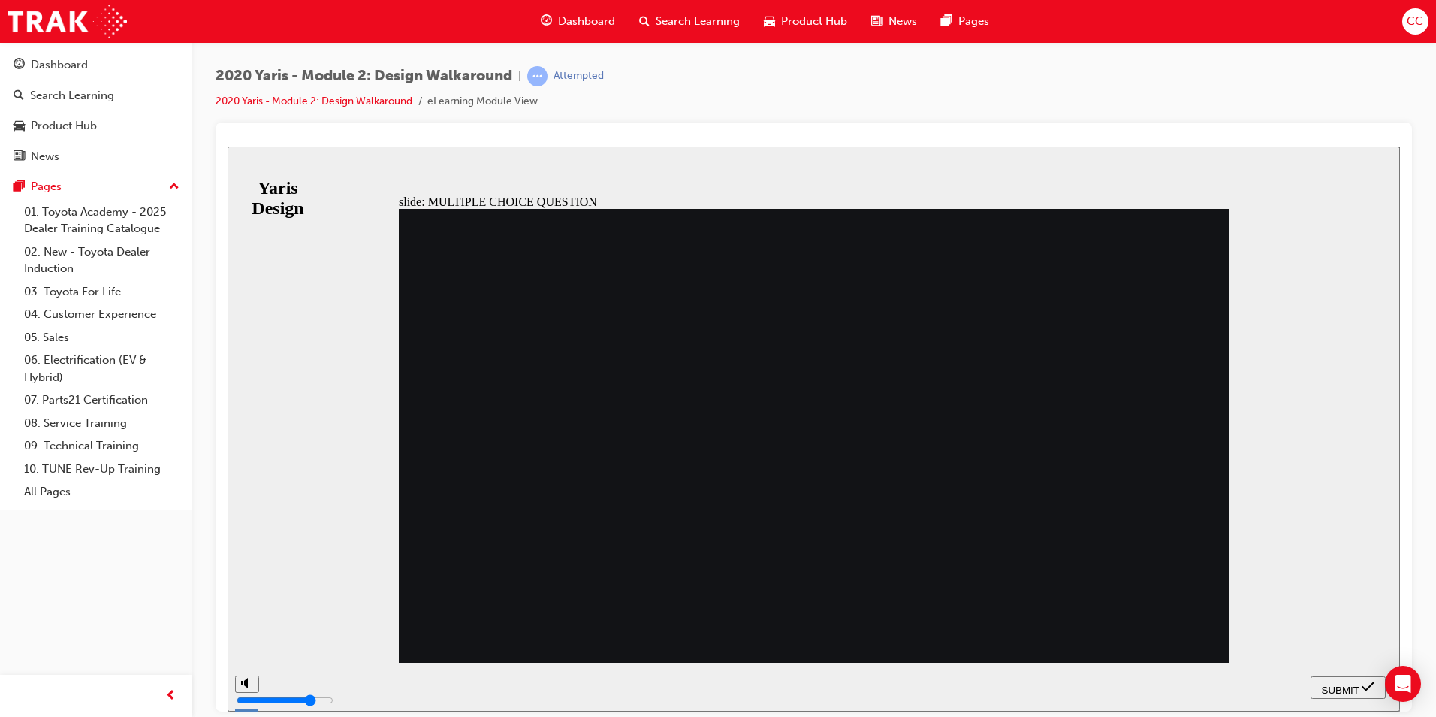
click at [1333, 684] on span "SUBMIT" at bounding box center [1341, 689] width 38 height 11
click at [1327, 686] on span "SUBMIT" at bounding box center [1341, 689] width 38 height 11
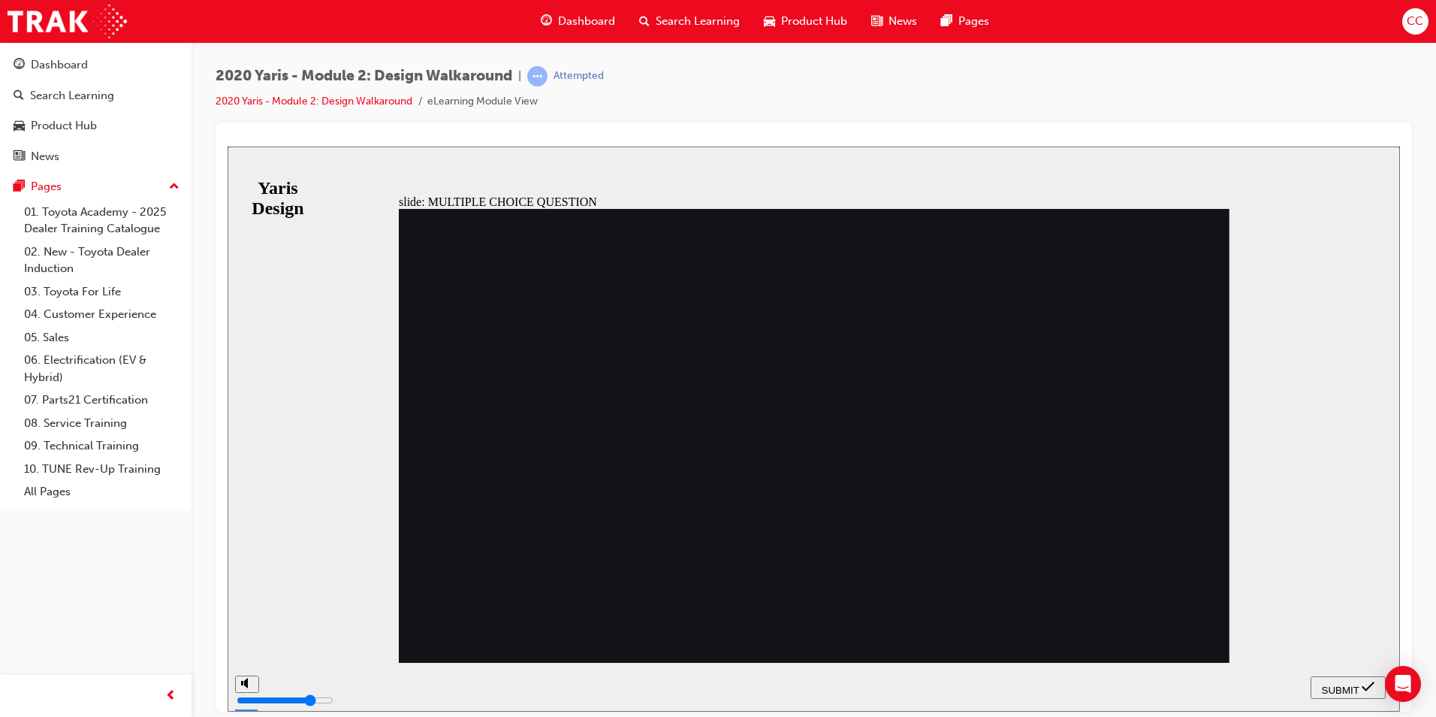
radio input "false"
radio input "true"
click at [1335, 684] on span "SUBMIT" at bounding box center [1341, 689] width 38 height 11
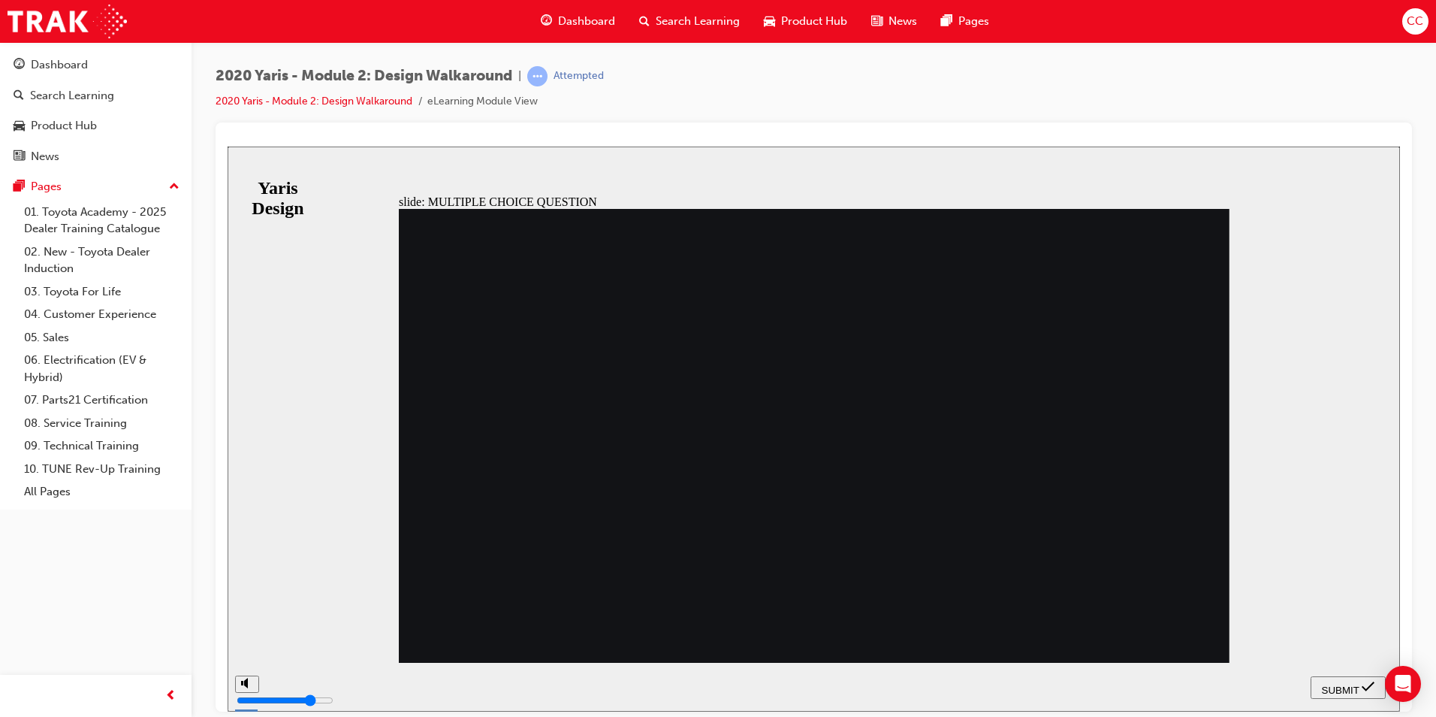
radio input "true"
click at [1327, 684] on span "SUBMIT" at bounding box center [1341, 689] width 38 height 11
drag, startPoint x: 847, startPoint y: 571, endPoint x: 826, endPoint y: 570, distance: 21.8
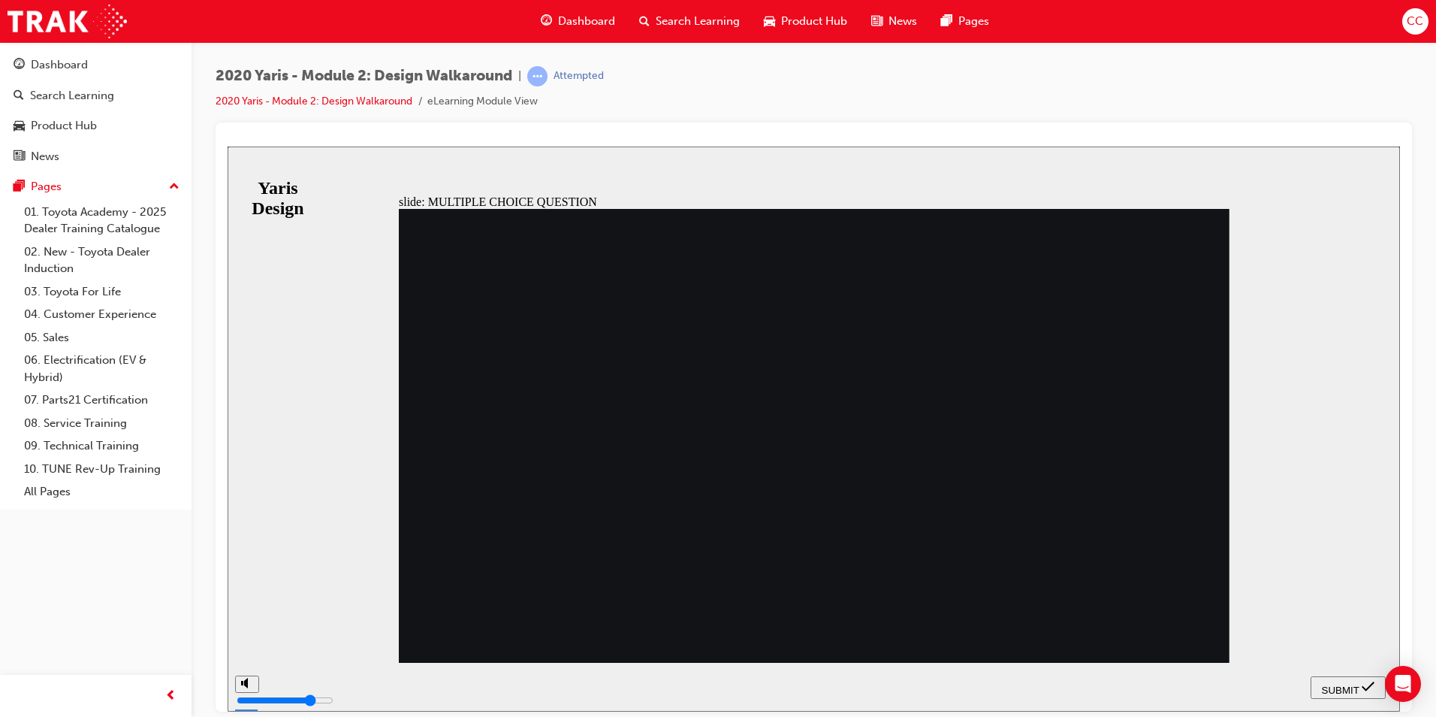
radio input "true"
click at [1340, 684] on span "SUBMIT" at bounding box center [1341, 689] width 38 height 11
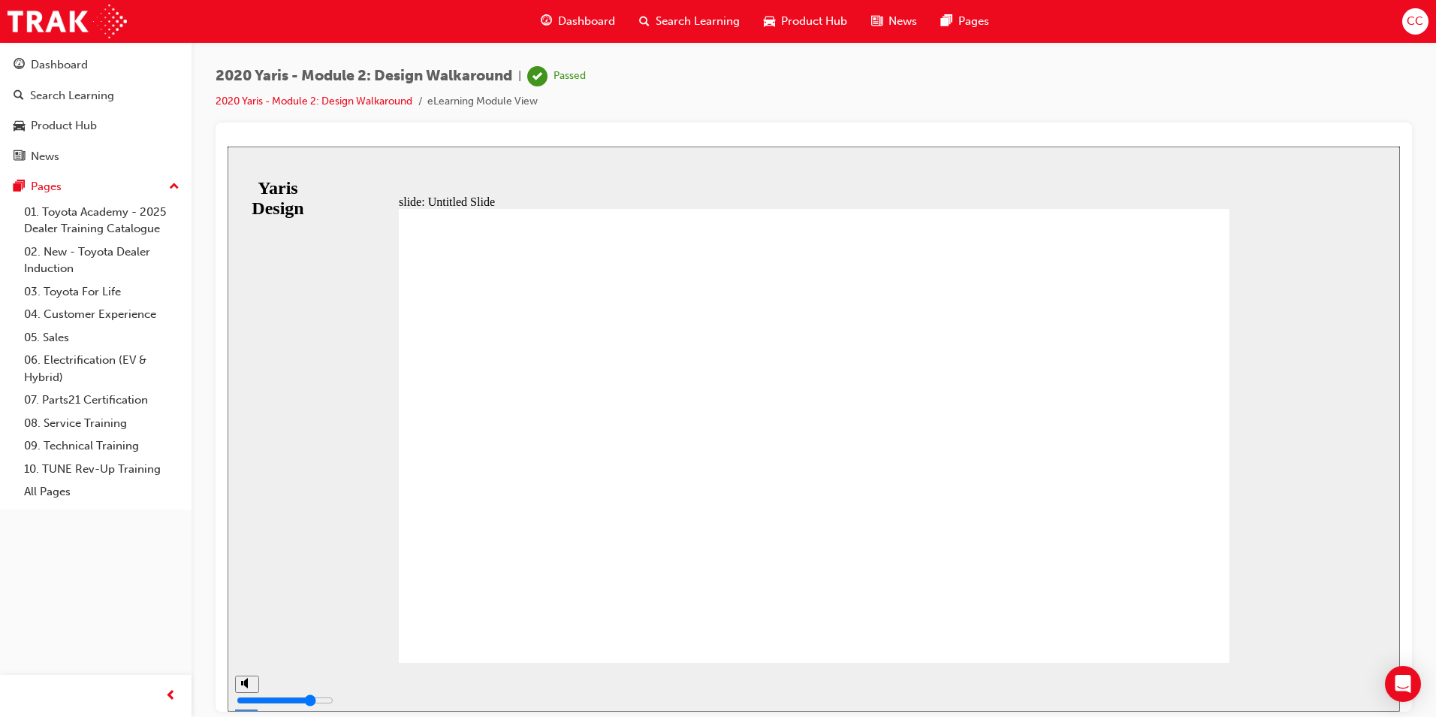
click at [575, 19] on span "Dashboard" at bounding box center [586, 21] width 57 height 17
